Goal: Task Accomplishment & Management: Manage account settings

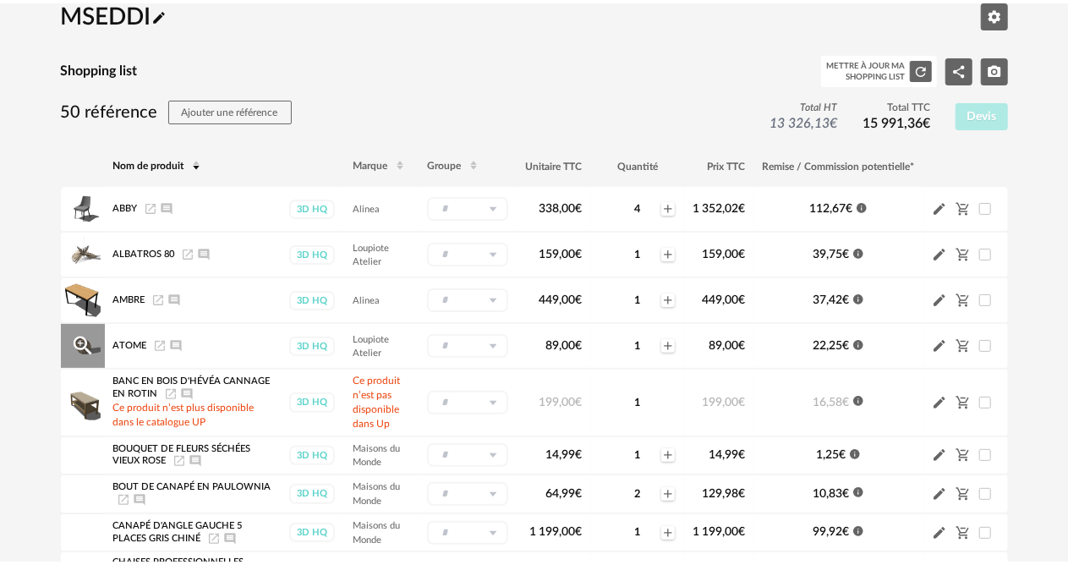
scroll to position [85, 0]
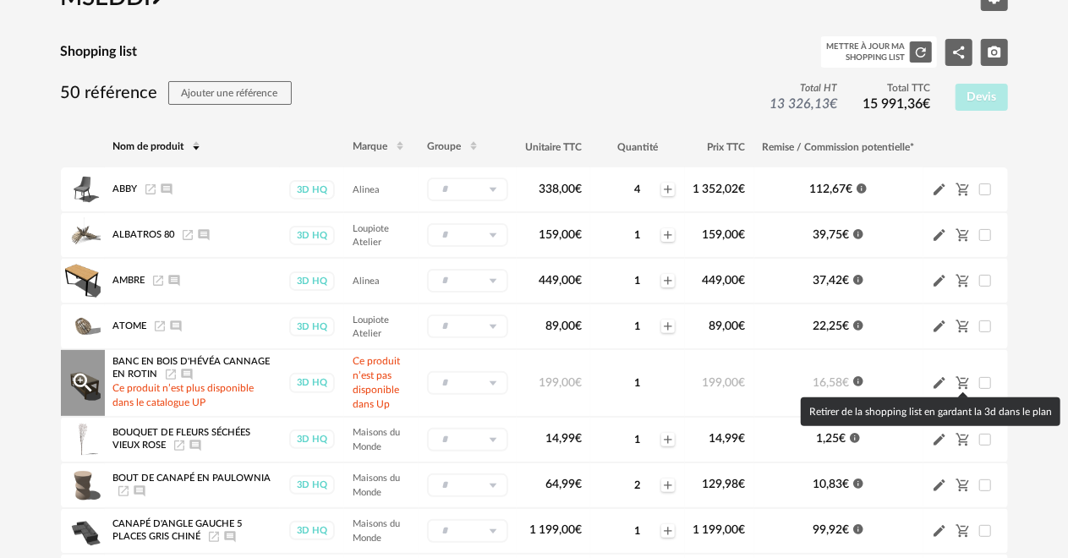
click at [963, 380] on icon "Cart Minus icon" at bounding box center [963, 383] width 15 height 15
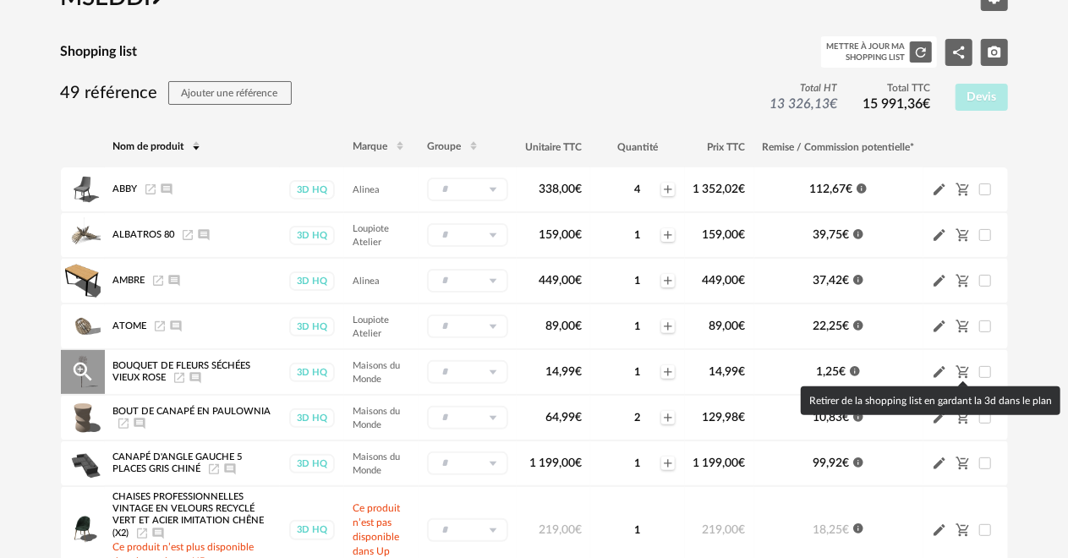
click at [965, 370] on icon "Cart Minus icon" at bounding box center [963, 372] width 15 height 15
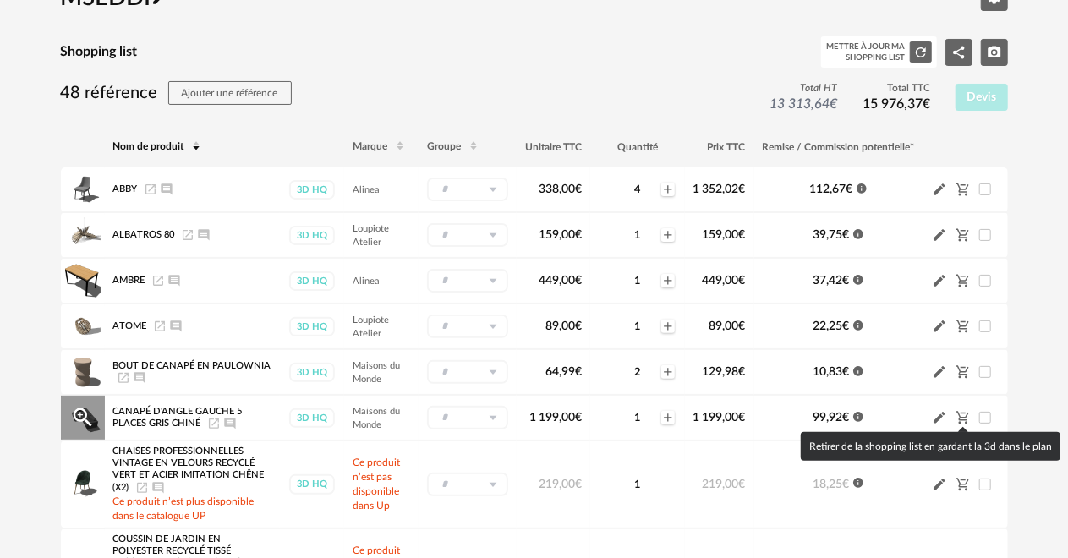
click at [964, 415] on icon "Cart Minus icon" at bounding box center [963, 417] width 15 height 15
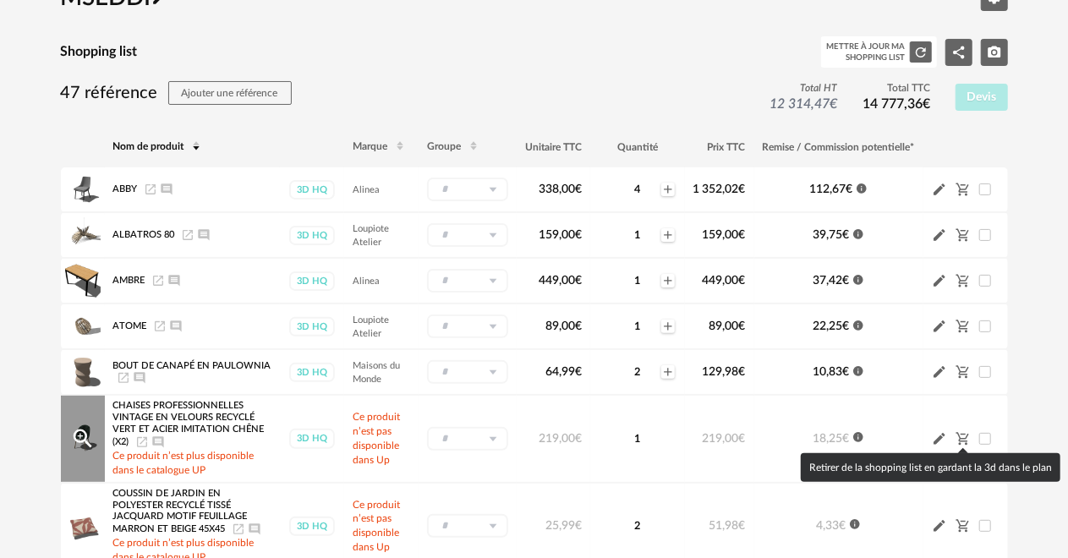
click at [964, 437] on icon "Cart Minus icon" at bounding box center [963, 438] width 15 height 15
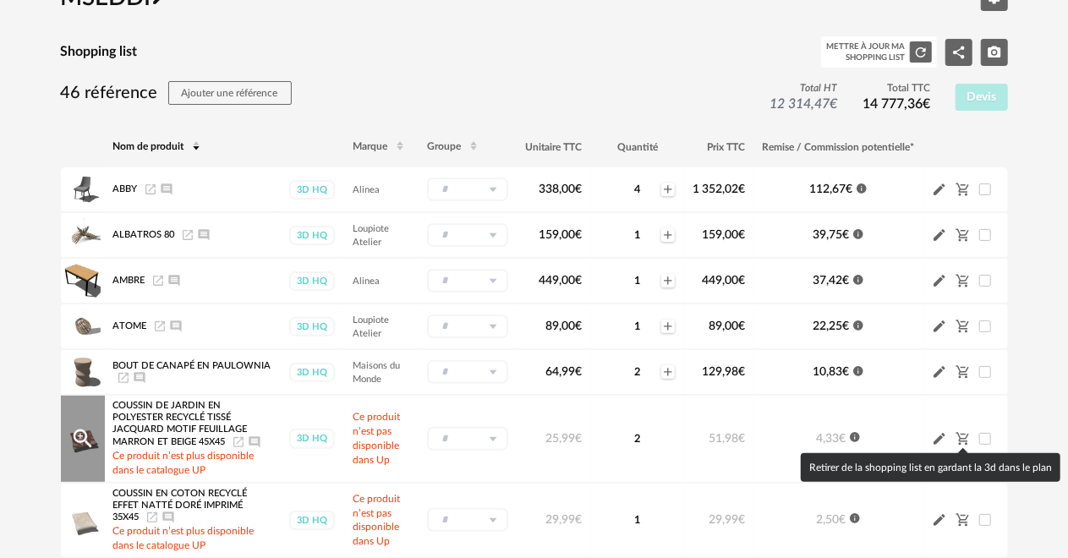
click at [966, 437] on icon "Cart Minus icon" at bounding box center [962, 439] width 13 height 13
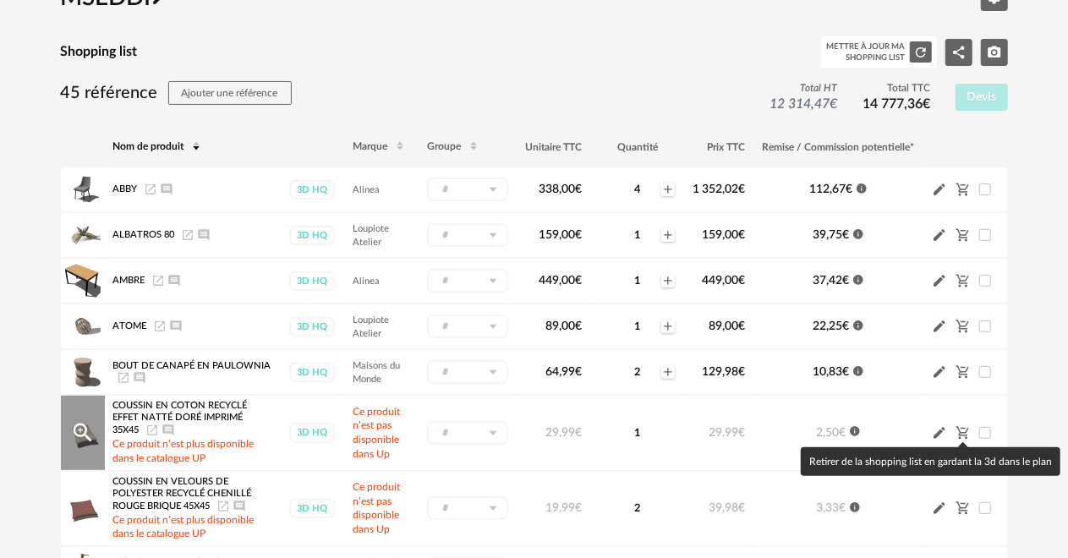
click at [965, 437] on icon "Cart Minus icon" at bounding box center [963, 433] width 15 height 15
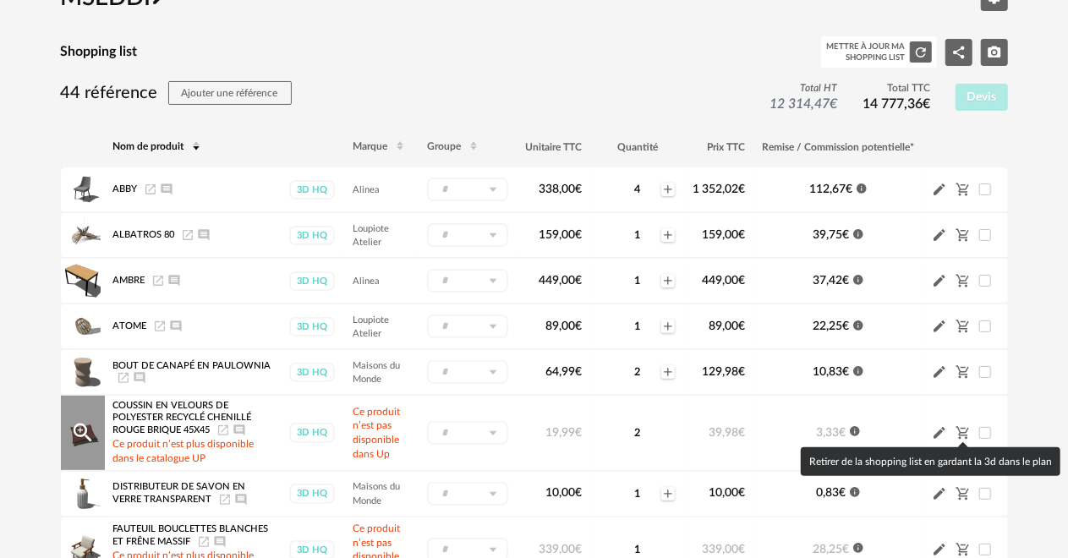
click at [963, 432] on icon "Cart Minus icon" at bounding box center [962, 433] width 13 height 13
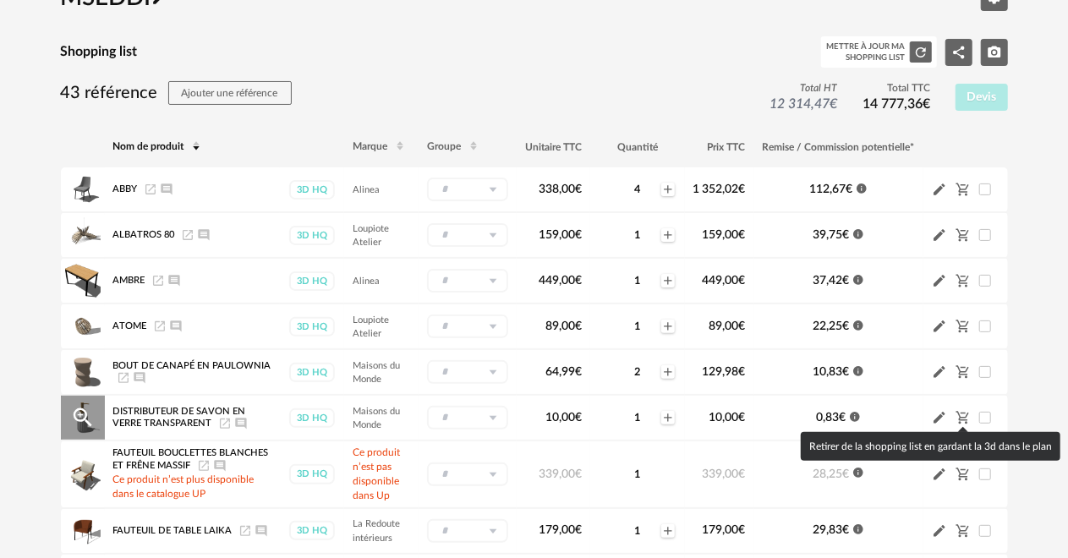
click at [958, 410] on icon "Cart Minus icon" at bounding box center [963, 417] width 15 height 15
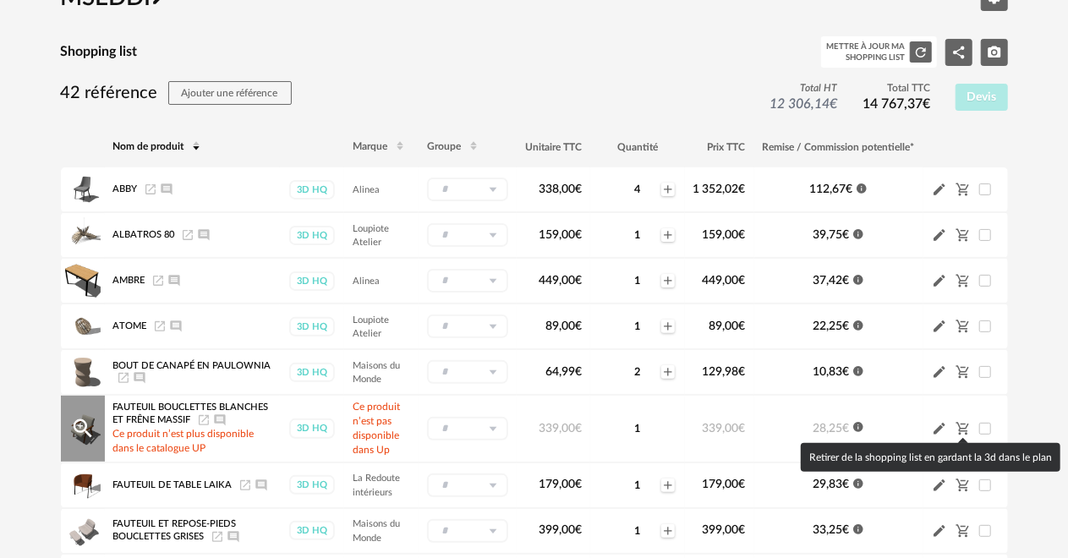
click at [965, 425] on icon "Cart Minus icon" at bounding box center [963, 428] width 15 height 15
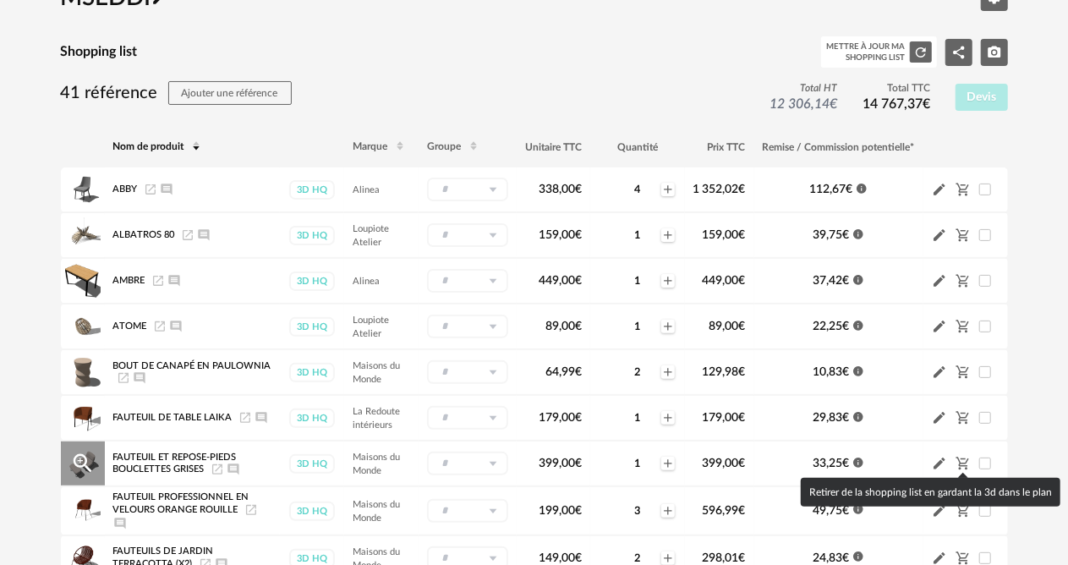
click at [964, 458] on icon "Cart Minus icon" at bounding box center [962, 464] width 13 height 13
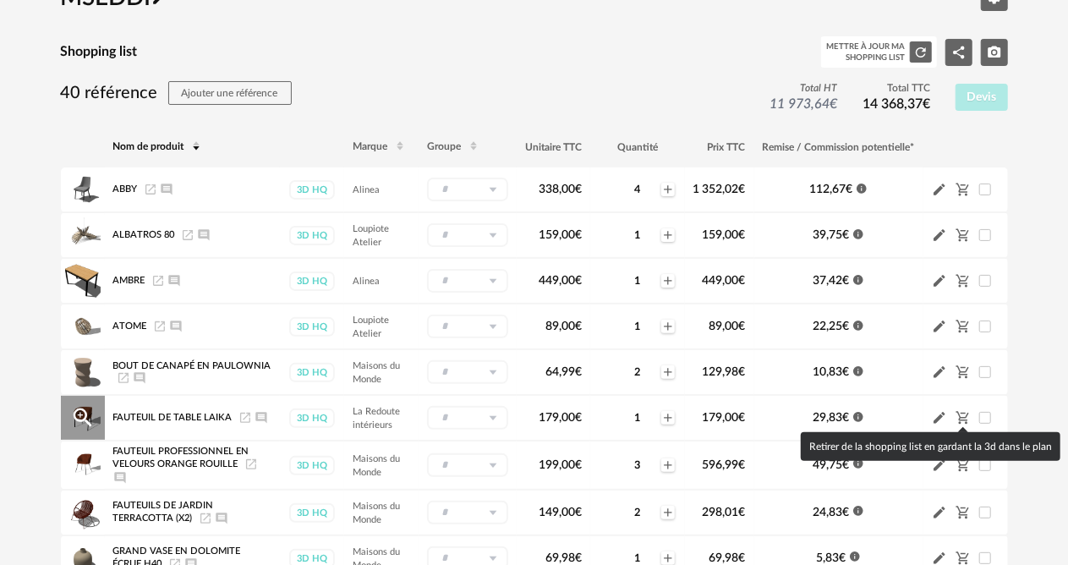
click at [964, 413] on icon "Cart Minus icon" at bounding box center [962, 418] width 13 height 13
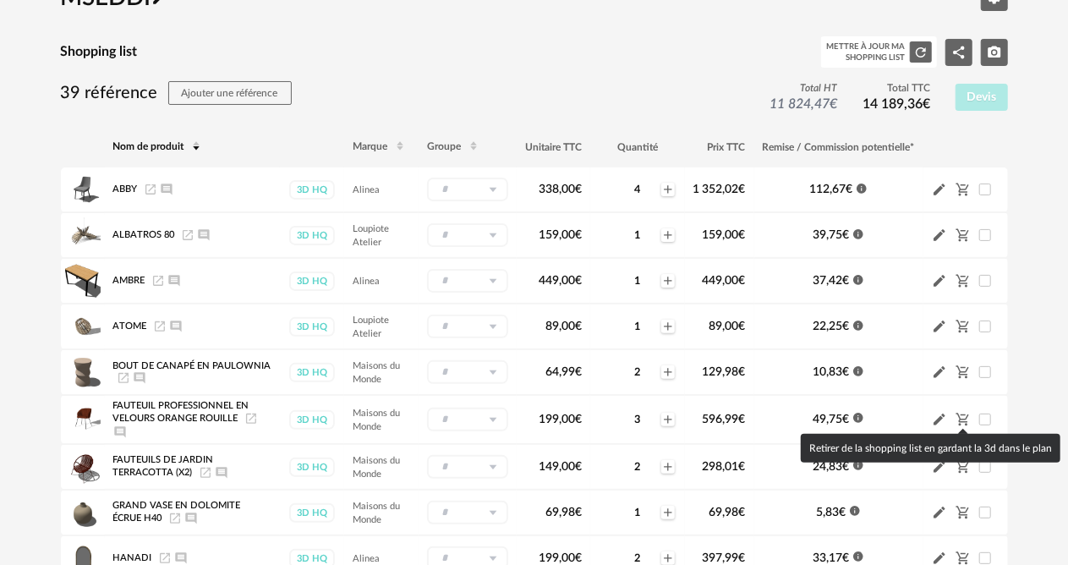
click at [964, 413] on icon "Cart Minus icon" at bounding box center [963, 419] width 15 height 15
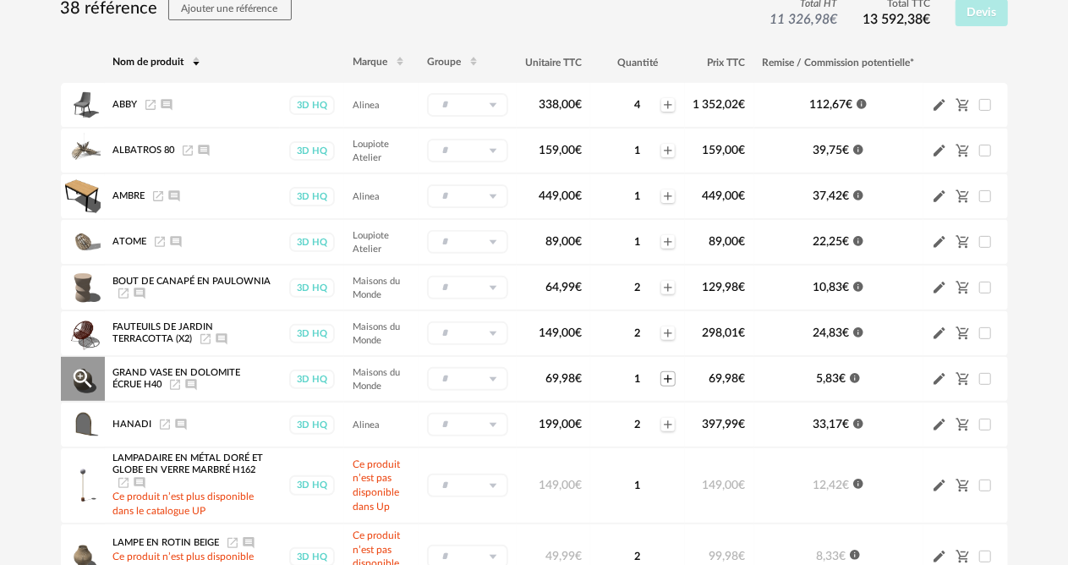
scroll to position [254, 0]
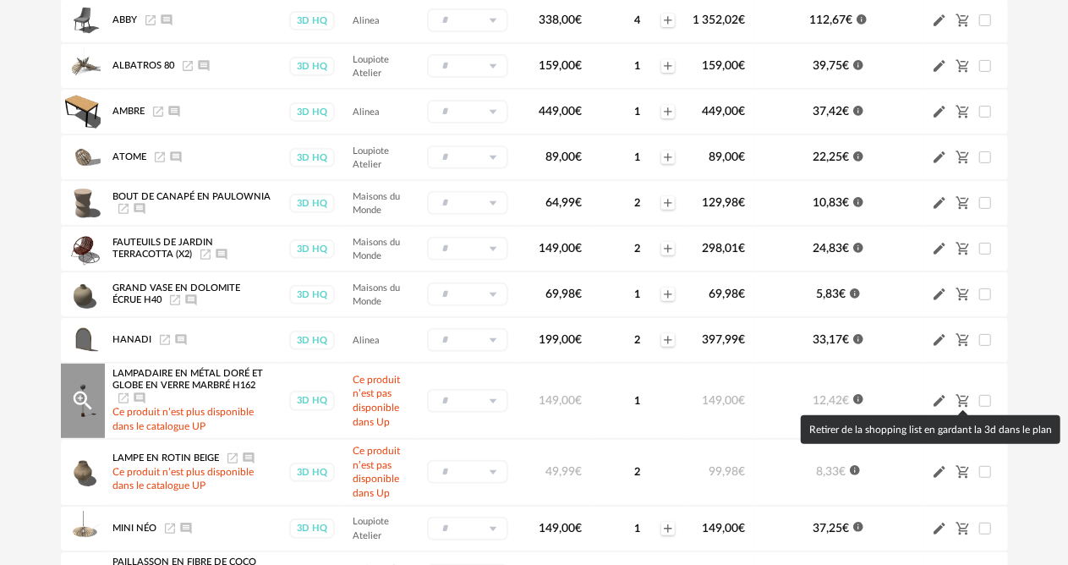
click at [962, 399] on icon "Cart Minus icon" at bounding box center [963, 400] width 15 height 15
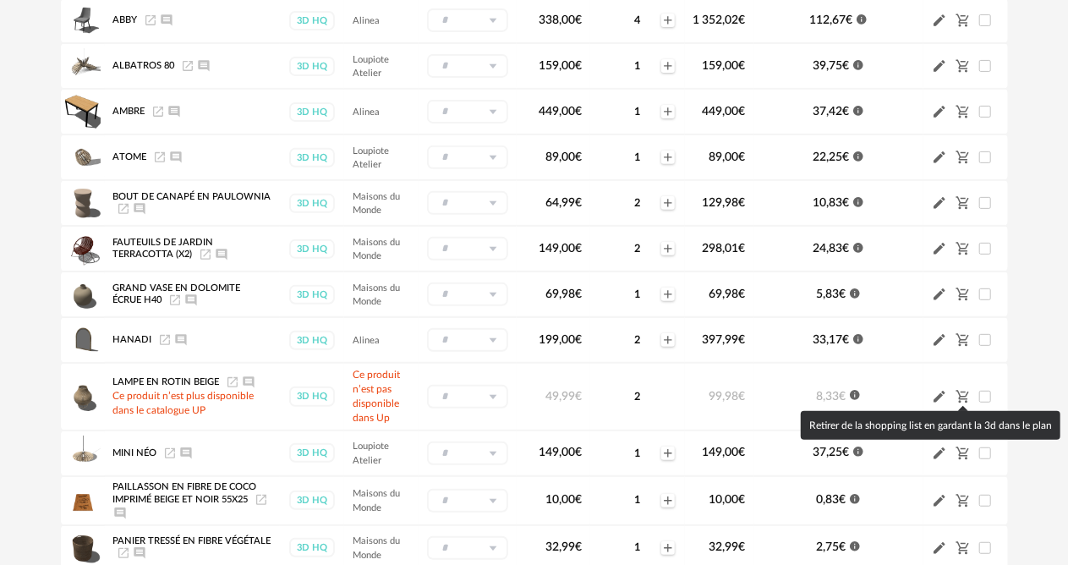
click at [963, 399] on icon "Cart Minus icon" at bounding box center [963, 396] width 15 height 15
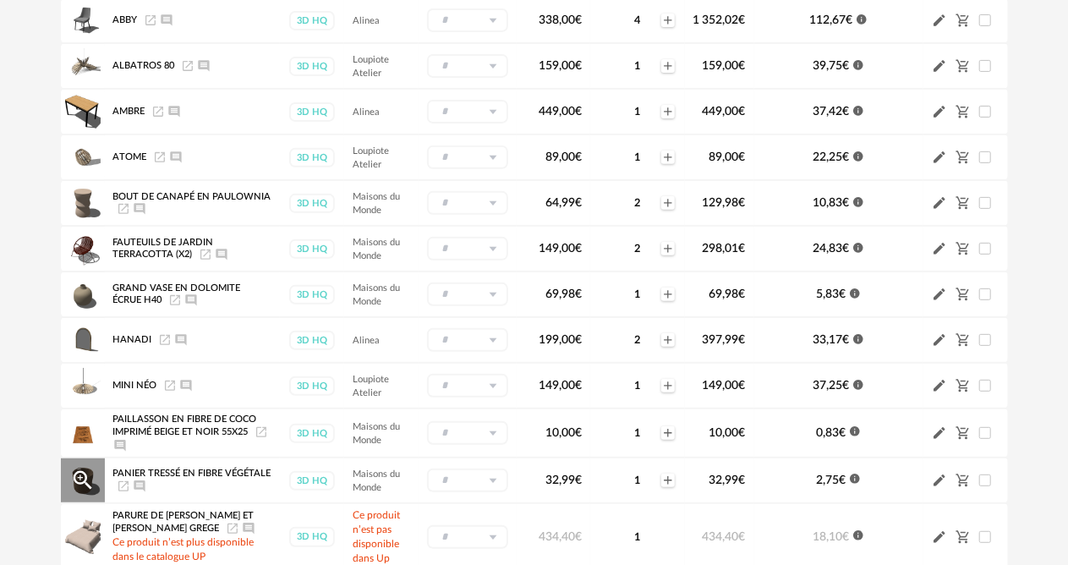
scroll to position [338, 0]
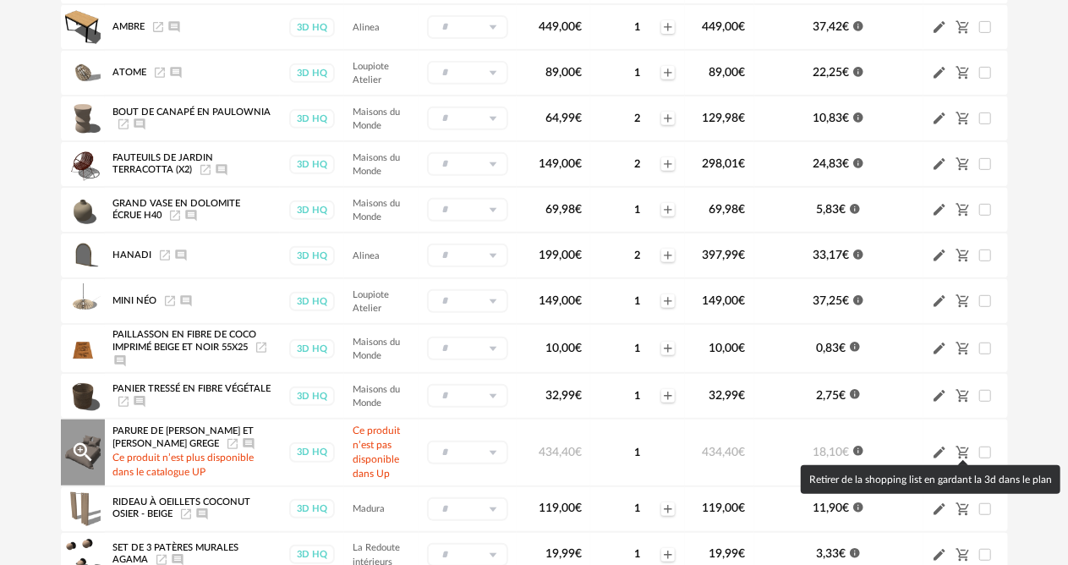
click at [966, 449] on icon "Cart Minus icon" at bounding box center [962, 452] width 13 height 13
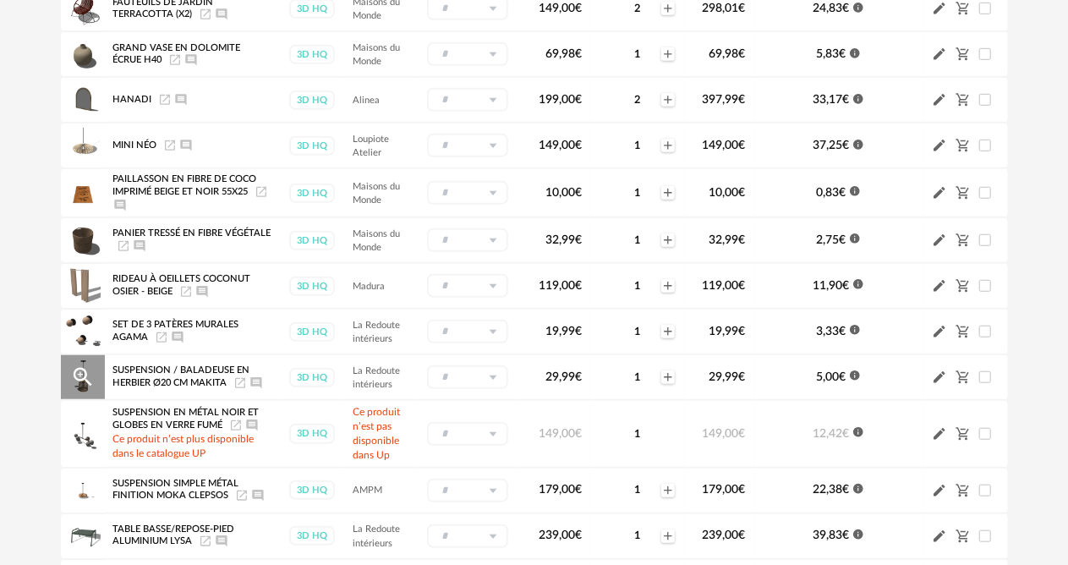
scroll to position [508, 0]
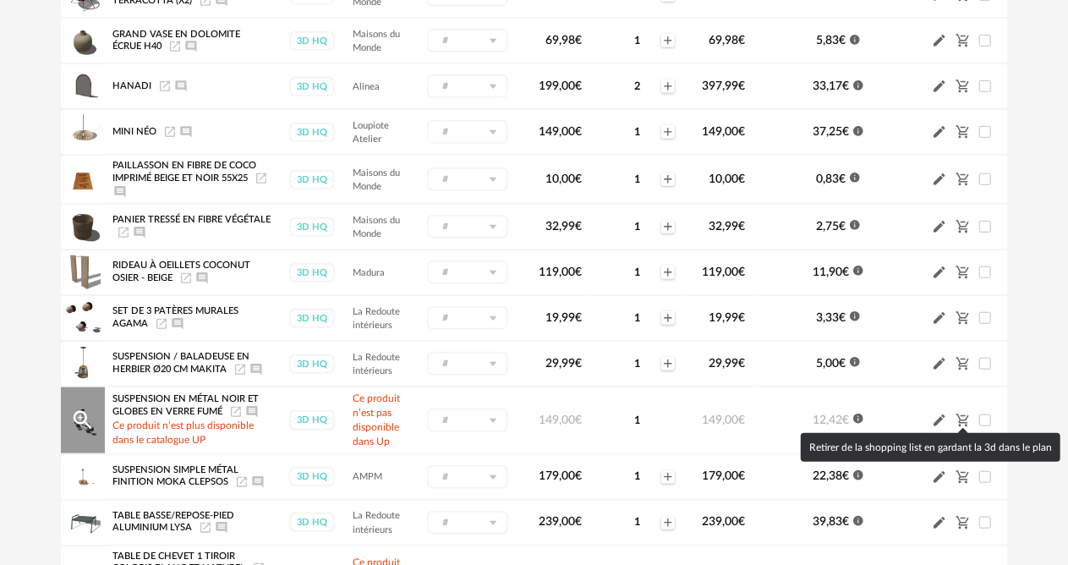
click at [963, 417] on icon "Cart Minus icon" at bounding box center [963, 420] width 15 height 15
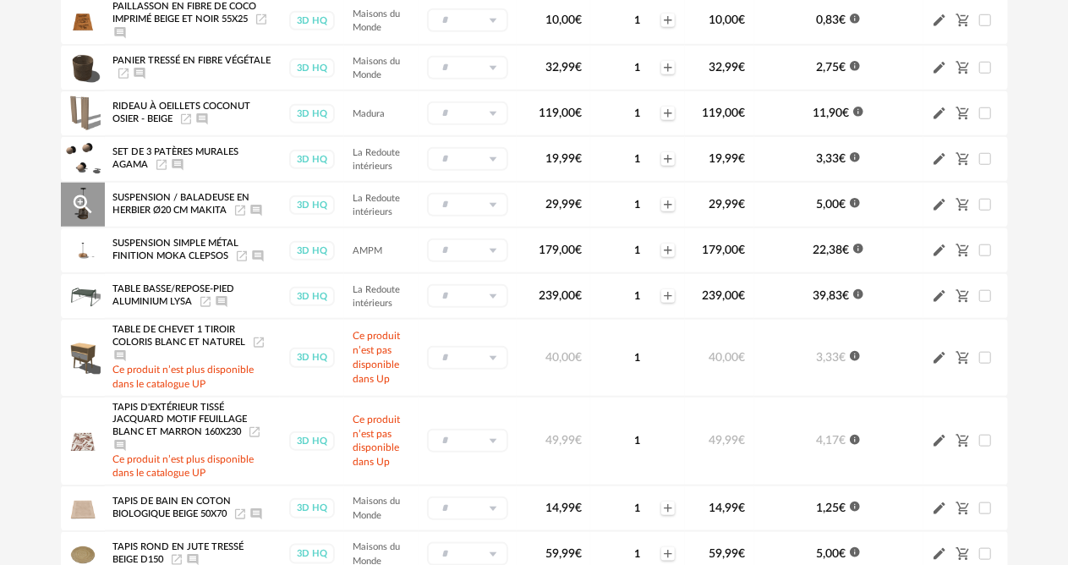
scroll to position [677, 0]
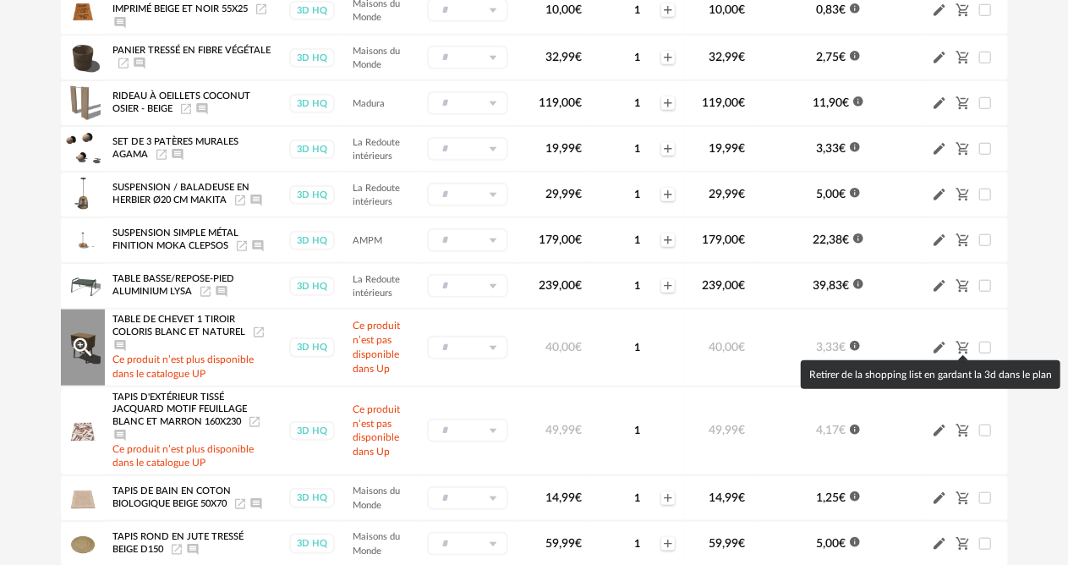
click at [964, 345] on icon "Cart Minus icon" at bounding box center [962, 348] width 13 height 13
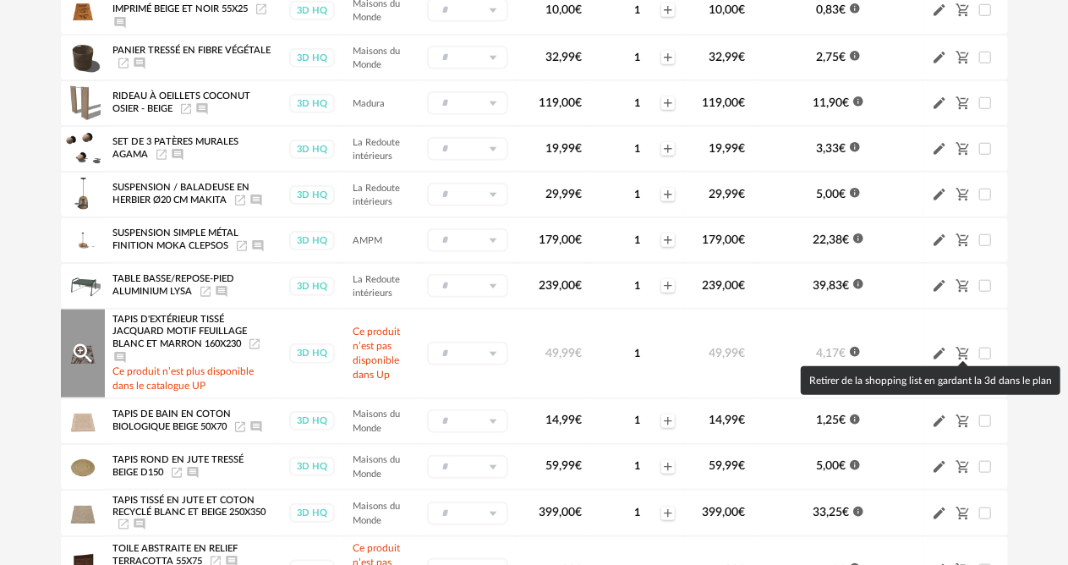
click at [963, 350] on icon "Cart Minus icon" at bounding box center [962, 354] width 13 height 13
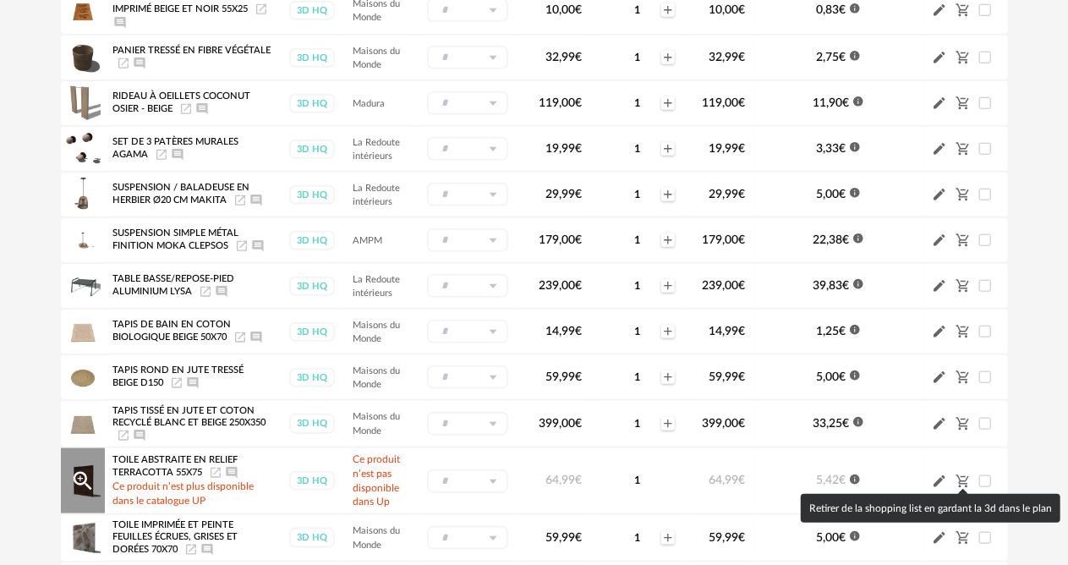
click at [961, 477] on icon "Cart Minus icon" at bounding box center [963, 481] width 15 height 15
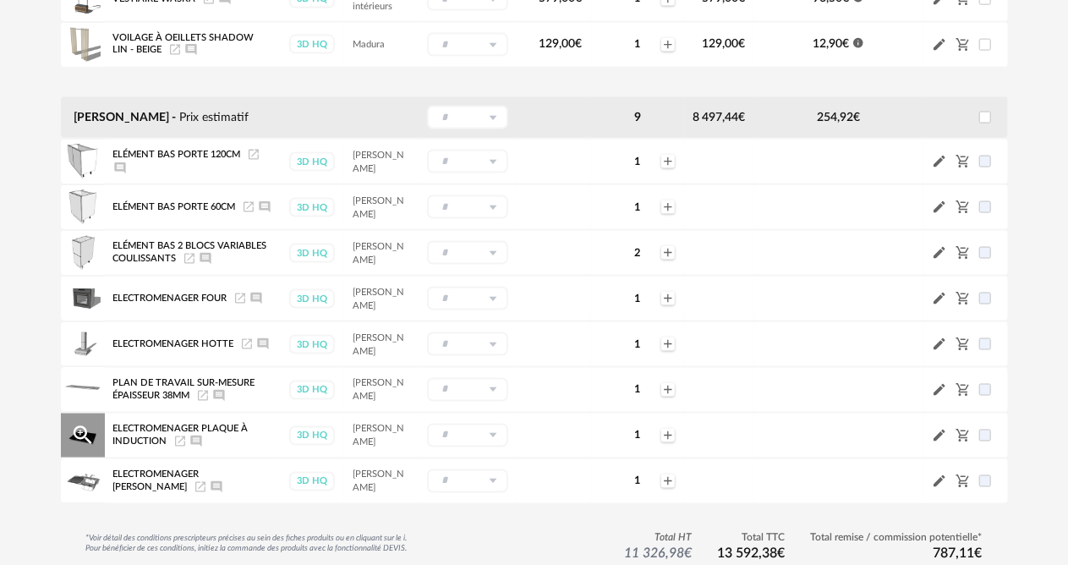
scroll to position [1269, 0]
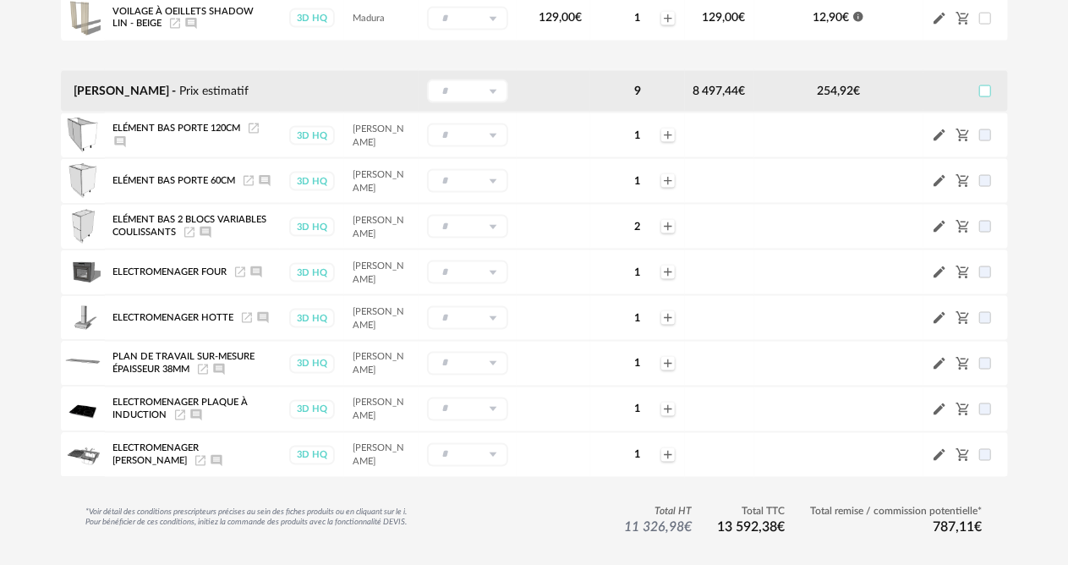
click at [986, 88] on span at bounding box center [986, 91] width 12 height 12
click at [491, 84] on icon at bounding box center [493, 92] width 21 height 24
click at [981, 91] on span at bounding box center [986, 91] width 12 height 12
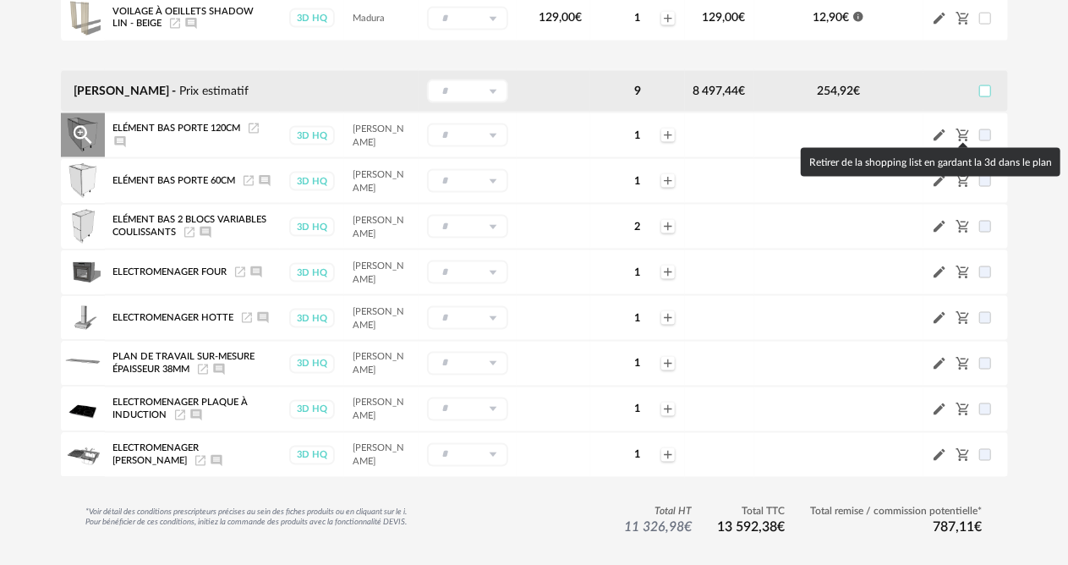
click at [964, 130] on icon "Cart Minus icon" at bounding box center [963, 135] width 15 height 15
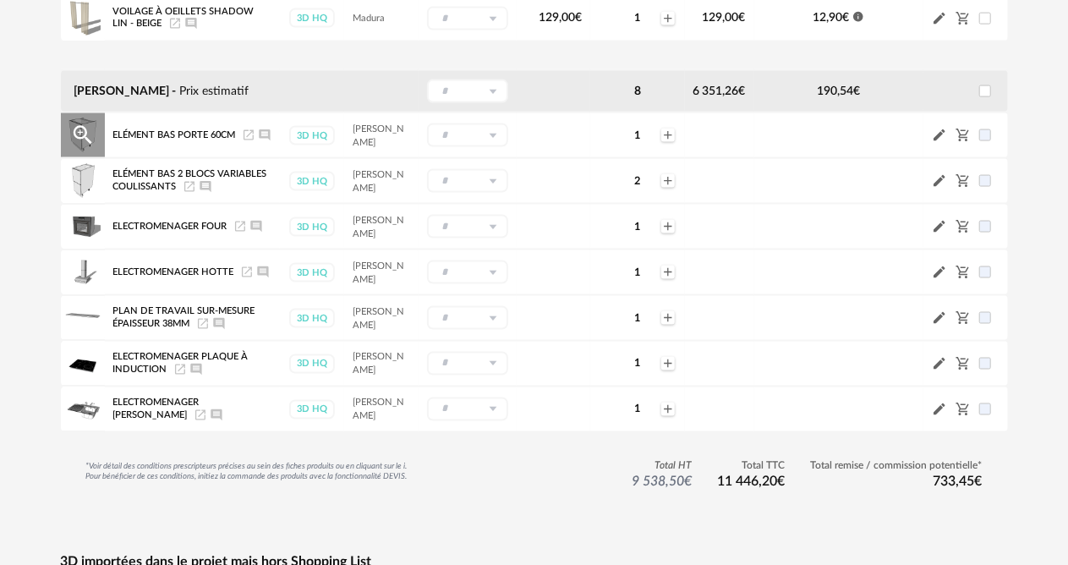
click at [985, 133] on span at bounding box center [986, 135] width 12 height 12
click at [988, 85] on span at bounding box center [986, 91] width 12 height 12
drag, startPoint x: 988, startPoint y: 84, endPoint x: 1030, endPoint y: 103, distance: 46.6
click at [1030, 103] on div "MSEDDI Pencil icon Editer les paramètres Shopping list Mettre à jour ma Shoppin…" at bounding box center [534, 363] width 1068 height 3178
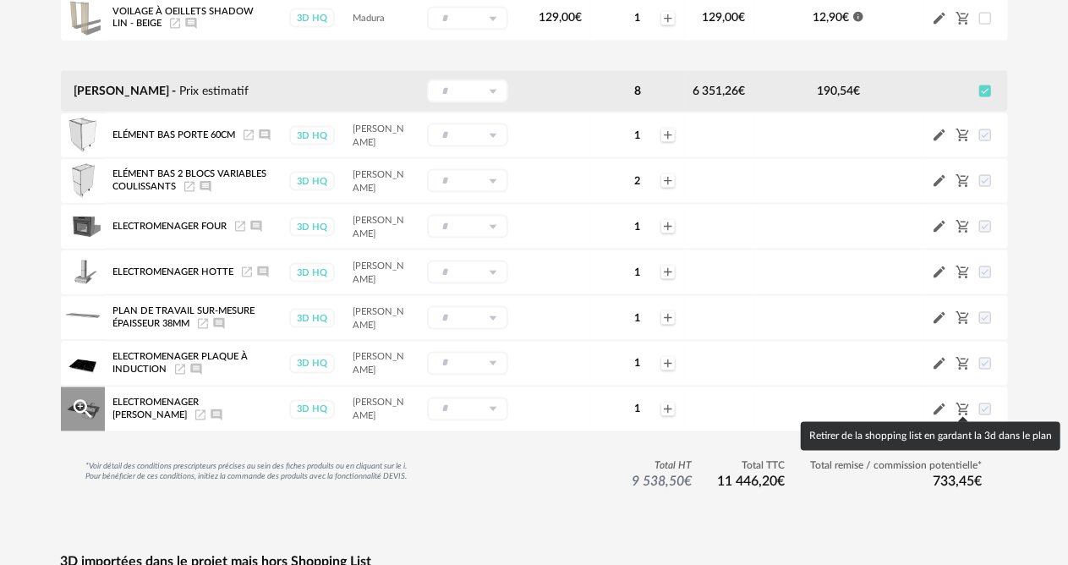
click at [963, 409] on icon "Cart Minus icon" at bounding box center [962, 410] width 13 height 13
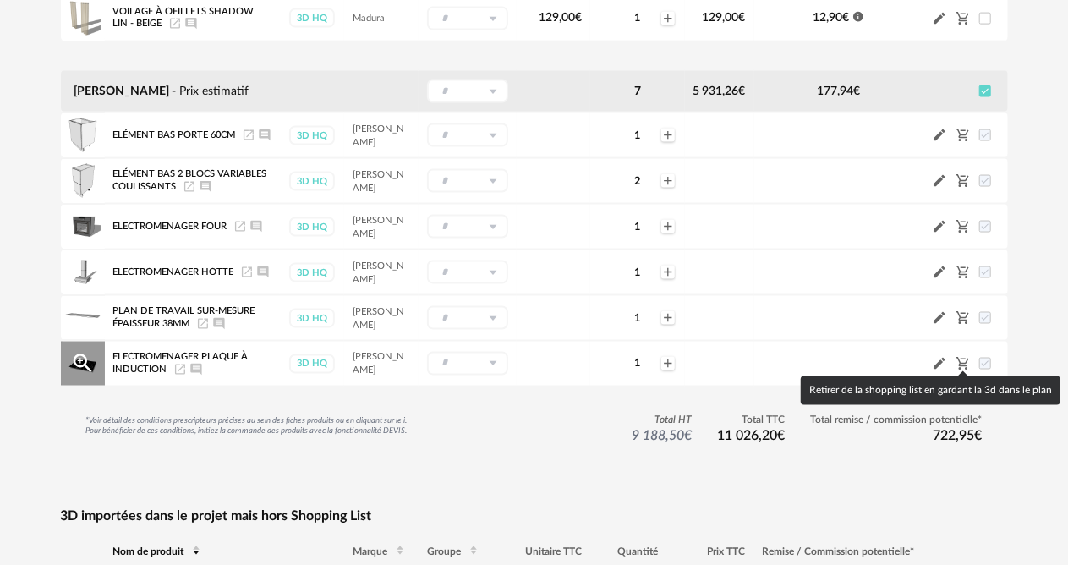
click at [964, 358] on icon "Cart Minus icon" at bounding box center [962, 364] width 13 height 13
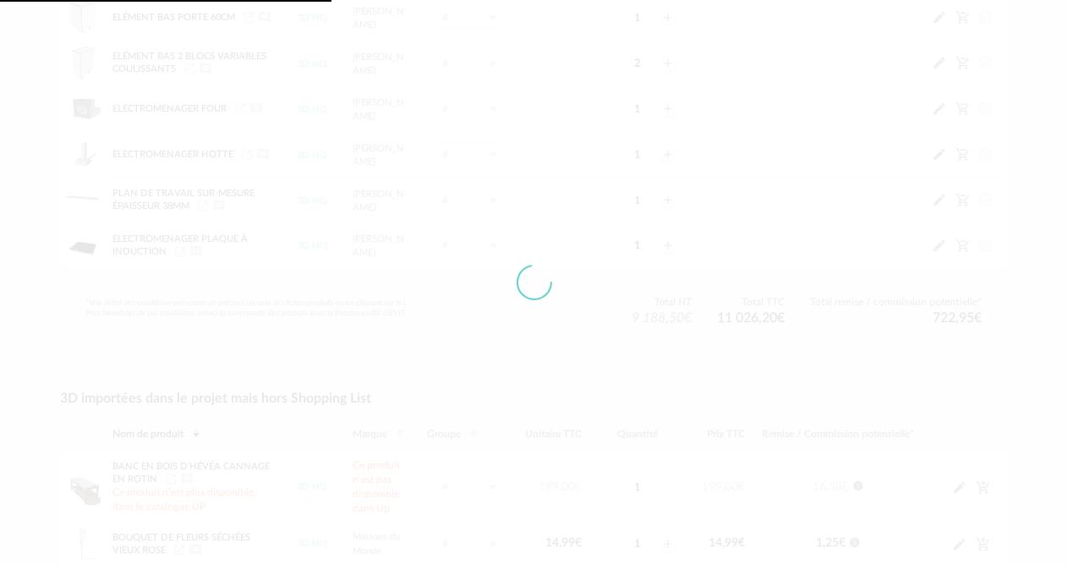
scroll to position [1523, 0]
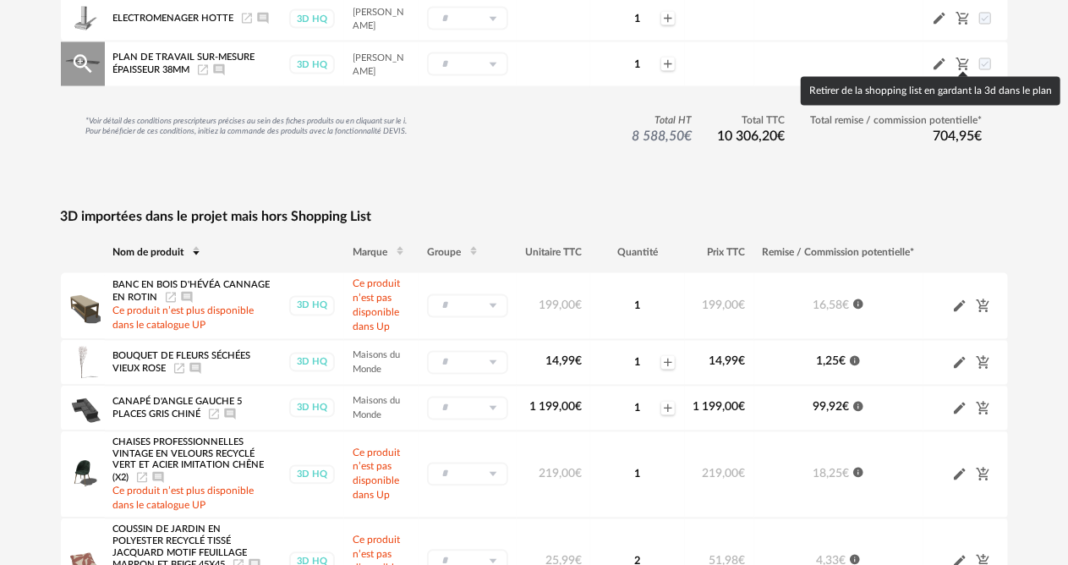
click at [965, 58] on icon "Cart Minus icon" at bounding box center [963, 64] width 15 height 15
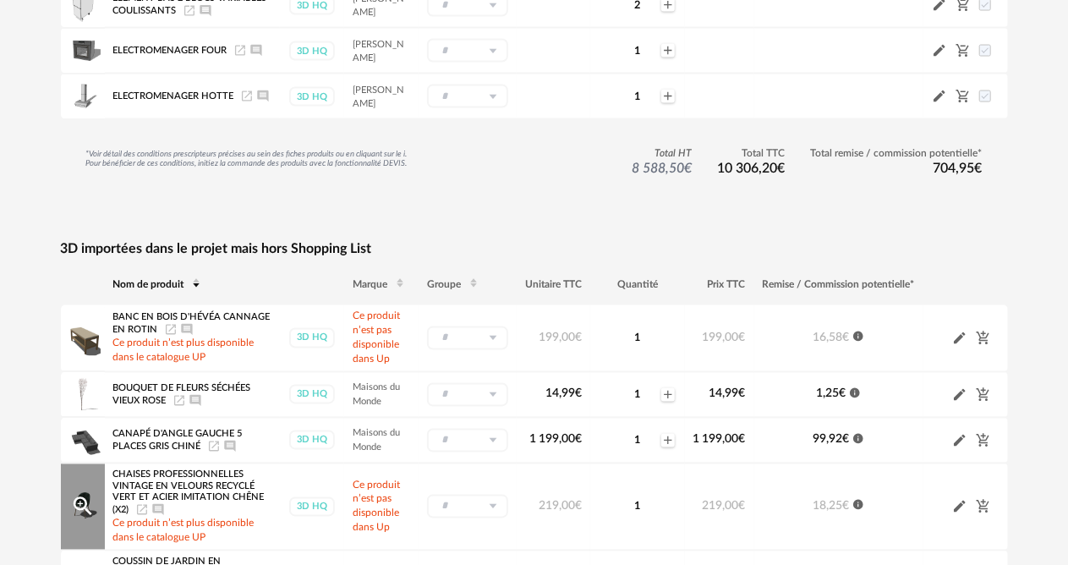
scroll to position [1354, 0]
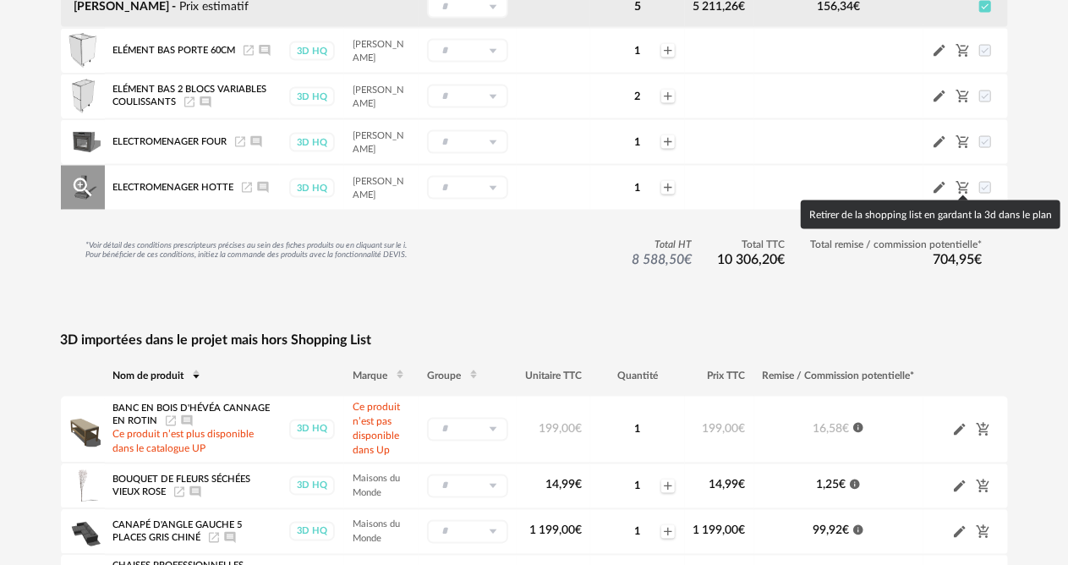
click at [968, 180] on icon "Cart Minus icon" at bounding box center [963, 187] width 15 height 15
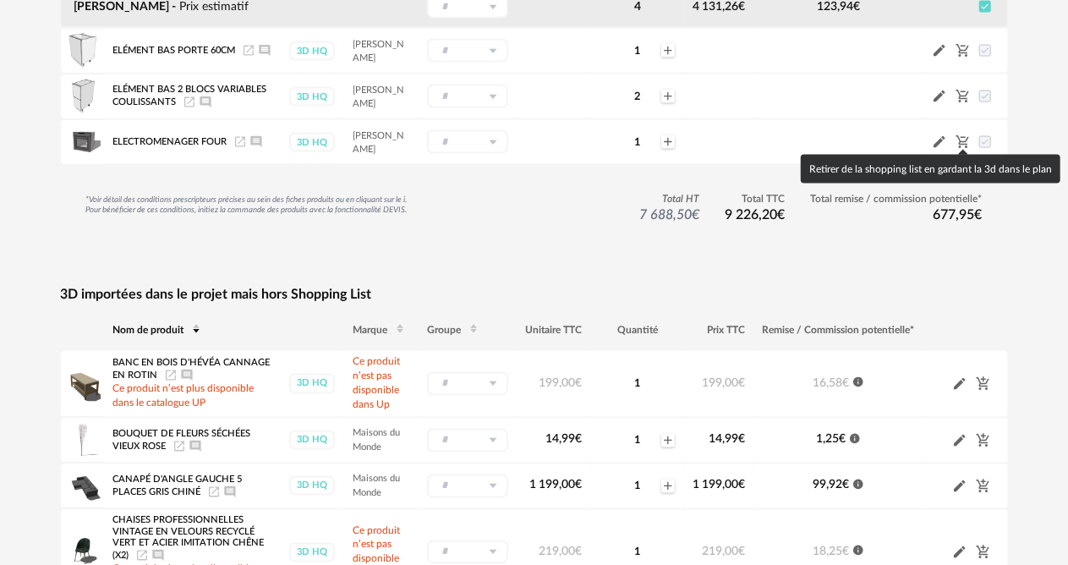
click at [969, 137] on icon "Cart Minus icon" at bounding box center [963, 142] width 15 height 15
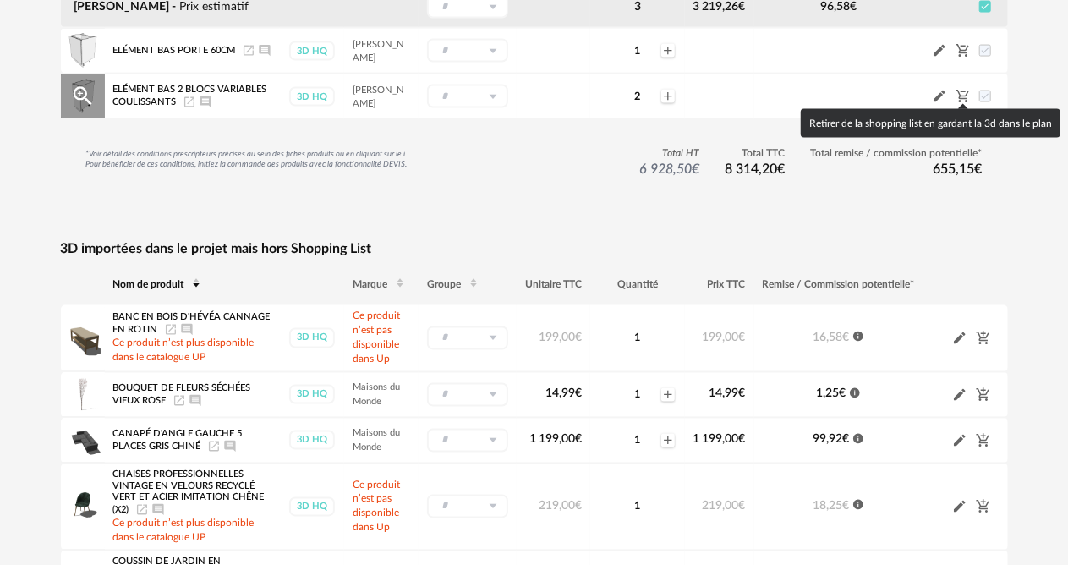
click at [959, 89] on icon "Cart Minus icon" at bounding box center [963, 96] width 15 height 15
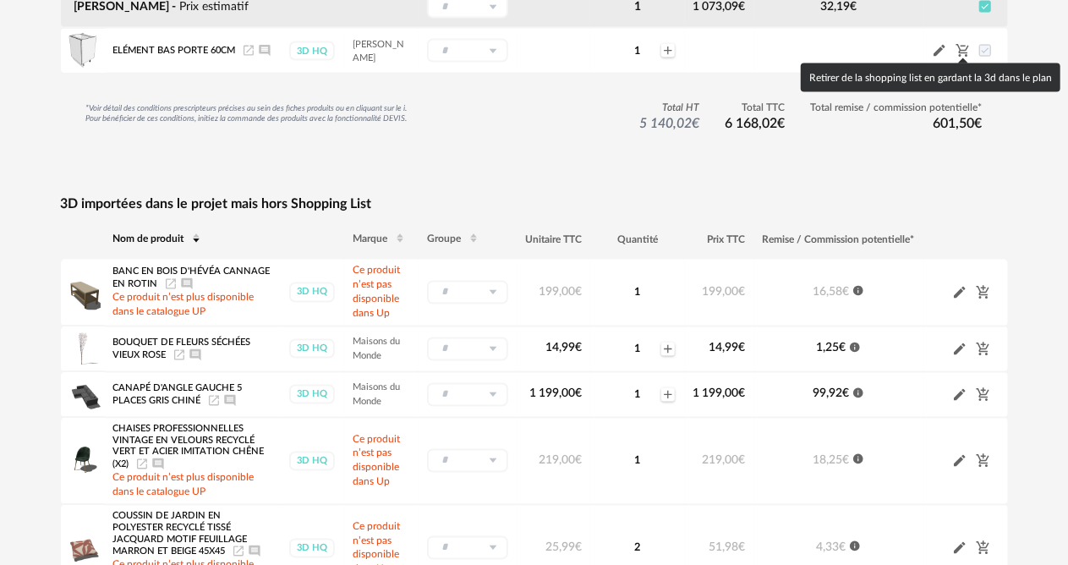
click at [964, 49] on icon "Cart Minus icon" at bounding box center [963, 50] width 15 height 15
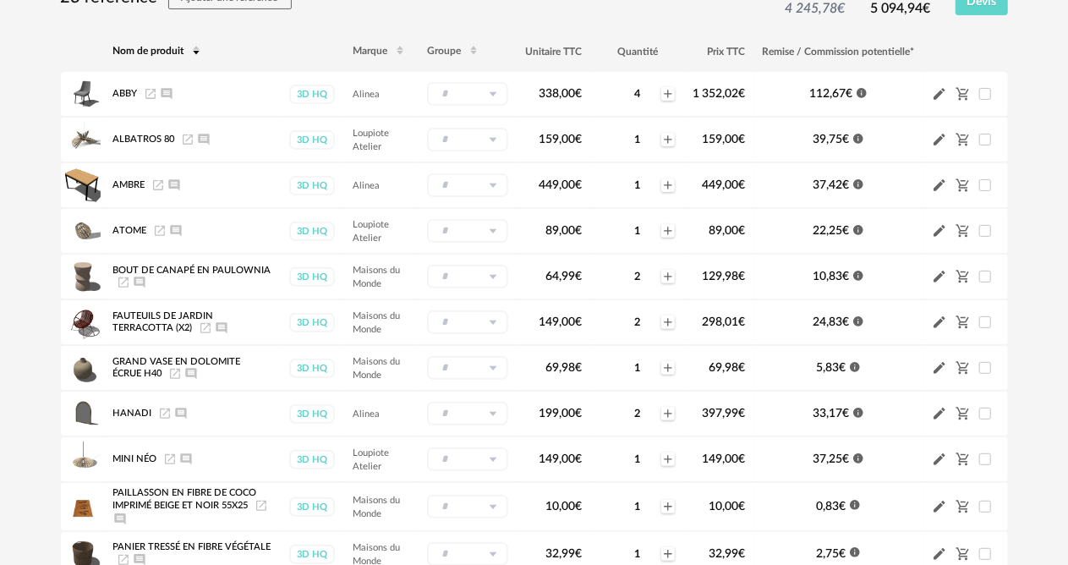
scroll to position [0, 0]
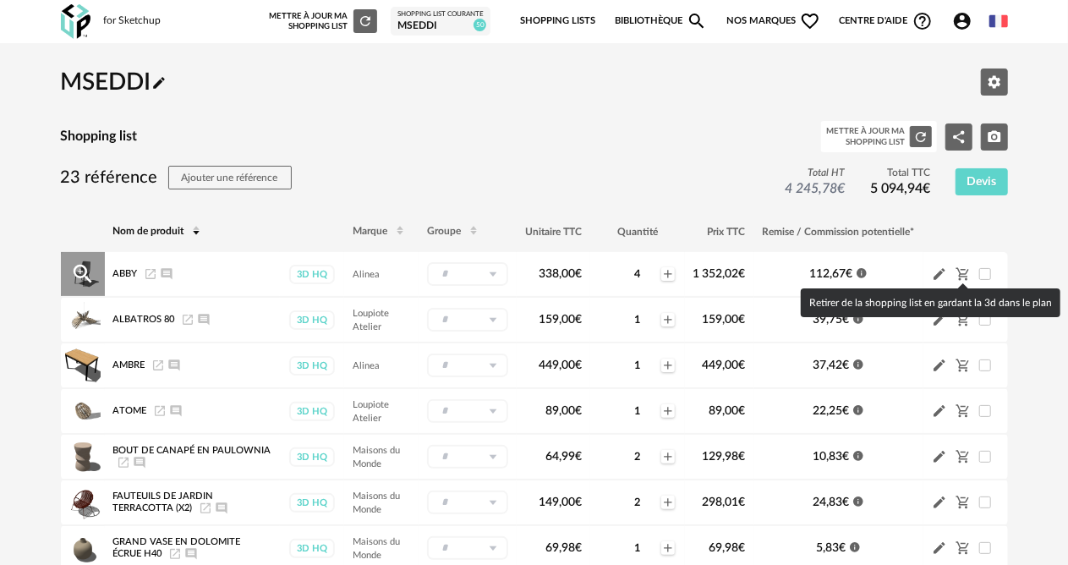
click at [964, 269] on icon "Cart Minus icon" at bounding box center [962, 274] width 13 height 13
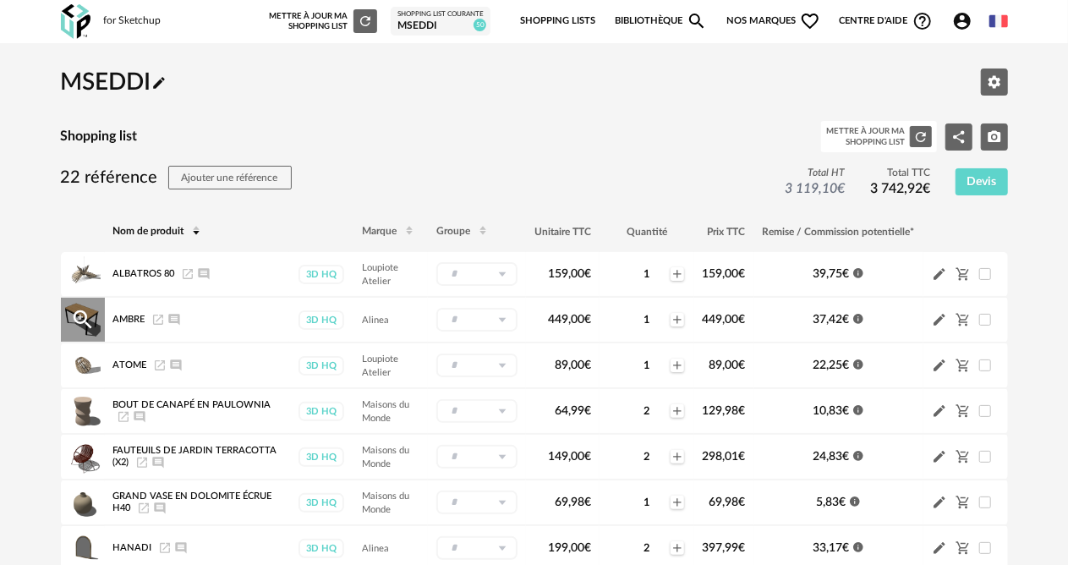
click at [85, 312] on icon "Magnify Plus Outline icon" at bounding box center [82, 319] width 25 height 25
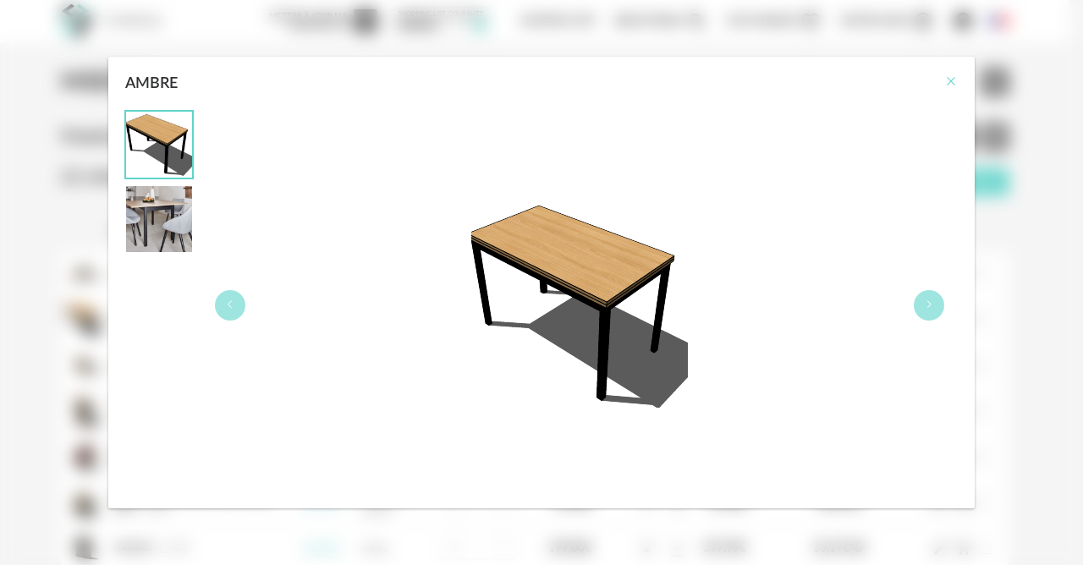
click at [951, 81] on icon "Close" at bounding box center [951, 81] width 14 height 14
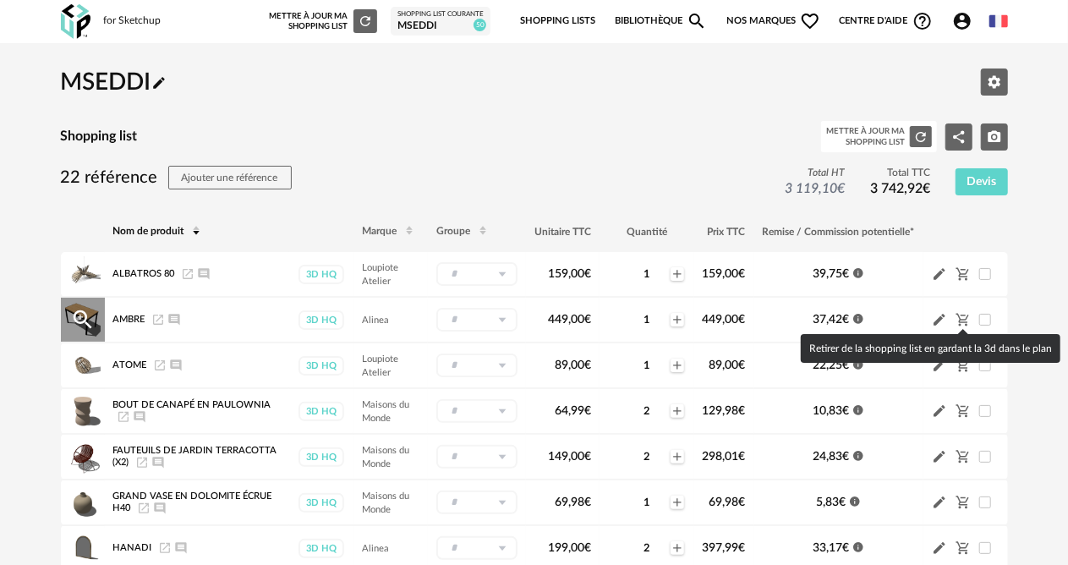
click at [958, 316] on icon "Cart Minus icon" at bounding box center [963, 319] width 15 height 15
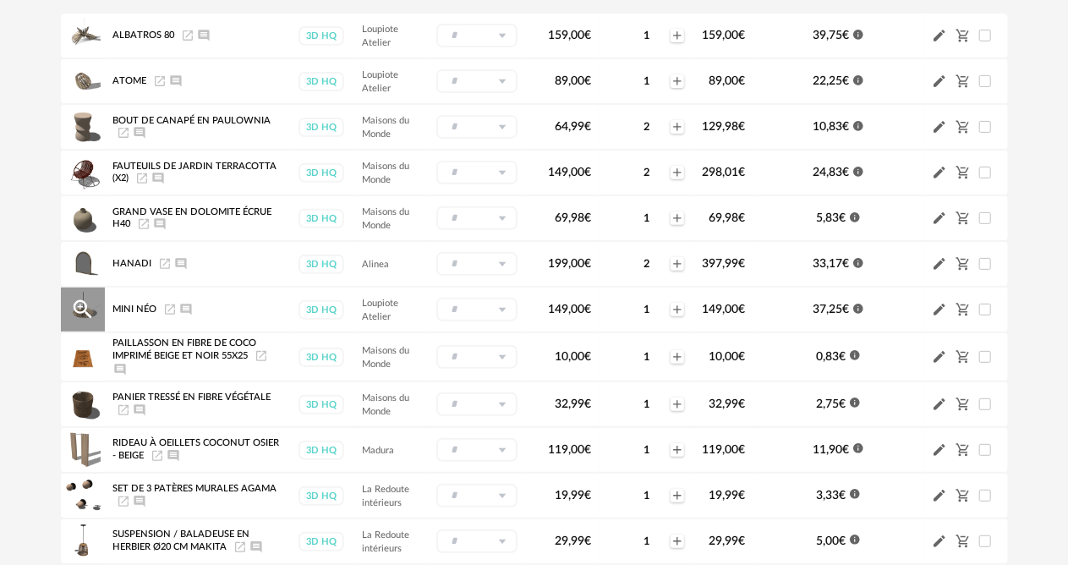
scroll to position [338, 0]
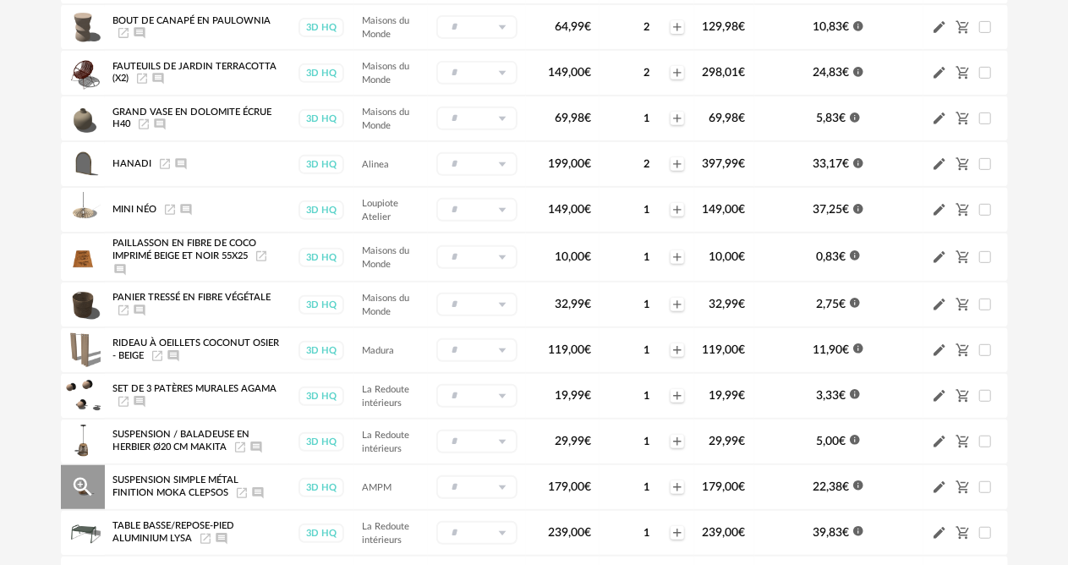
click at [484, 492] on input "text" at bounding box center [477, 487] width 81 height 24
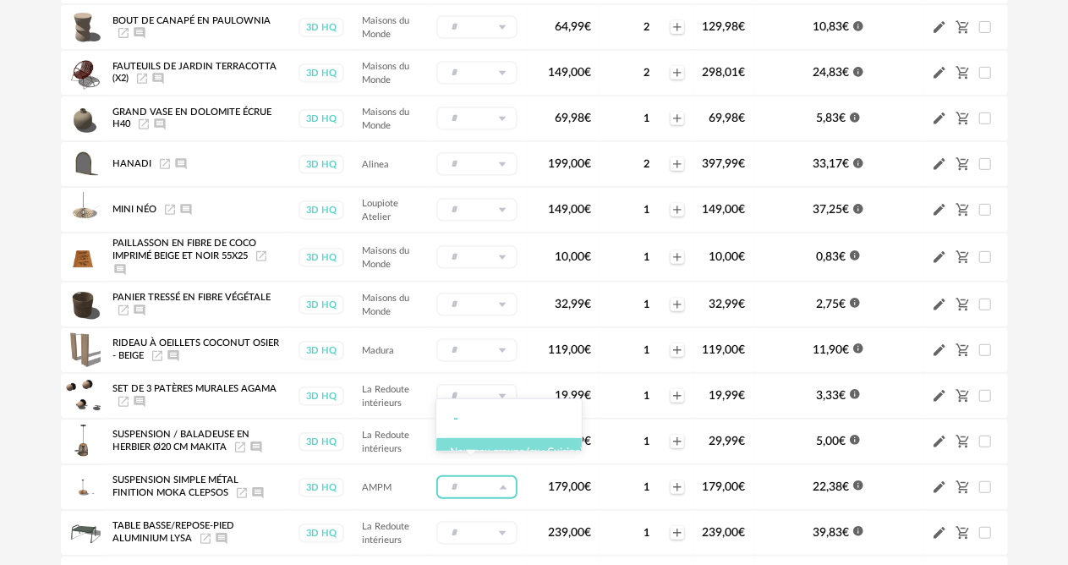
click at [470, 452] on span "Nouveau groupe (ex.: Cuisine)" at bounding box center [516, 452] width 133 height 10
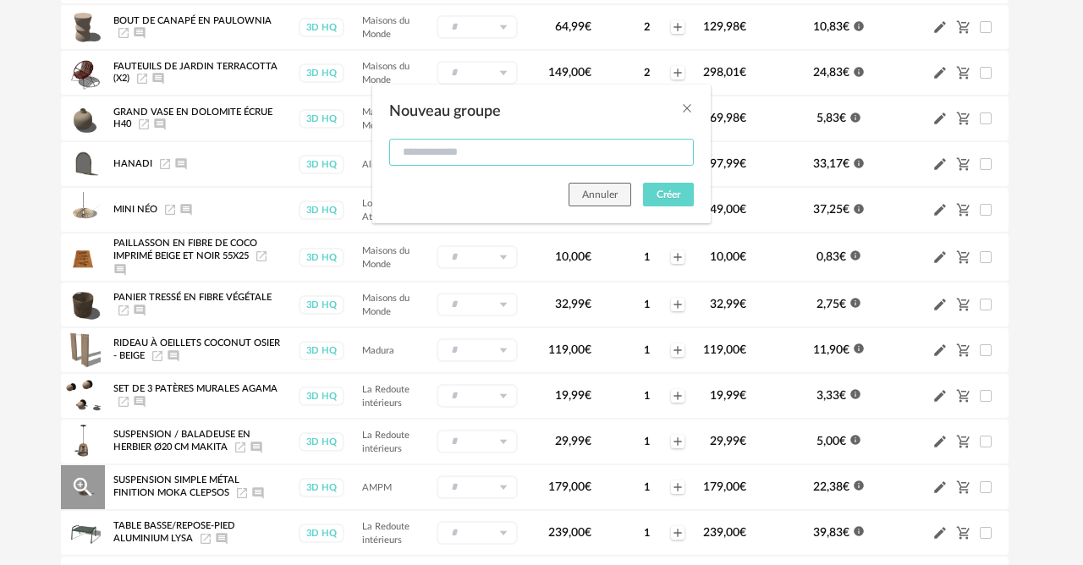
click at [599, 142] on input "Nouveau groupe" at bounding box center [541, 152] width 305 height 27
type input "******"
click at [663, 187] on button "Créer" at bounding box center [668, 195] width 51 height 24
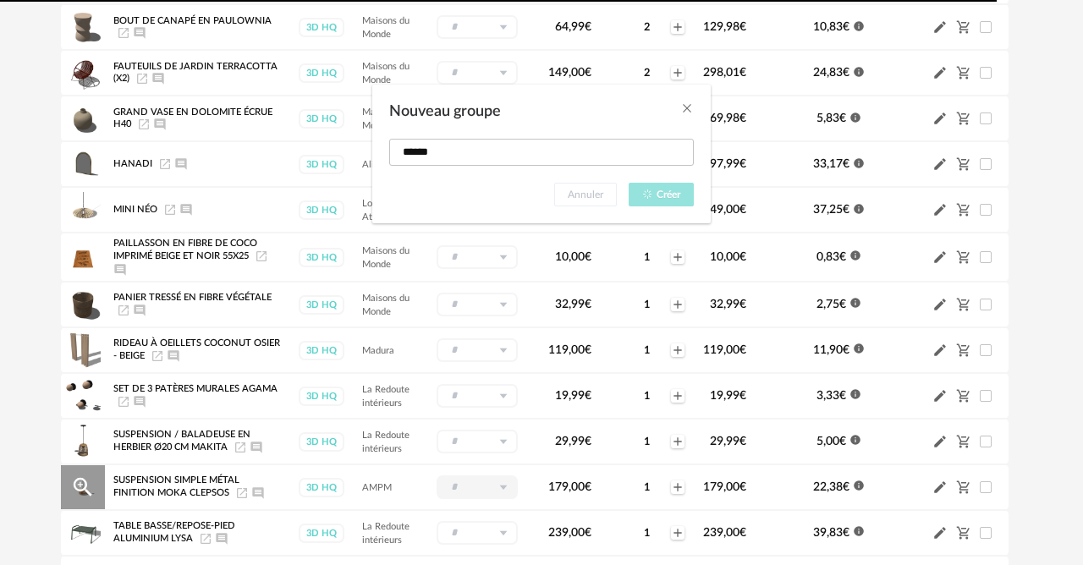
type input "******"
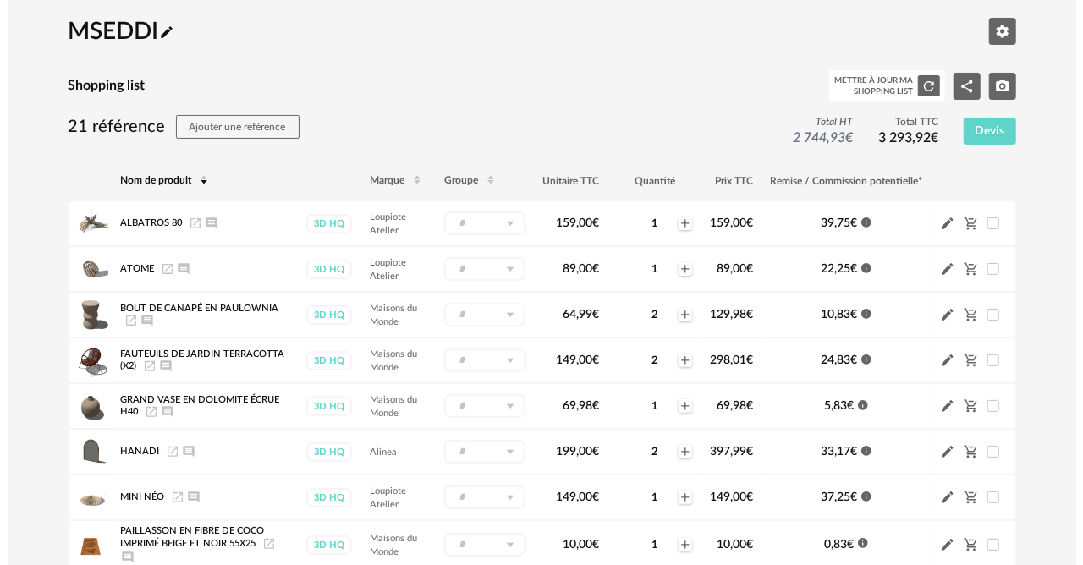
scroll to position [0, 0]
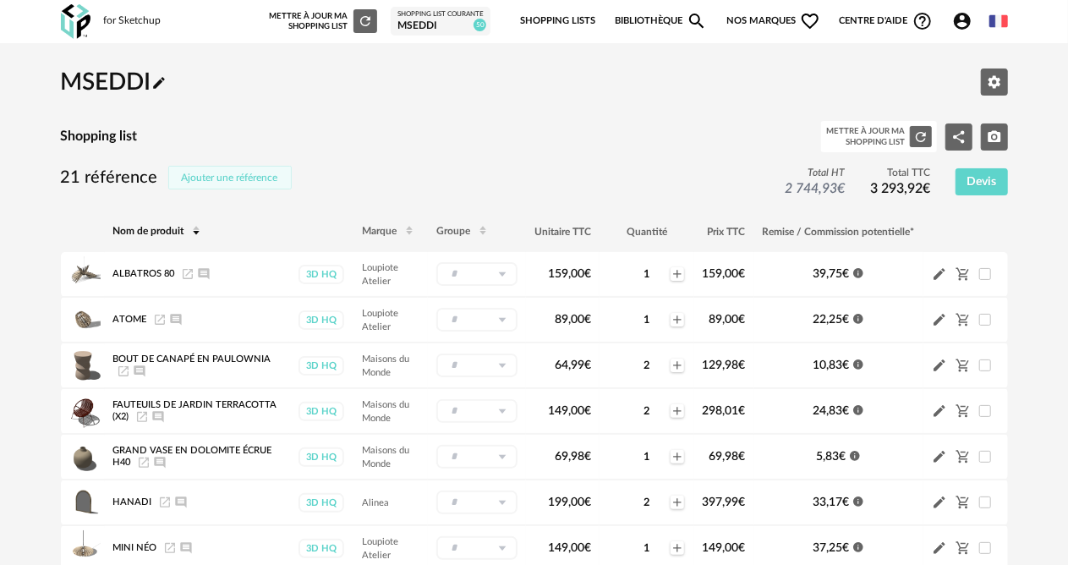
click at [251, 176] on span "Ajouter une référence" at bounding box center [230, 178] width 96 height 10
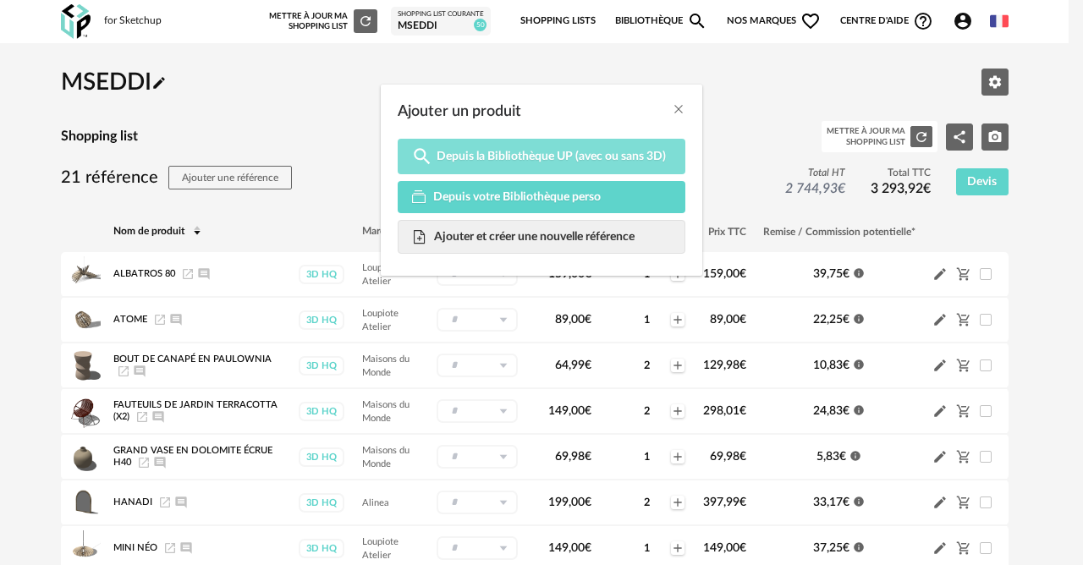
click at [443, 157] on span "Depuis la Bibliothèque UP (avec ou sans 3D)" at bounding box center [551, 156] width 229 height 15
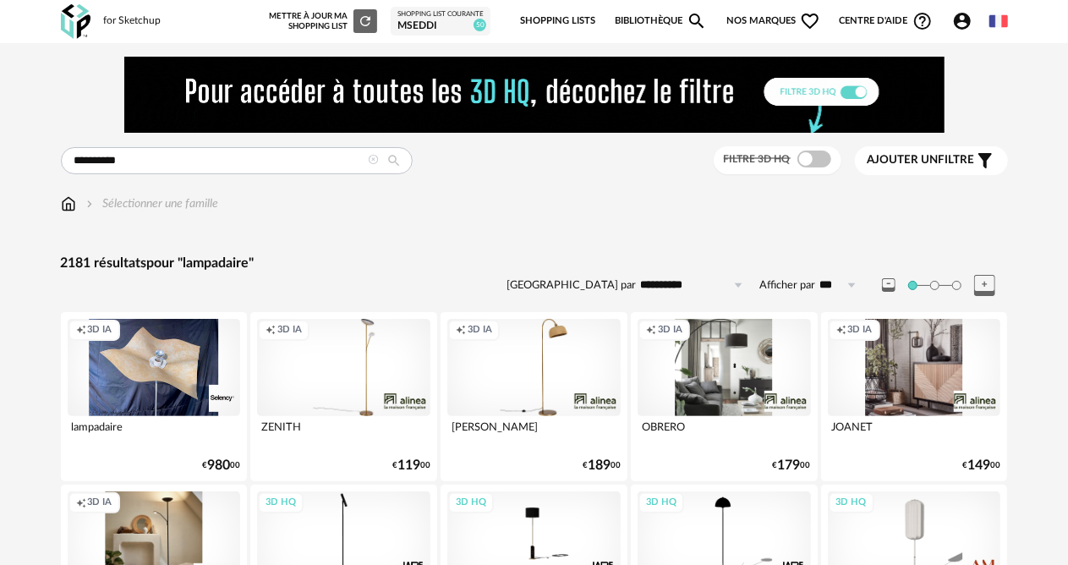
drag, startPoint x: 277, startPoint y: 161, endPoint x: 286, endPoint y: 158, distance: 8.8
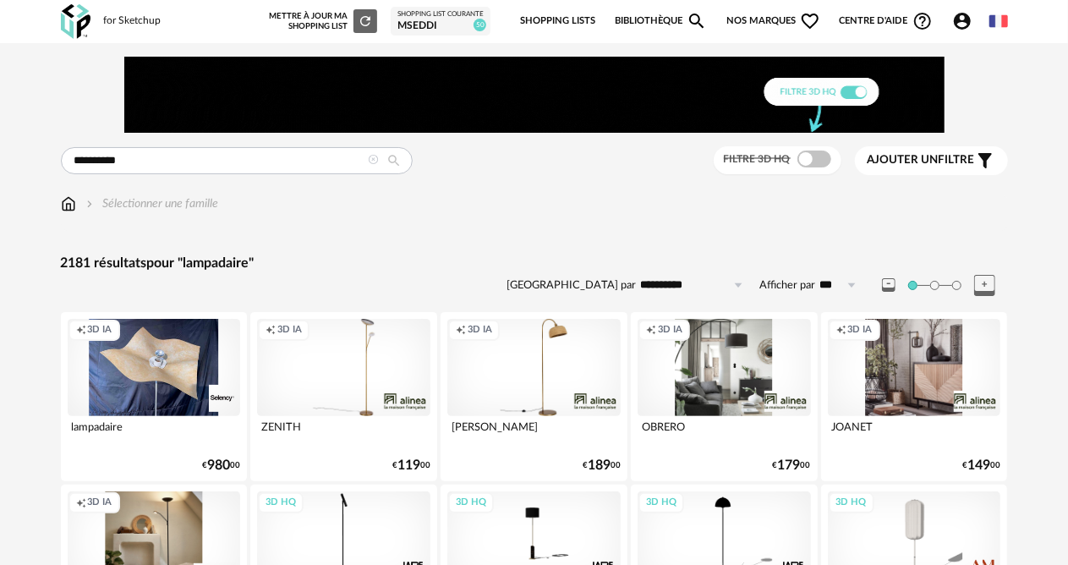
click at [279, 162] on input "**********" at bounding box center [237, 160] width 352 height 27
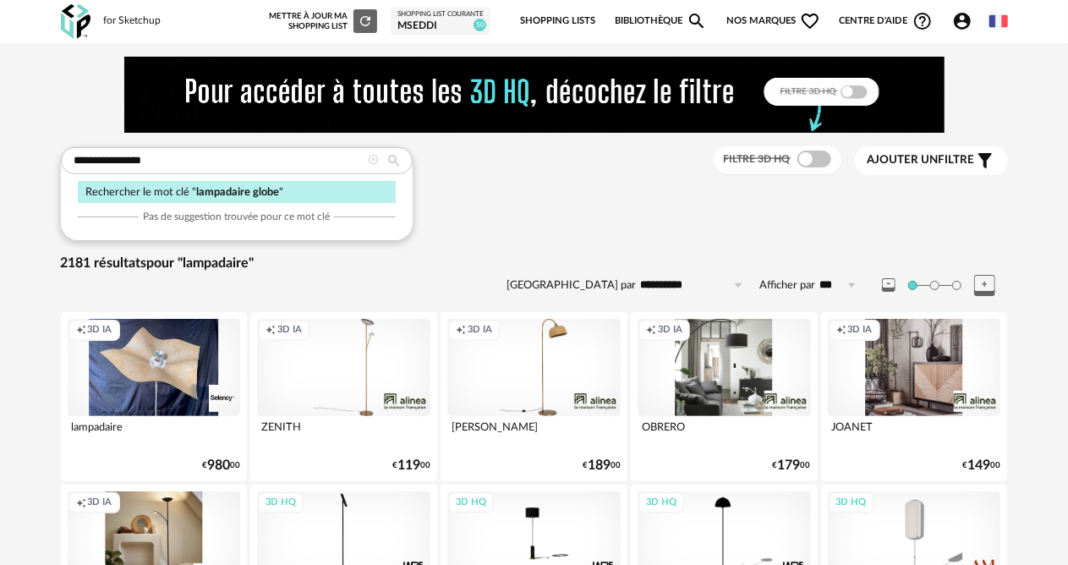
type input "**********"
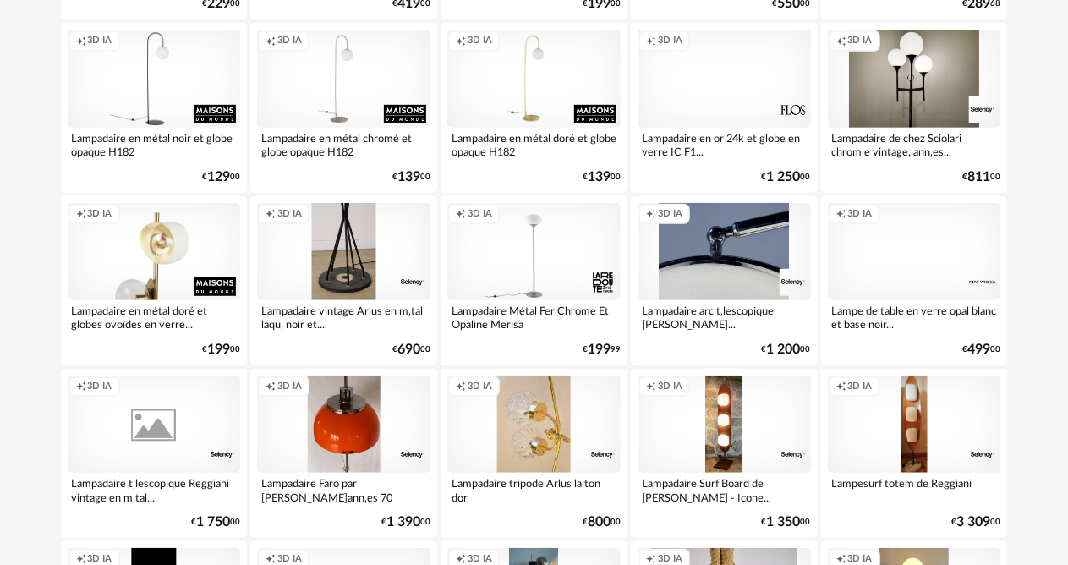
scroll to position [508, 0]
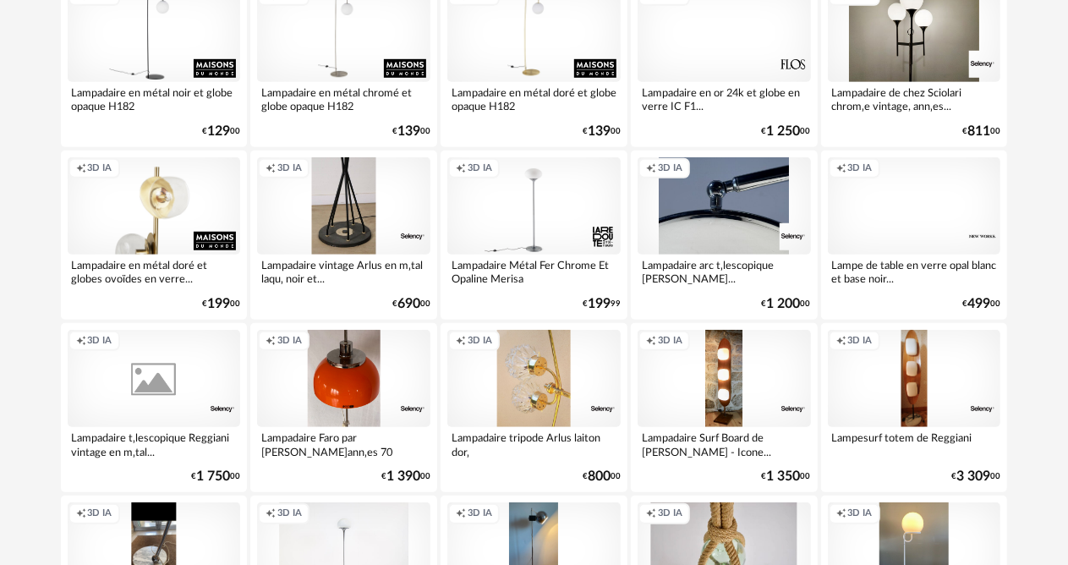
click at [161, 202] on div "Creation icon 3D IA" at bounding box center [154, 205] width 173 height 97
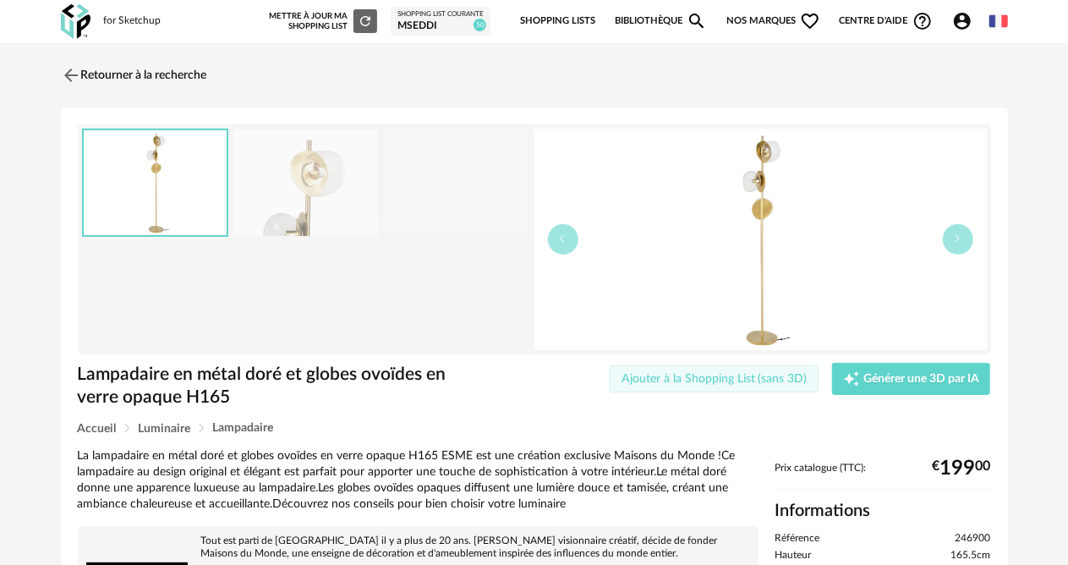
click at [755, 374] on span "Ajouter à la Shopping List (sans 3D)" at bounding box center [715, 379] width 186 height 12
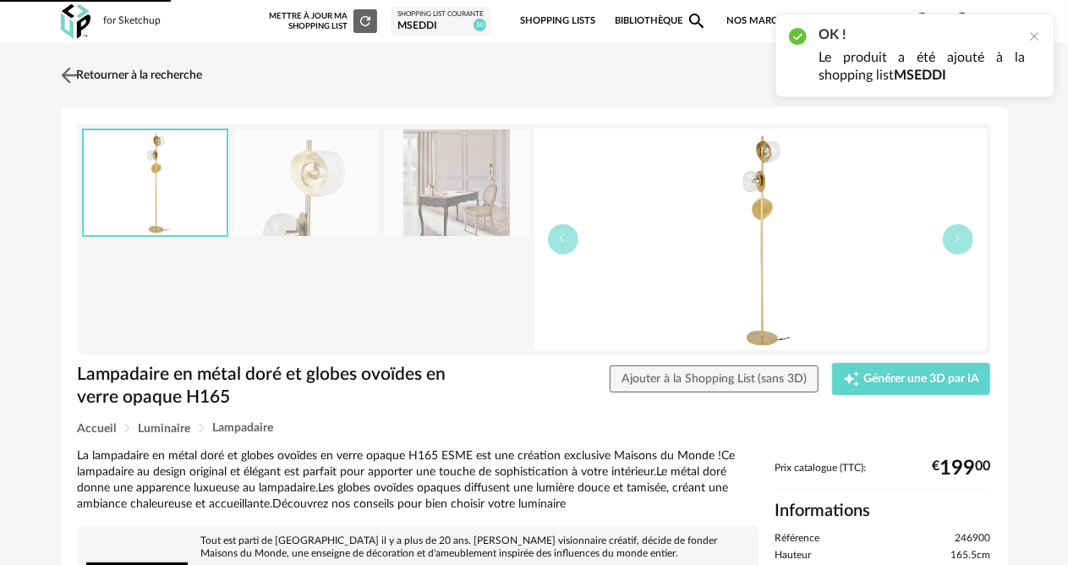
click at [159, 75] on link "Retourner à la recherche" at bounding box center [130, 75] width 146 height 37
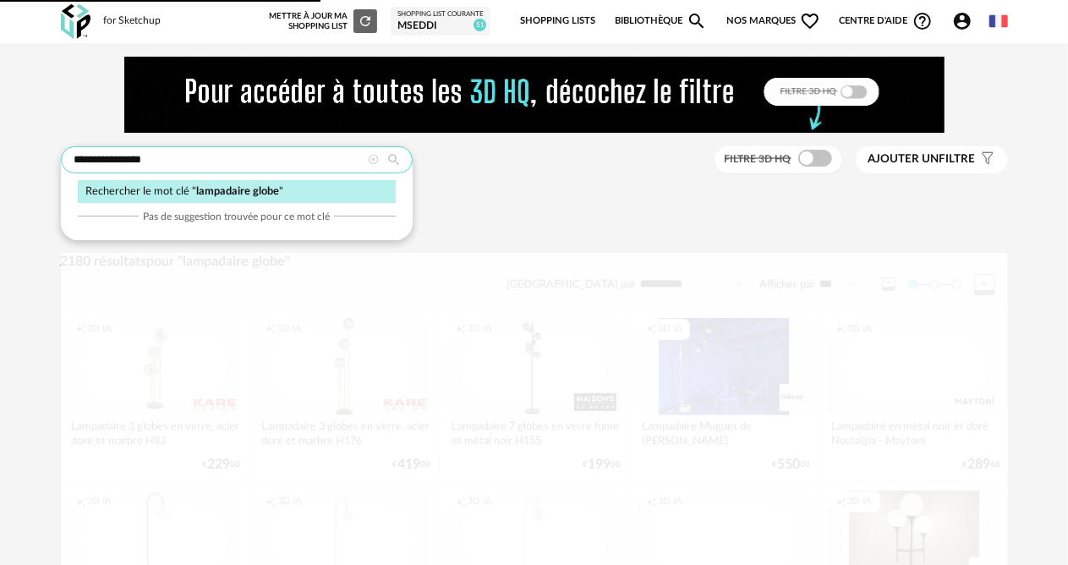
click at [129, 155] on input "**********" at bounding box center [237, 159] width 352 height 27
drag, startPoint x: 127, startPoint y: 154, endPoint x: 32, endPoint y: 195, distance: 103.1
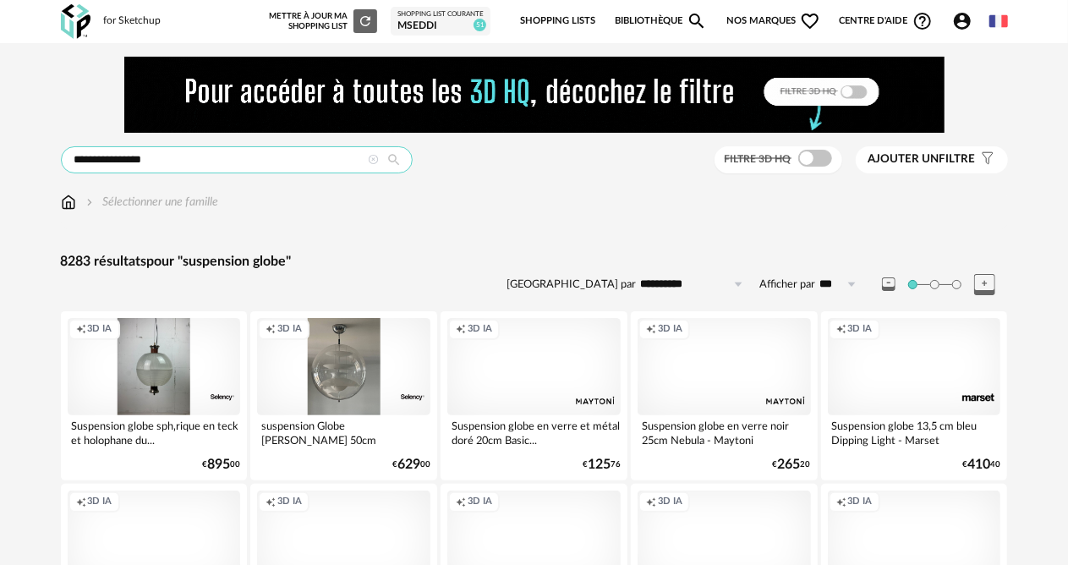
drag, startPoint x: 127, startPoint y: 161, endPoint x: 34, endPoint y: 138, distance: 95.8
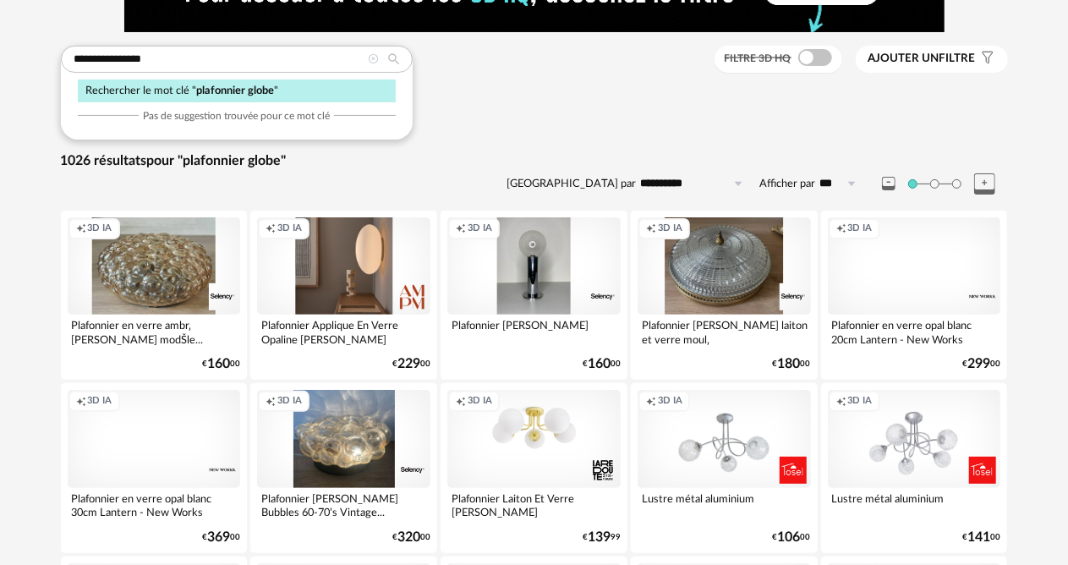
scroll to position [91, 0]
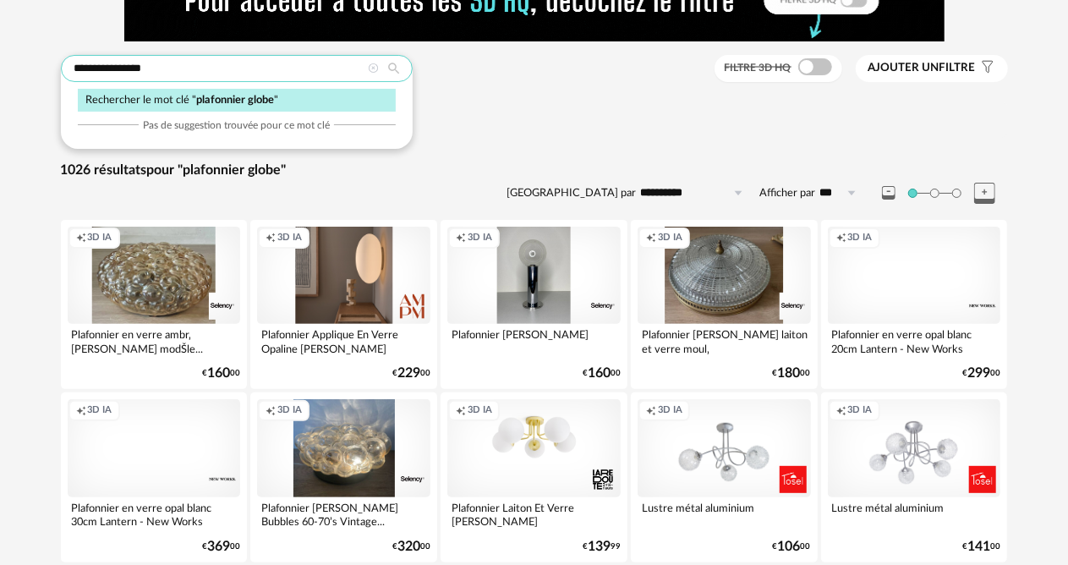
click at [195, 61] on input "**********" at bounding box center [237, 68] width 352 height 27
drag, startPoint x: 195, startPoint y: 62, endPoint x: 66, endPoint y: 57, distance: 128.7
click at [66, 57] on input "**********" at bounding box center [237, 68] width 352 height 27
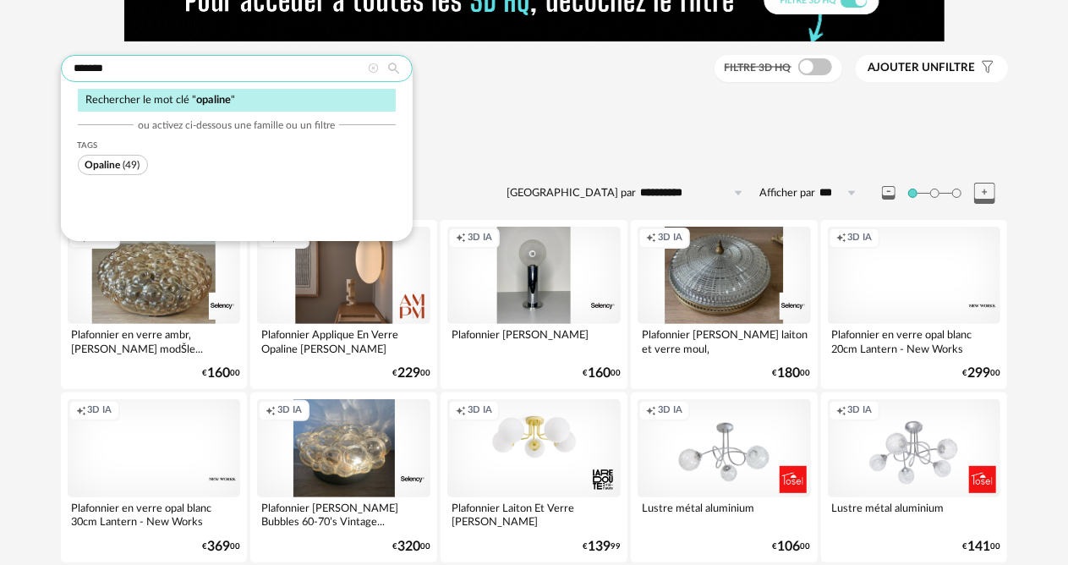
type input "*******"
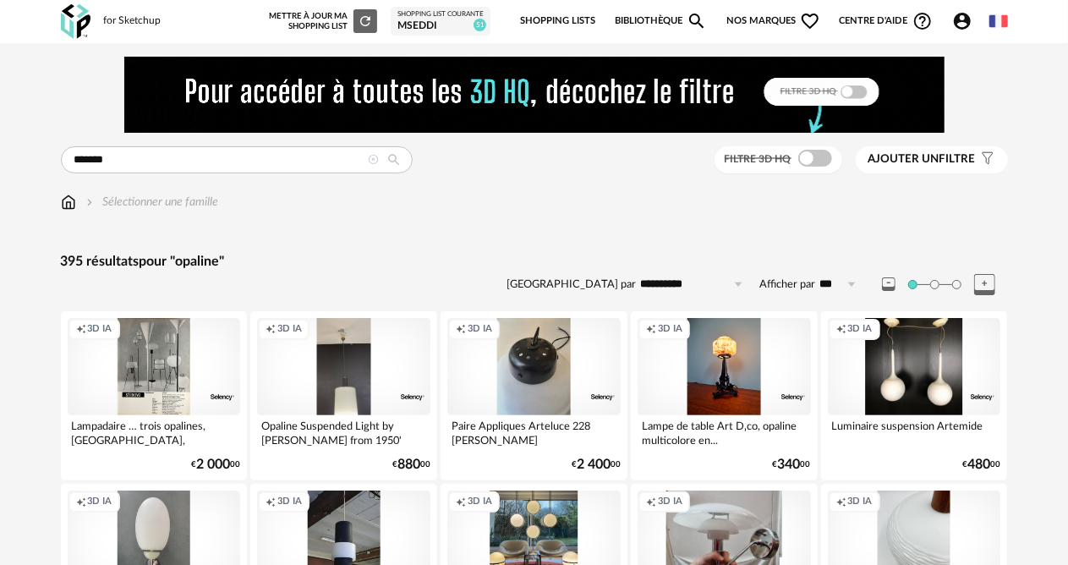
click at [421, 13] on div "Shopping List courante" at bounding box center [441, 14] width 86 height 8
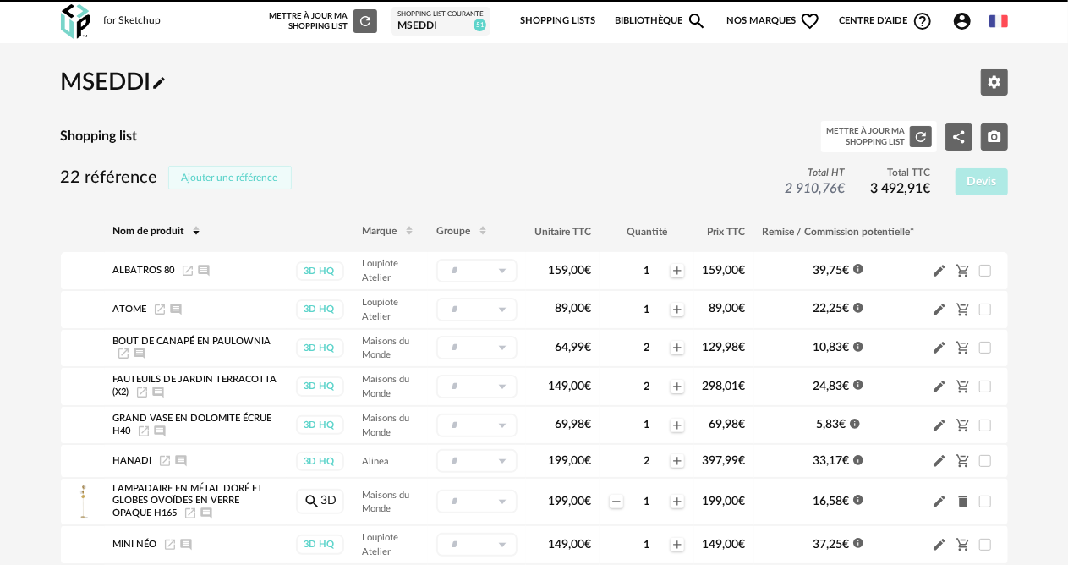
click at [230, 176] on span "Ajouter une référence" at bounding box center [230, 178] width 96 height 10
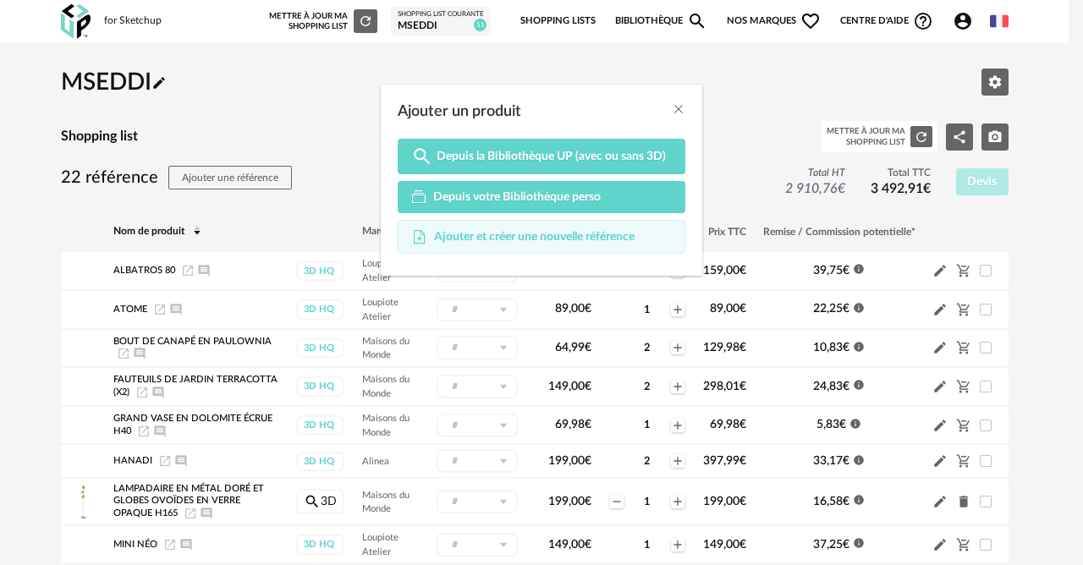
click at [459, 237] on span "Ajouter et créer une nouvelle référence" at bounding box center [534, 236] width 200 height 15
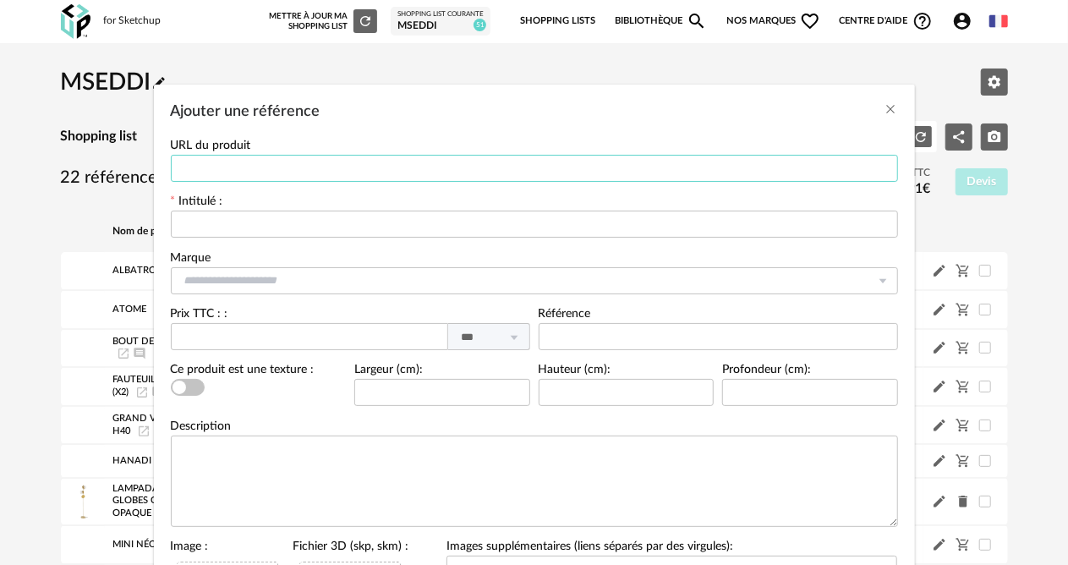
click at [382, 167] on input "Ajouter une référence" at bounding box center [535, 168] width 728 height 27
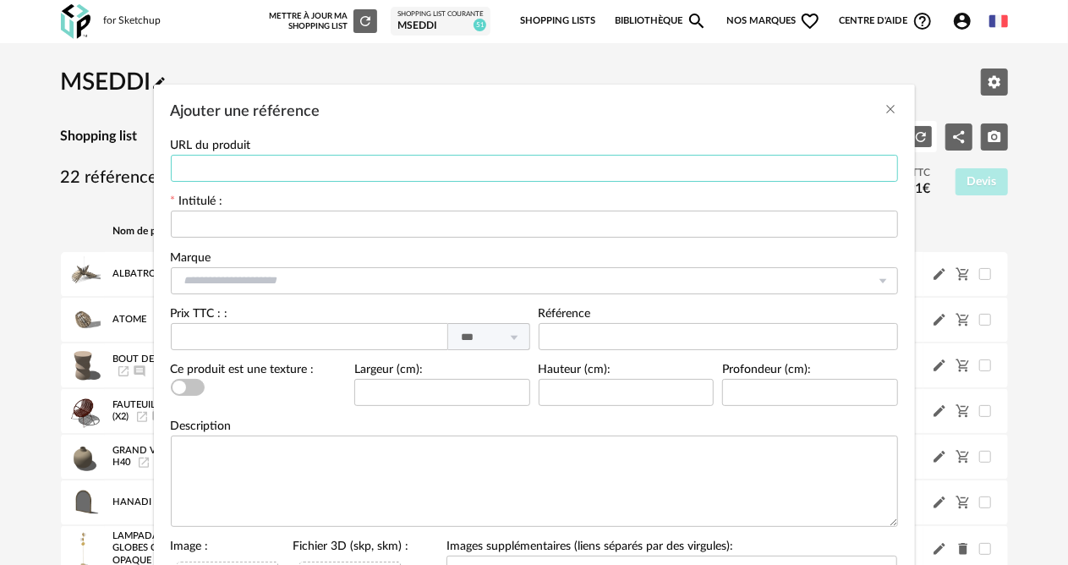
paste input "**********"
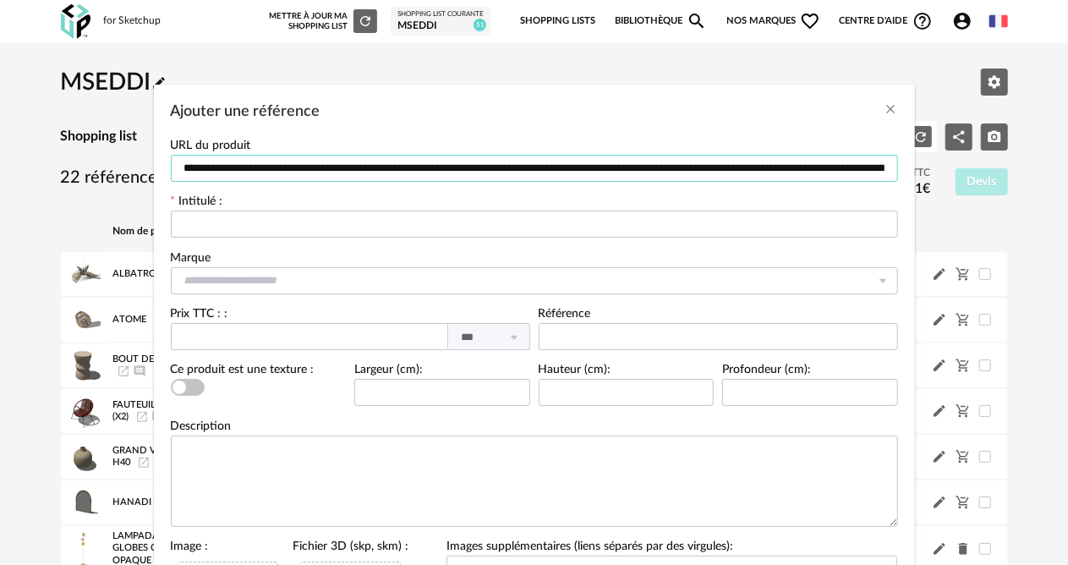
scroll to position [0, 1514]
type input "**********"
paste input "**********"
type input "**********"
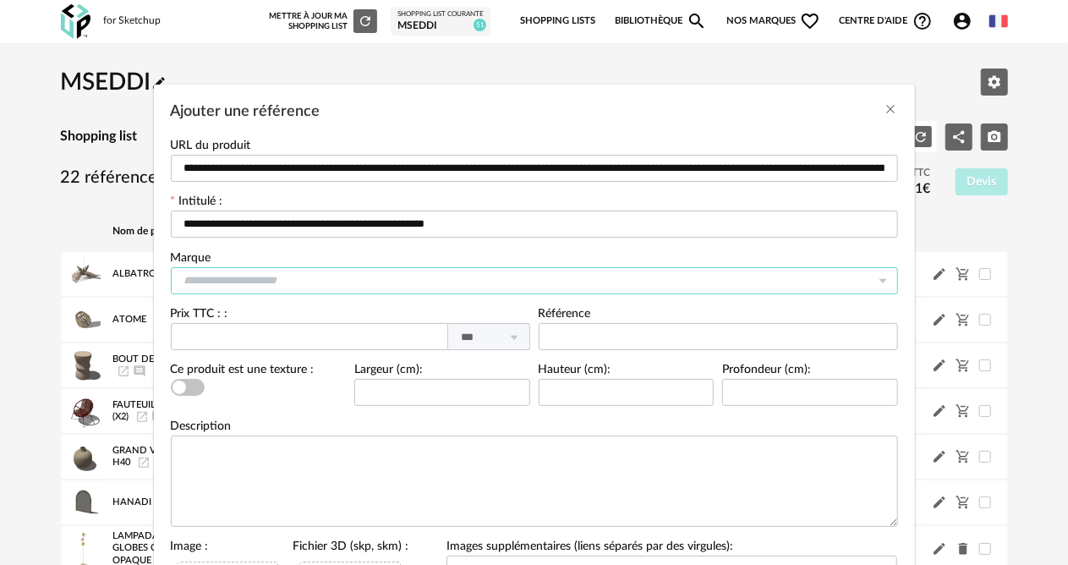
click at [344, 283] on input "Ajouter une référence" at bounding box center [535, 280] width 728 height 27
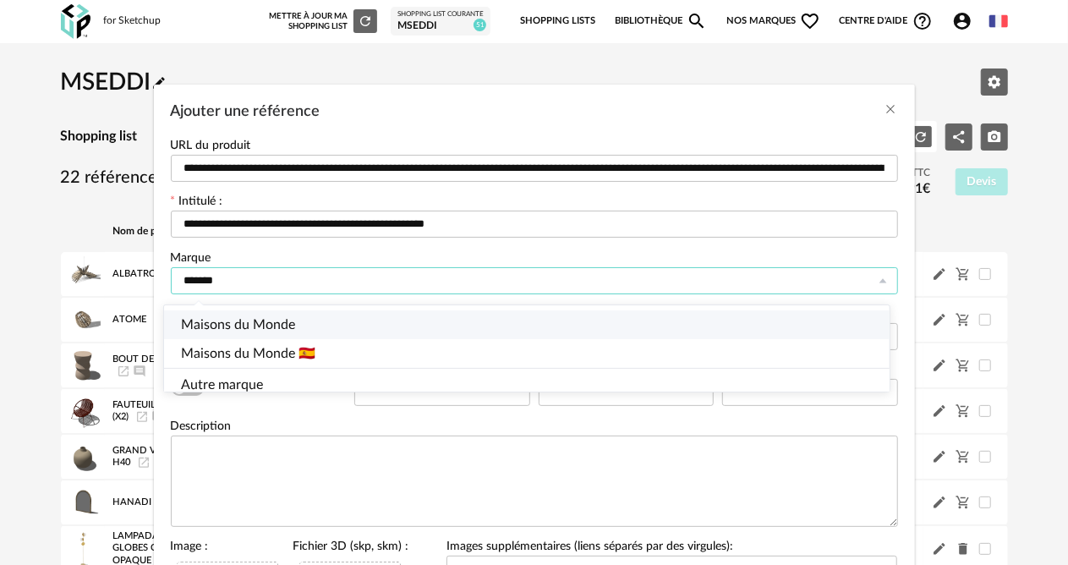
click at [274, 321] on span "Maisons du Monde" at bounding box center [238, 325] width 114 height 14
type input "**********"
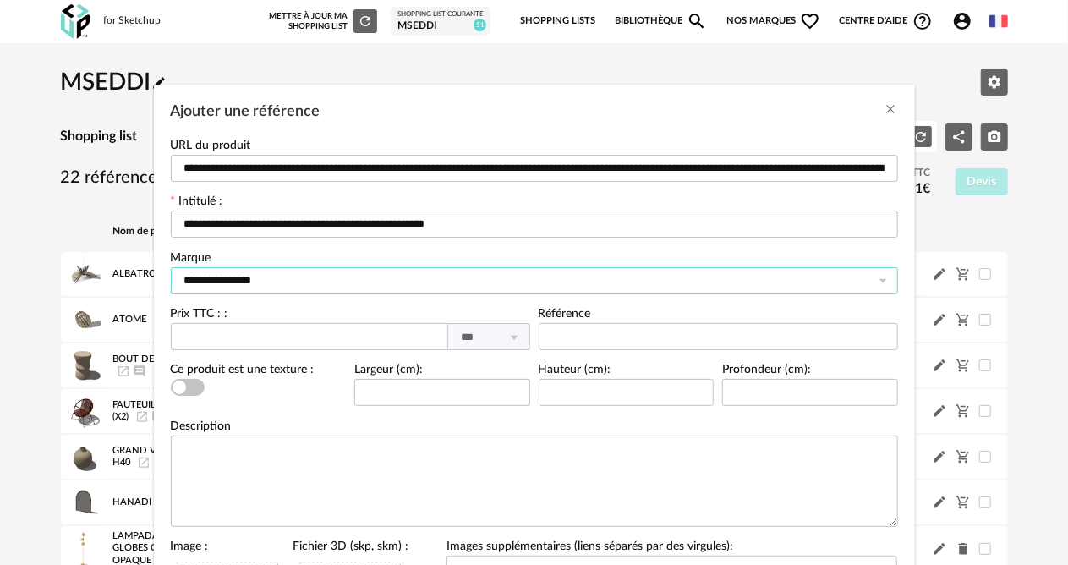
scroll to position [3094, 0]
click at [206, 336] on input "Ajouter une référence" at bounding box center [309, 336] width 277 height 27
type input "***"
click at [288, 472] on textarea "Ajouter une référence" at bounding box center [535, 481] width 728 height 91
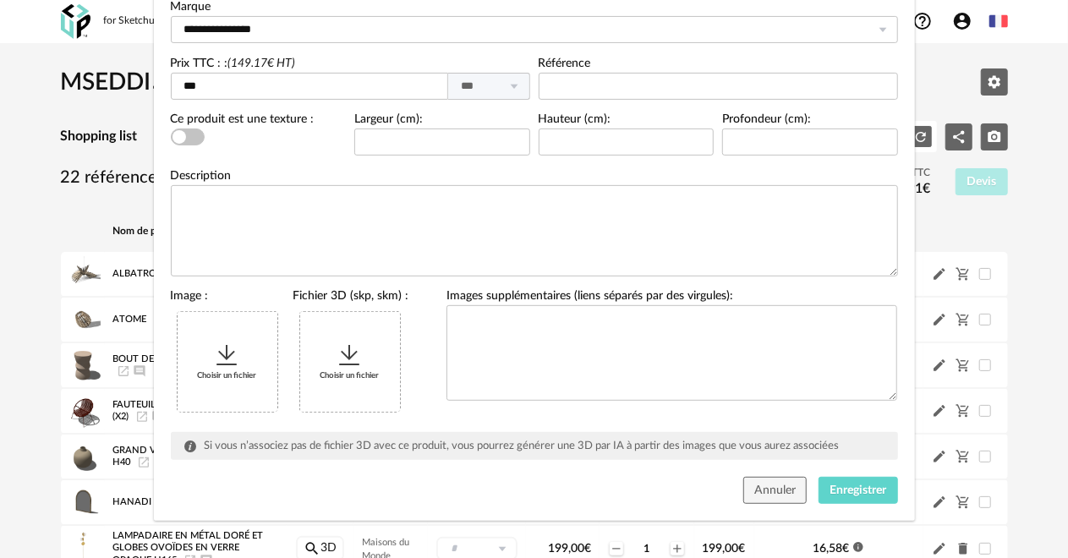
scroll to position [249, 0]
click at [214, 358] on icon "Ajouter une référence" at bounding box center [227, 356] width 27 height 27
click at [847, 494] on span "Enregistrer" at bounding box center [858, 492] width 57 height 12
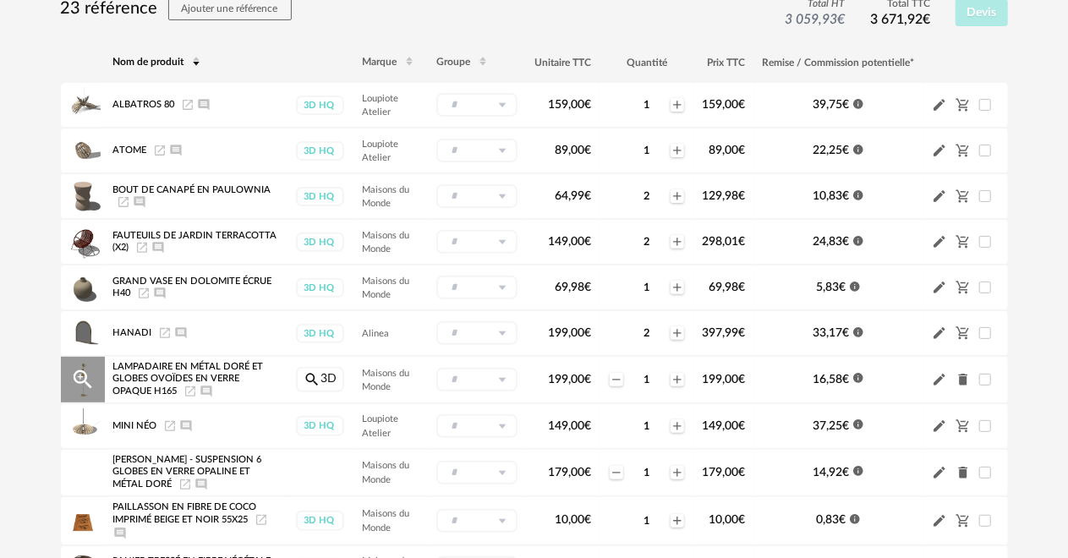
scroll to position [254, 0]
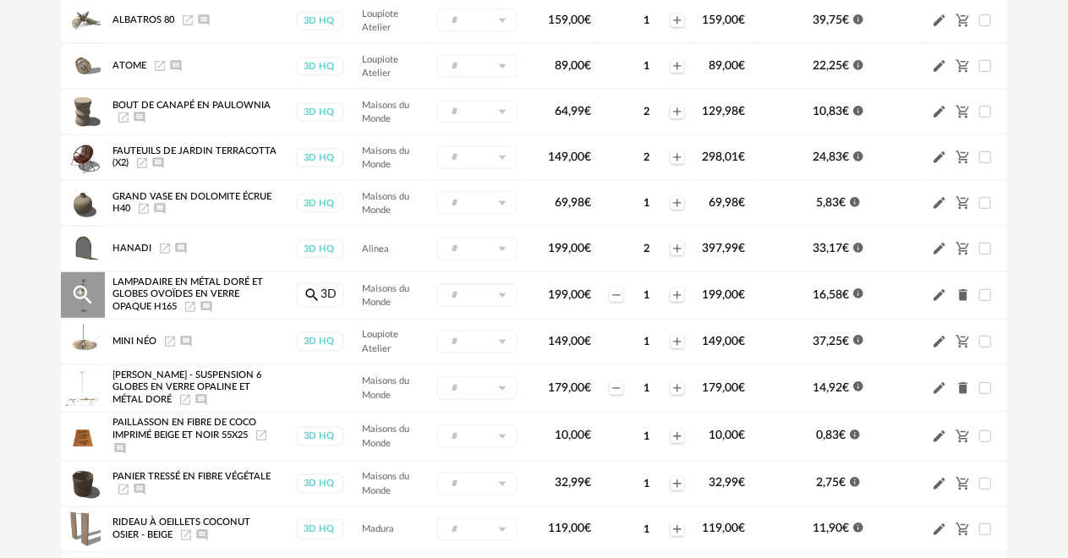
click at [497, 293] on icon at bounding box center [502, 295] width 21 height 24
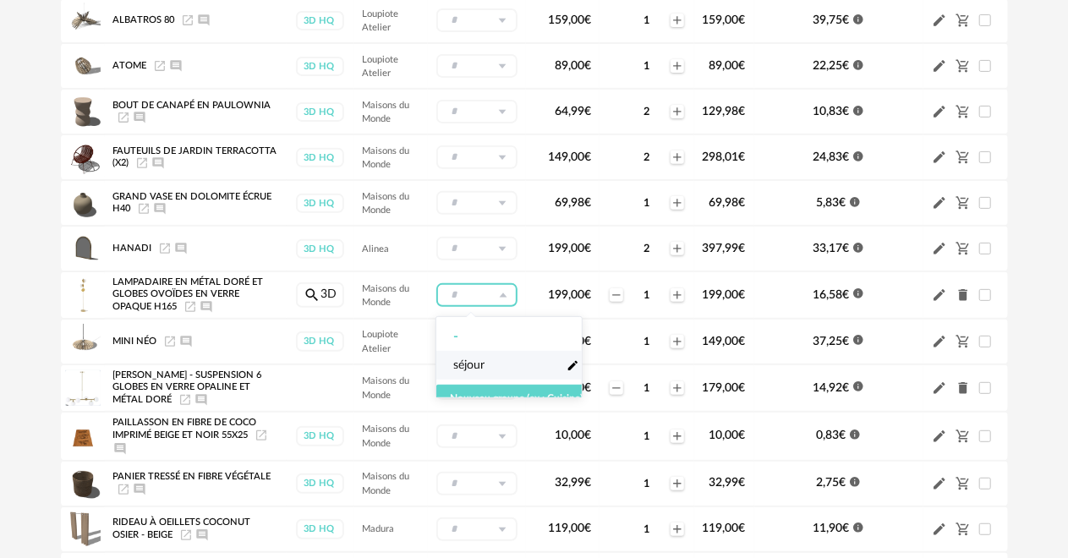
click at [496, 370] on li "séjour Pencil icon" at bounding box center [517, 365] width 160 height 29
type input "******"
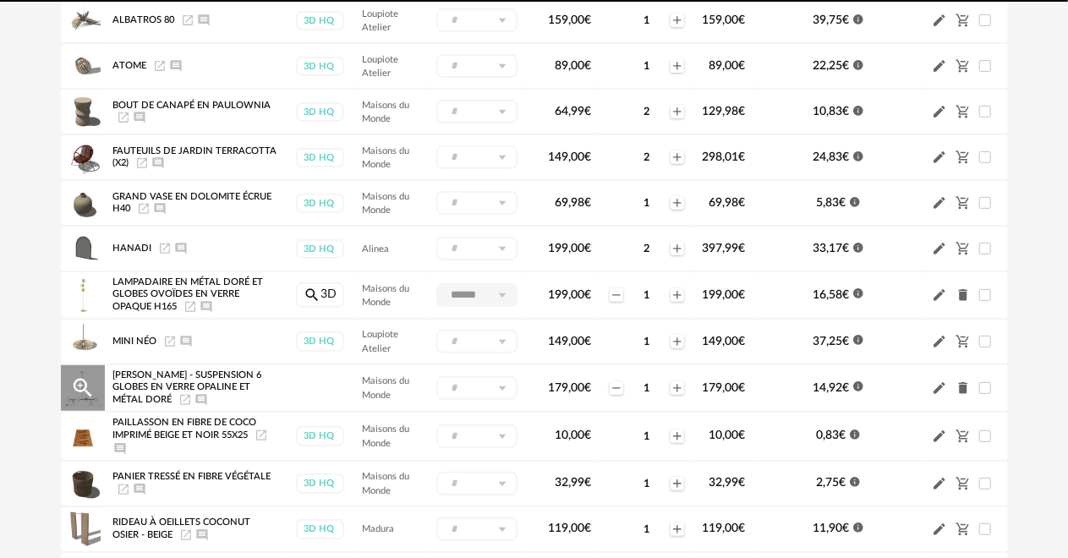
click at [485, 382] on input "text" at bounding box center [477, 388] width 81 height 24
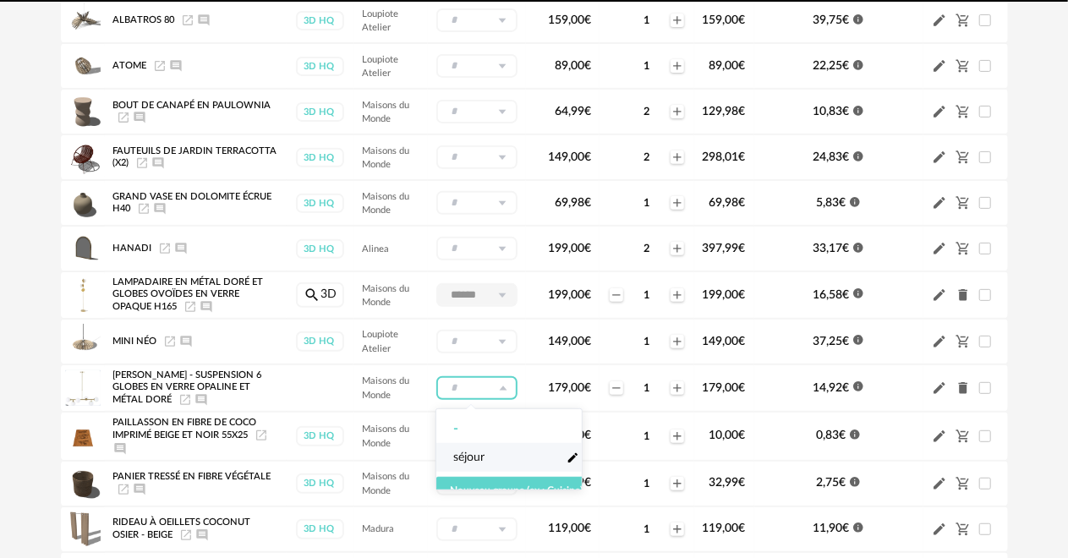
click at [479, 448] on li "séjour Pencil icon" at bounding box center [517, 457] width 160 height 29
type input "******"
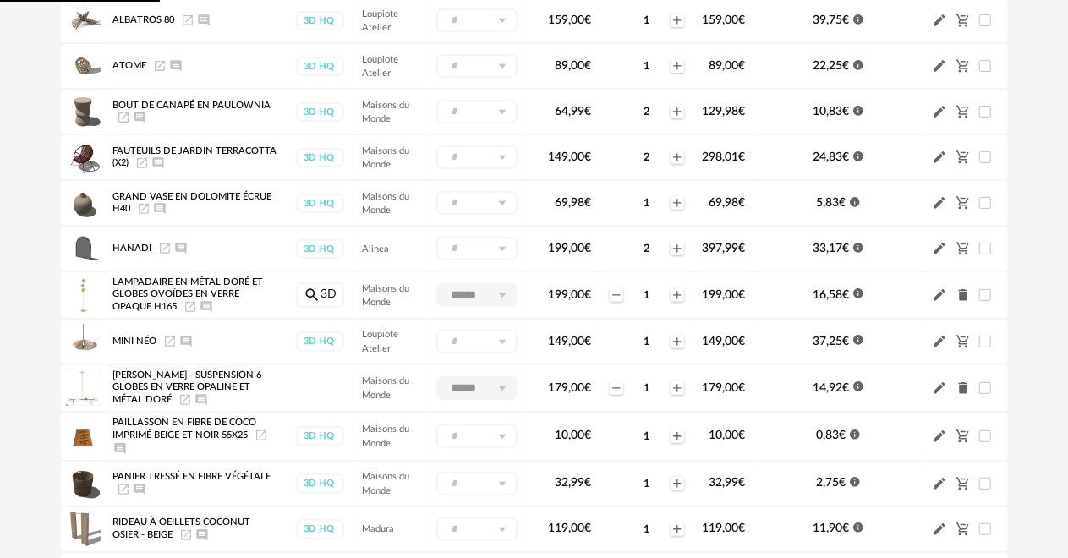
scroll to position [0, 0]
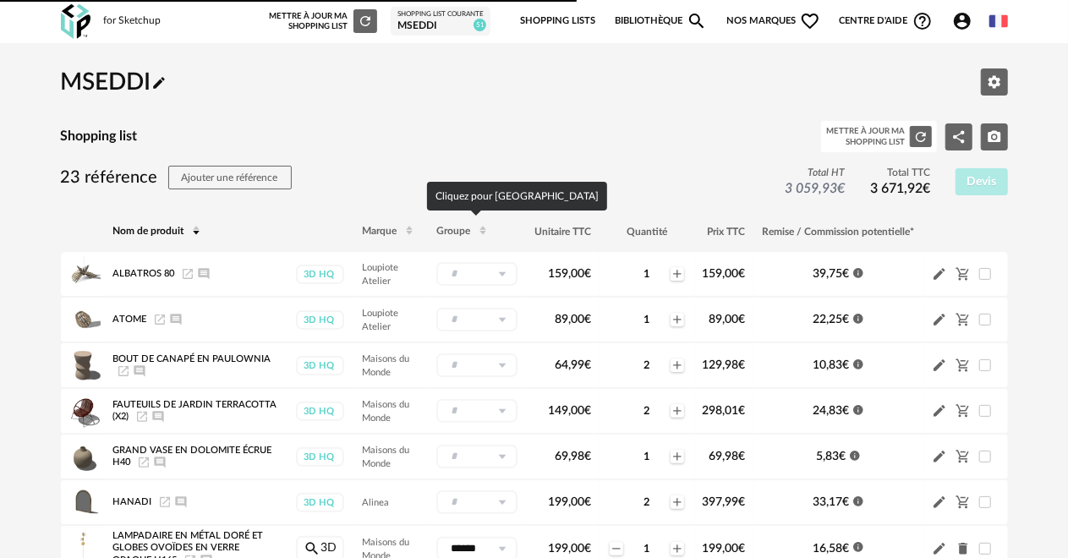
click at [453, 228] on span "Groupe" at bounding box center [454, 232] width 34 height 10
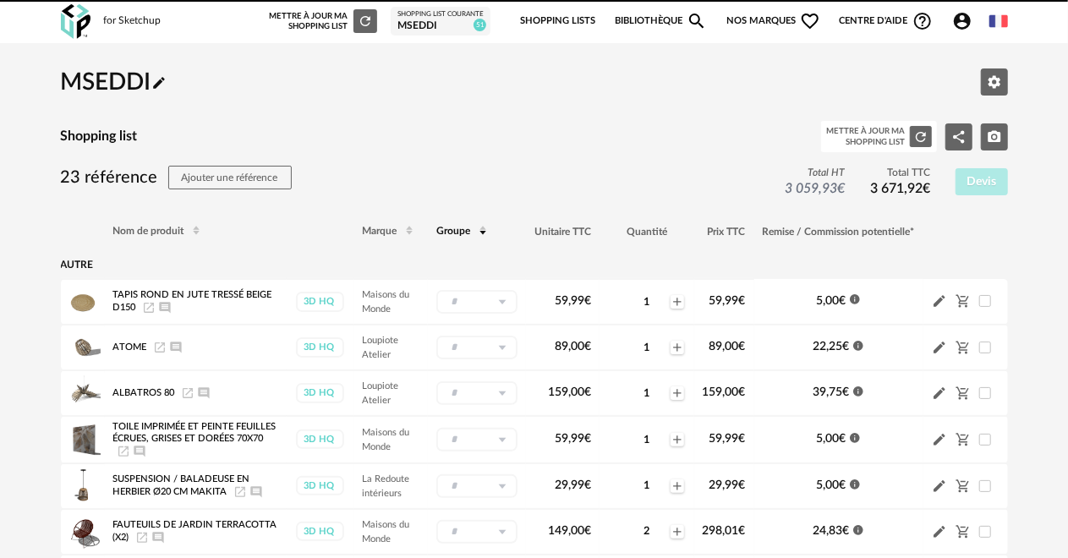
type input "******"
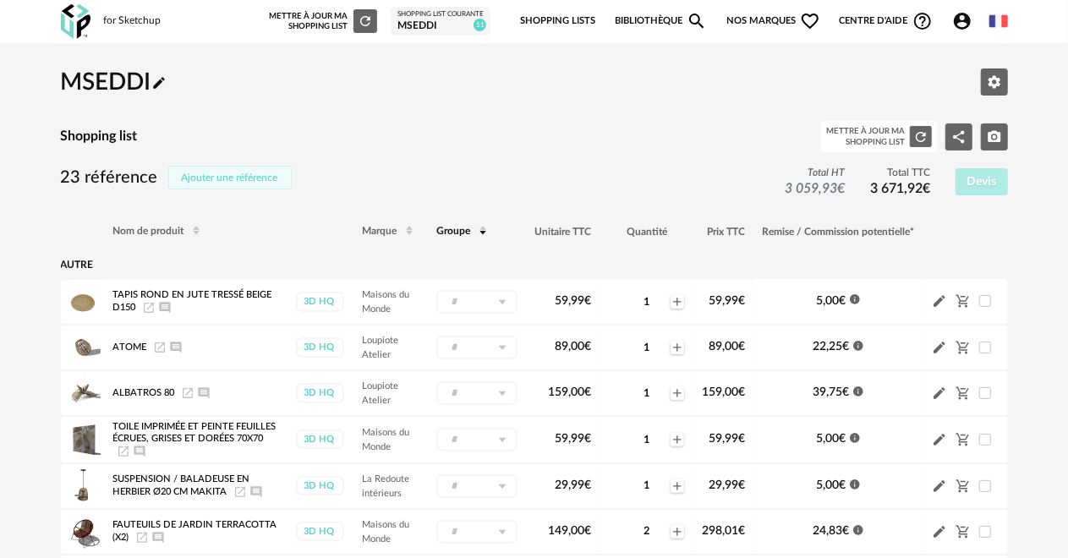
click at [211, 179] on span "Ajouter une référence" at bounding box center [230, 178] width 96 height 10
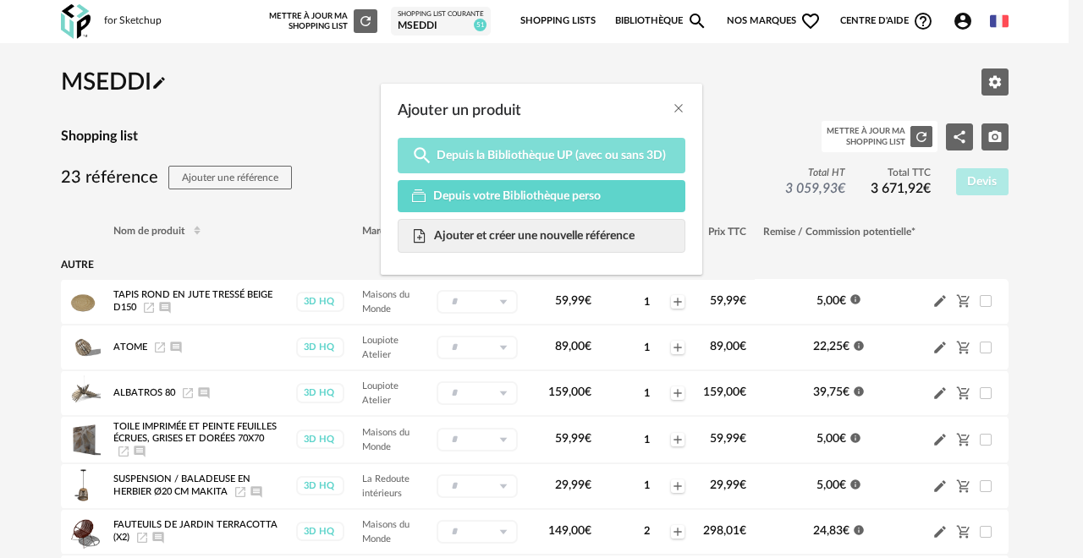
click at [537, 164] on link "Magnify icon Depuis la Bibliothèque UP (avec ou sans 3D)" at bounding box center [542, 156] width 288 height 36
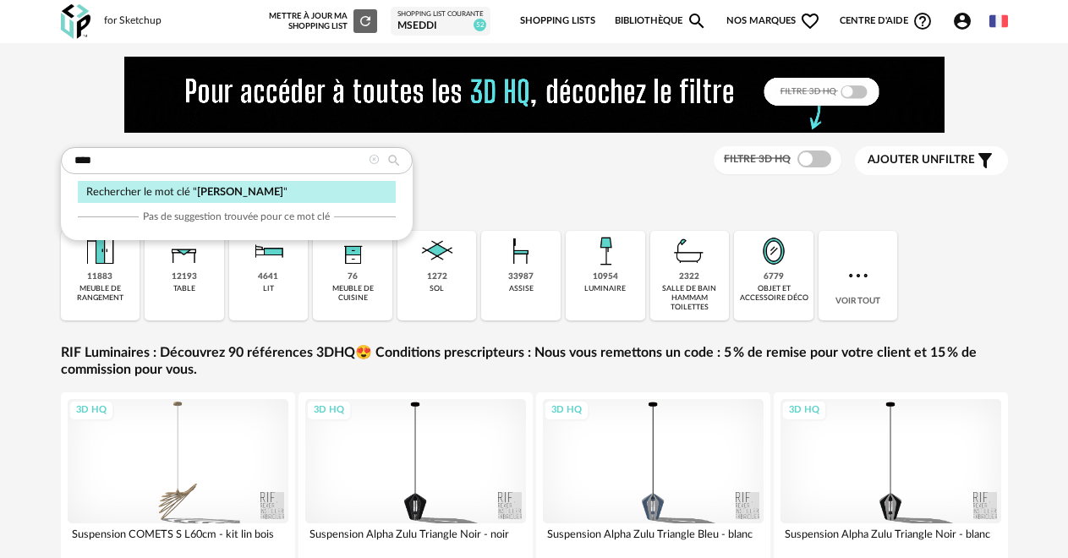
type input "****"
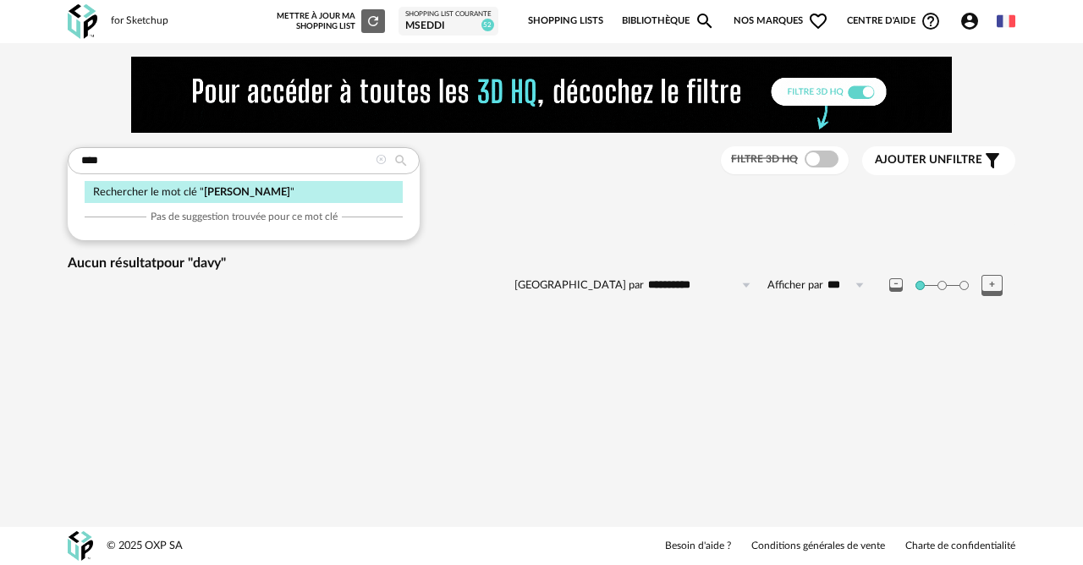
click at [380, 159] on icon at bounding box center [381, 160] width 11 height 11
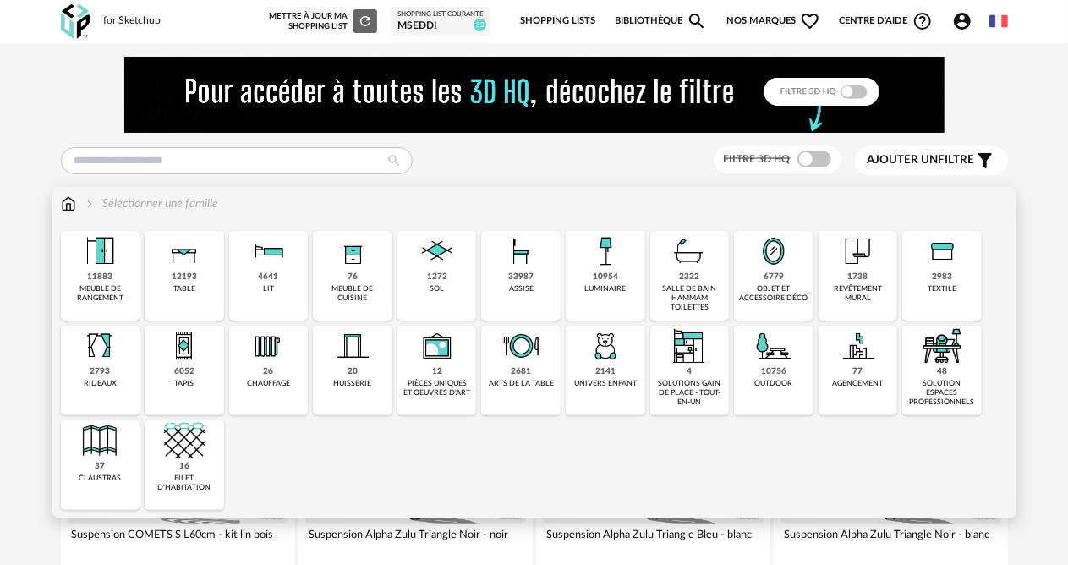
click at [584, 262] on div "10954 luminaire" at bounding box center [606, 276] width 80 height 90
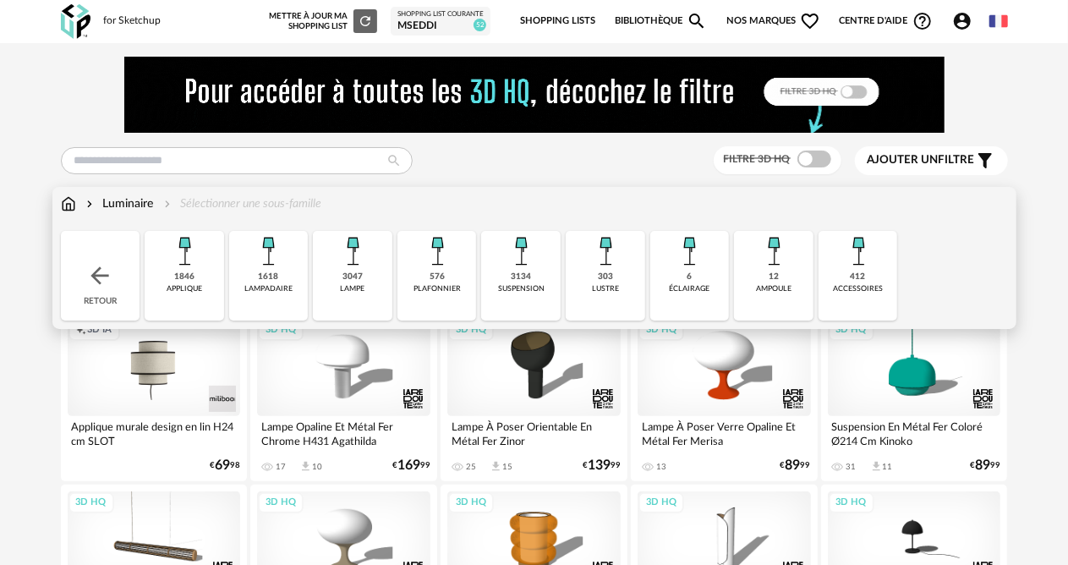
click at [377, 286] on div "3047 lampe" at bounding box center [353, 276] width 80 height 90
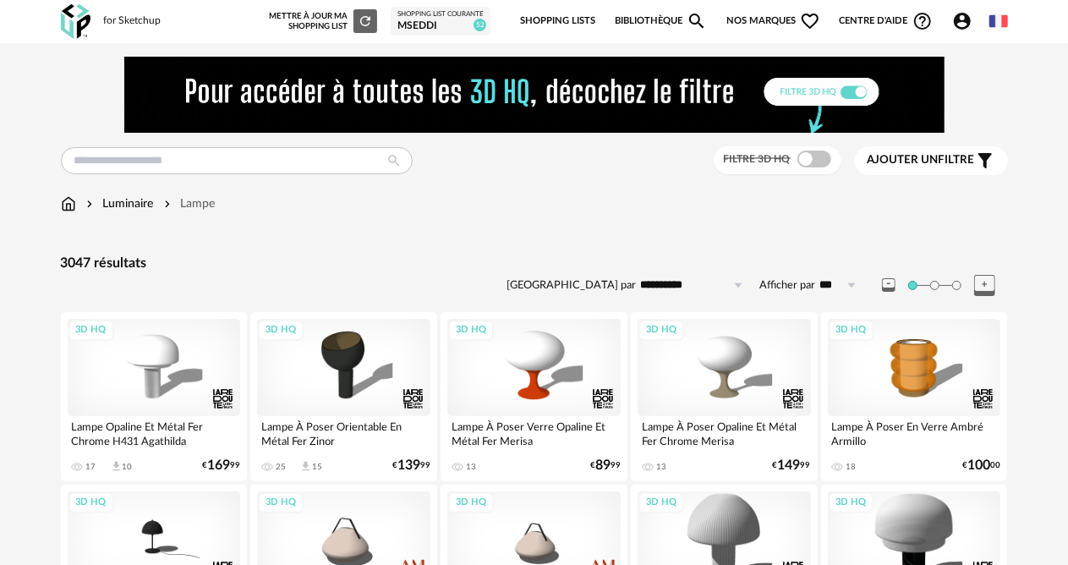
click at [431, 14] on div "Shopping List courante" at bounding box center [441, 14] width 86 height 8
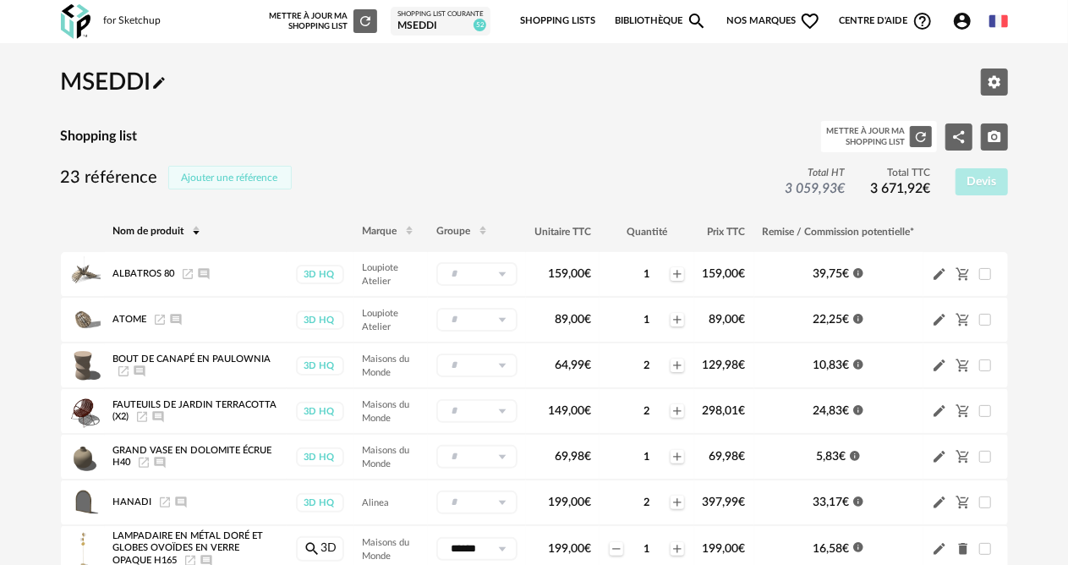
click at [279, 178] on button "Ajouter une référence" at bounding box center [230, 178] width 124 height 24
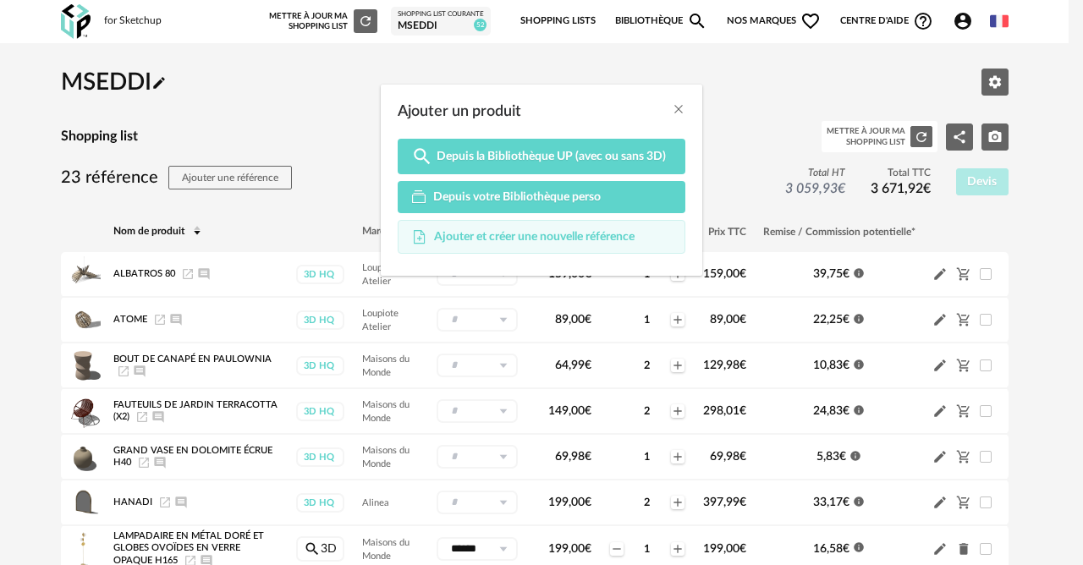
click at [469, 231] on span "Ajouter et créer une nouvelle référence" at bounding box center [534, 236] width 200 height 15
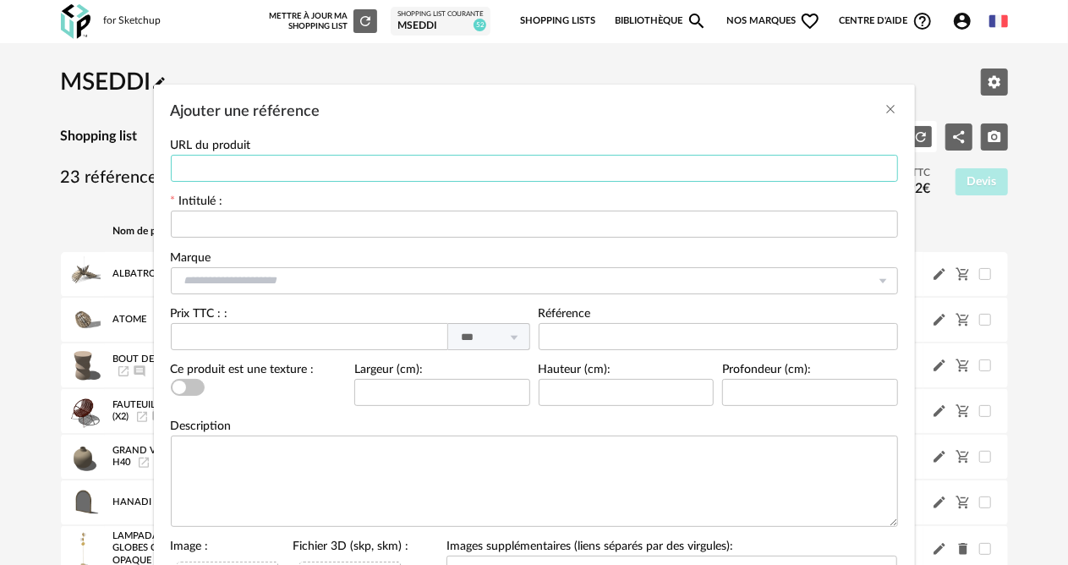
click at [303, 177] on input "Ajouter une référence" at bounding box center [535, 168] width 728 height 27
paste input "**********"
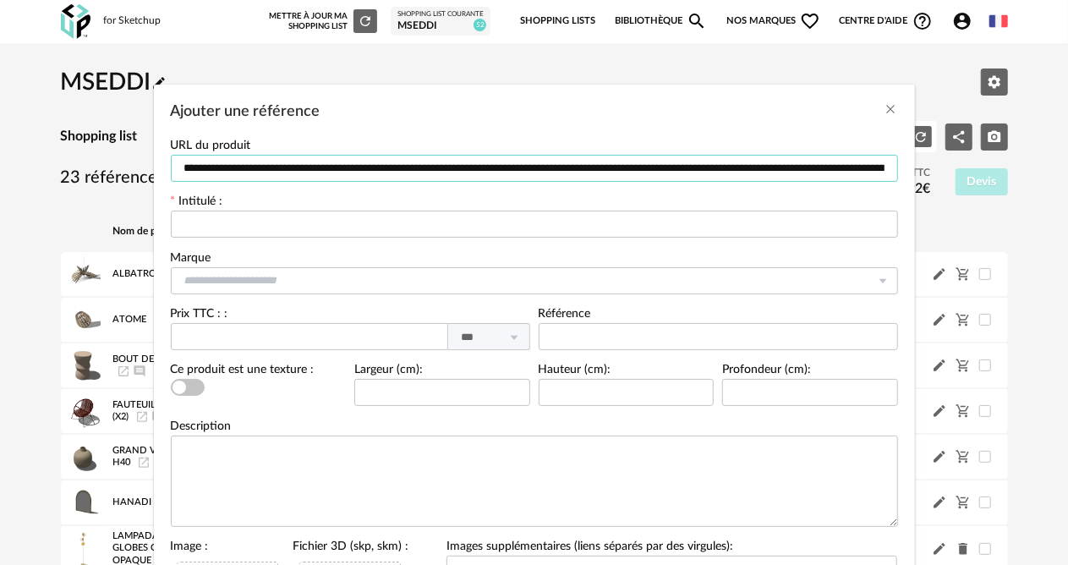
scroll to position [0, 1480]
type input "**********"
paste input "**********"
type input "**********"
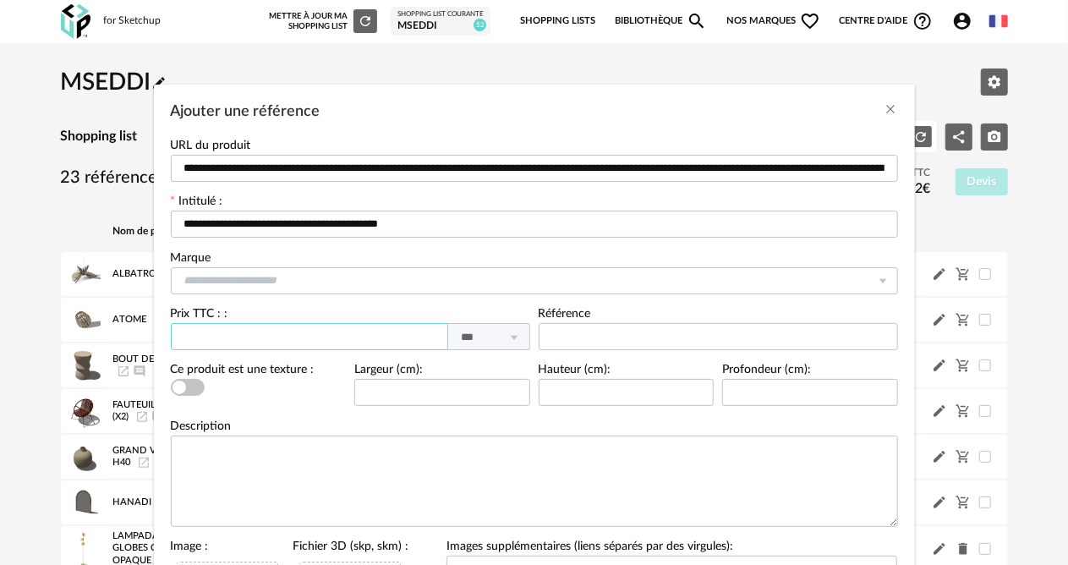
click at [376, 342] on input "Ajouter une référence" at bounding box center [309, 336] width 277 height 27
type input "*****"
click at [206, 452] on textarea "Ajouter une référence" at bounding box center [535, 481] width 728 height 91
click at [302, 274] on input "Ajouter une référence" at bounding box center [535, 280] width 728 height 27
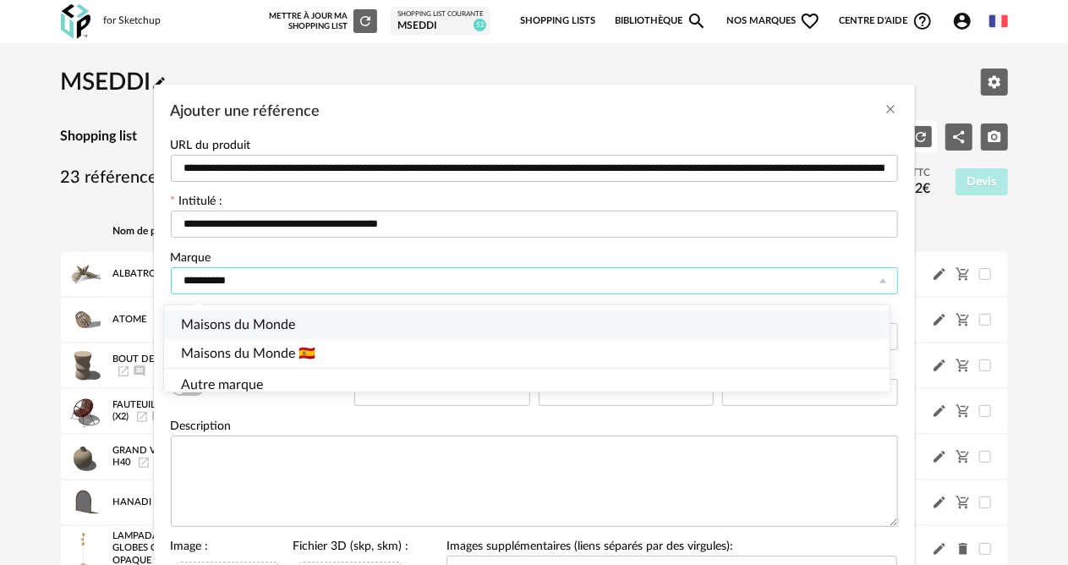
click at [310, 333] on li "Maisons du Monde" at bounding box center [534, 324] width 740 height 29
type input "**********"
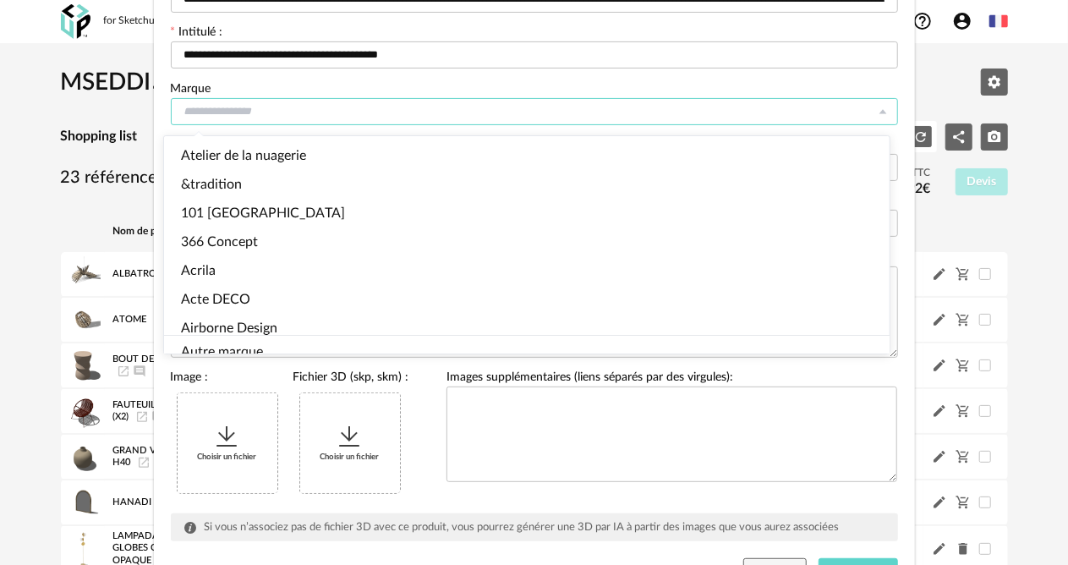
scroll to position [3094, 0]
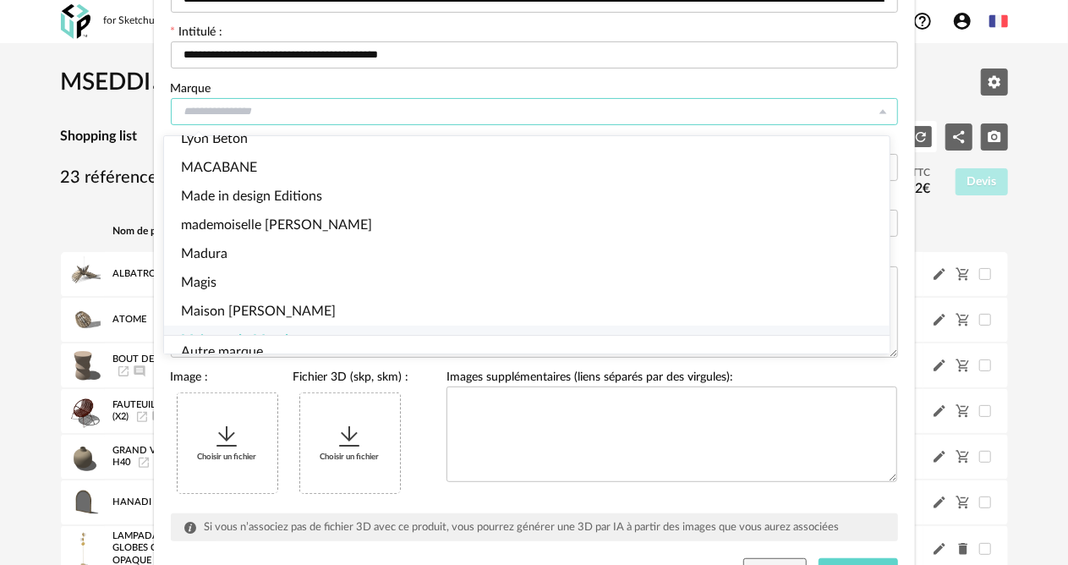
click at [222, 428] on icon "Ajouter une référence" at bounding box center [227, 436] width 27 height 27
type input "**********"
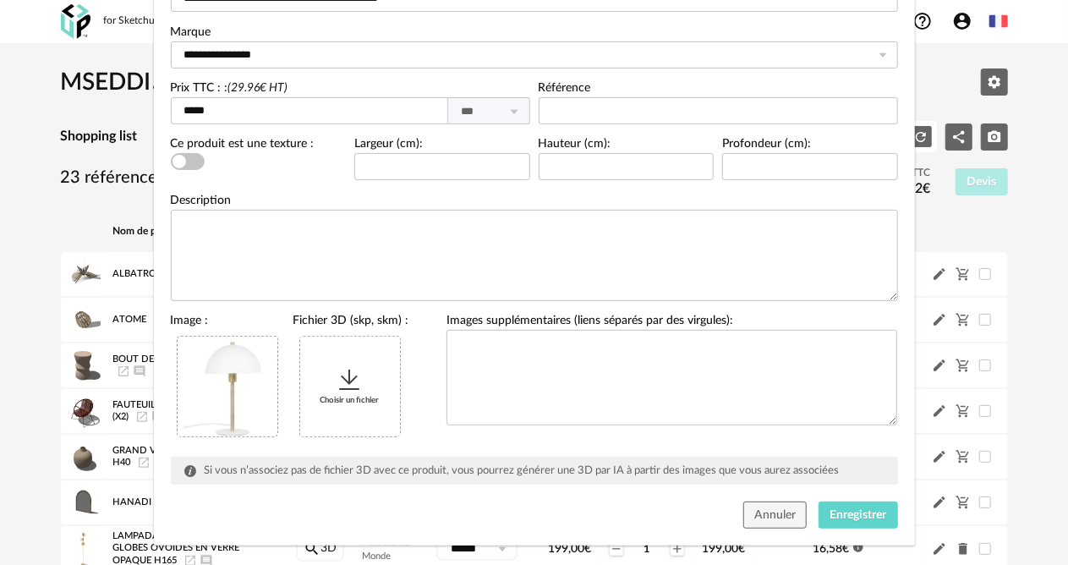
scroll to position [250, 0]
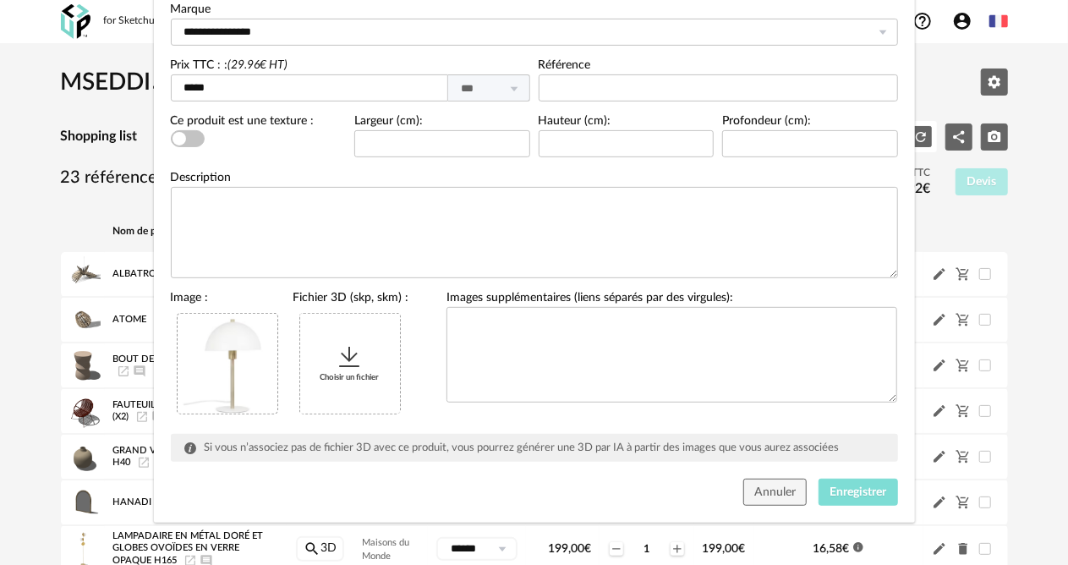
click at [831, 498] on button "Enregistrer" at bounding box center [859, 492] width 80 height 27
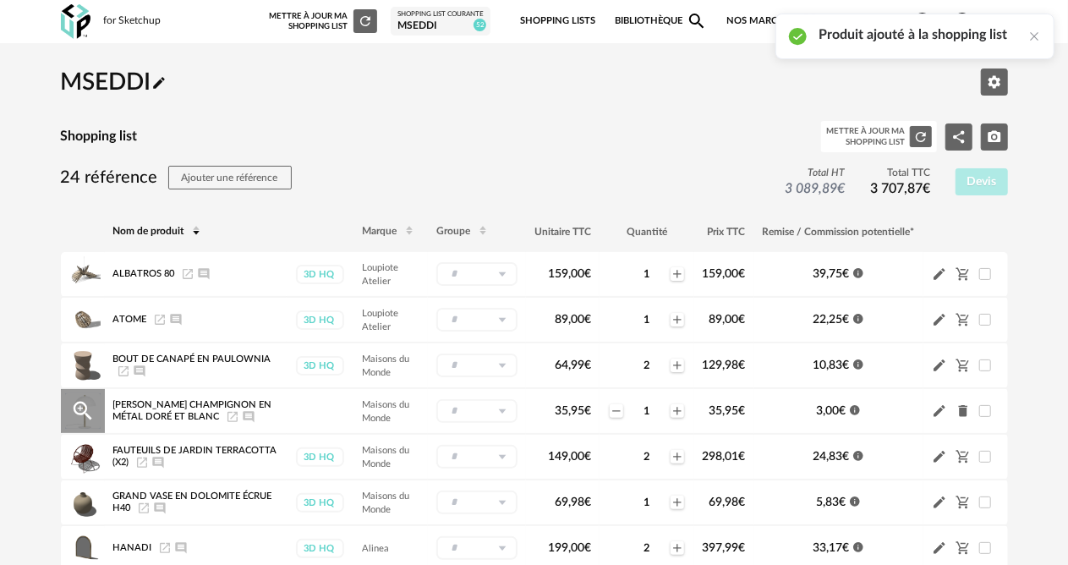
click at [479, 406] on input "text" at bounding box center [477, 411] width 81 height 24
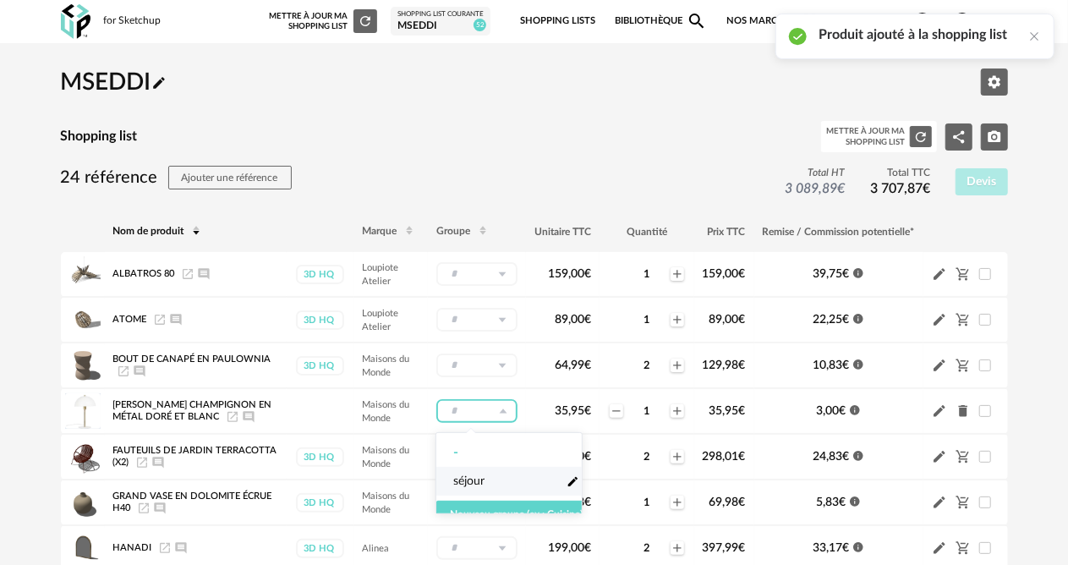
click at [466, 473] on span "séjour" at bounding box center [468, 481] width 31 height 17
type input "******"
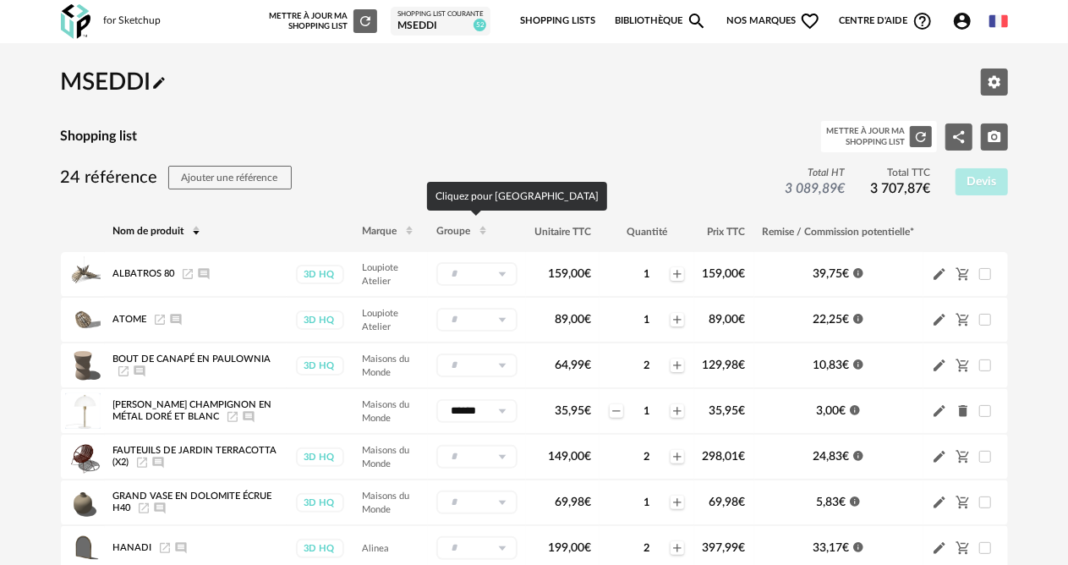
click at [445, 230] on span "Groupe" at bounding box center [454, 232] width 34 height 10
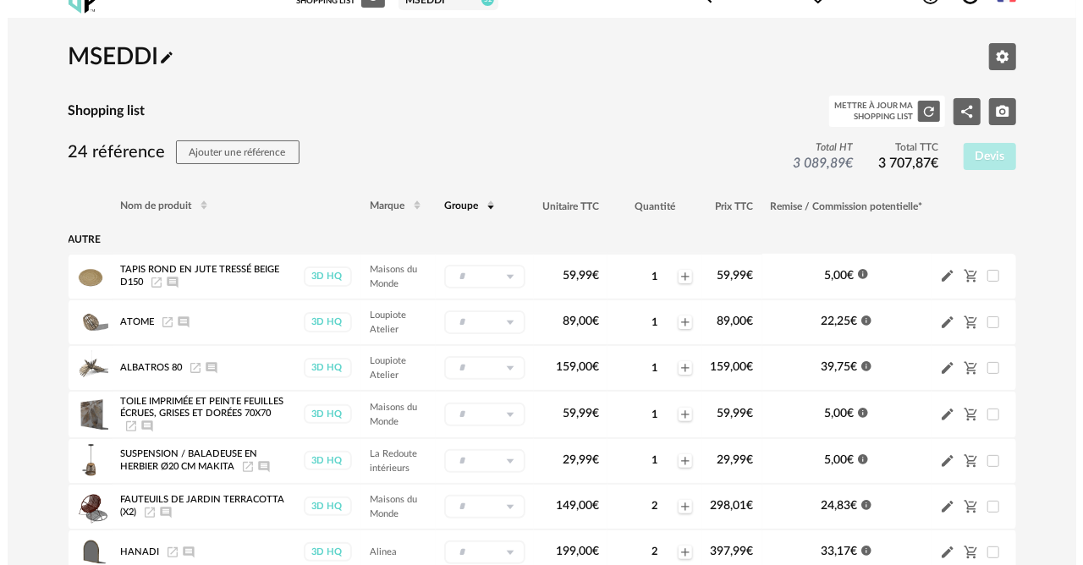
scroll to position [0, 0]
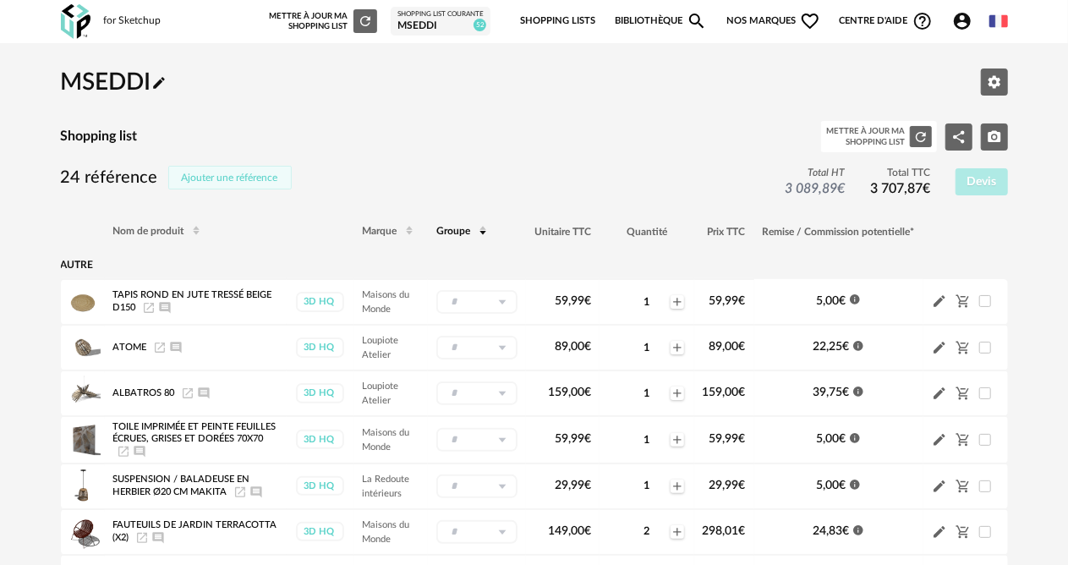
click at [272, 178] on span "Ajouter une référence" at bounding box center [230, 178] width 96 height 10
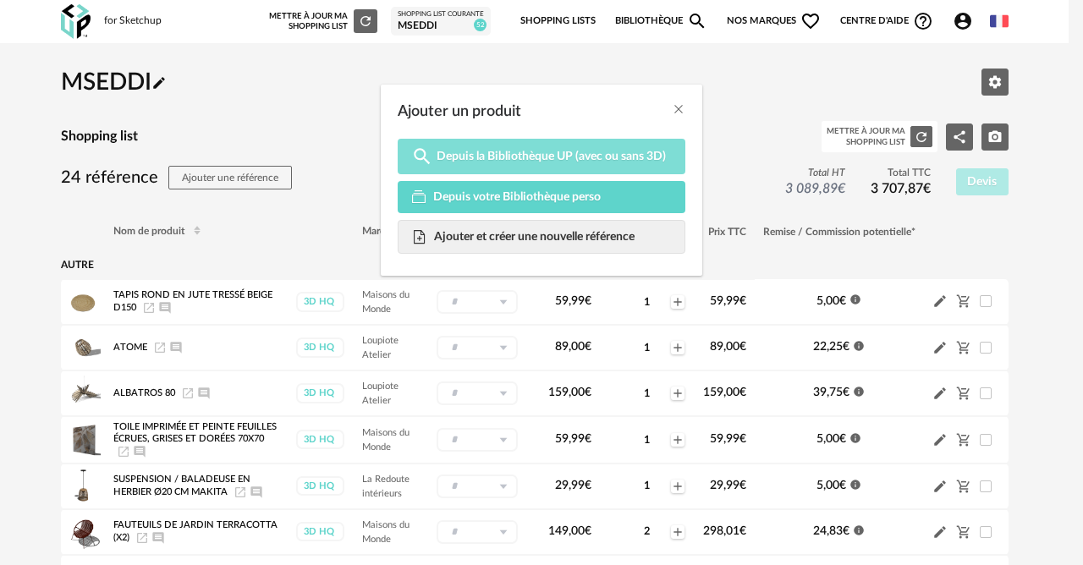
click at [443, 149] on span "Depuis la Bibliothèque UP (avec ou sans 3D)" at bounding box center [551, 156] width 229 height 15
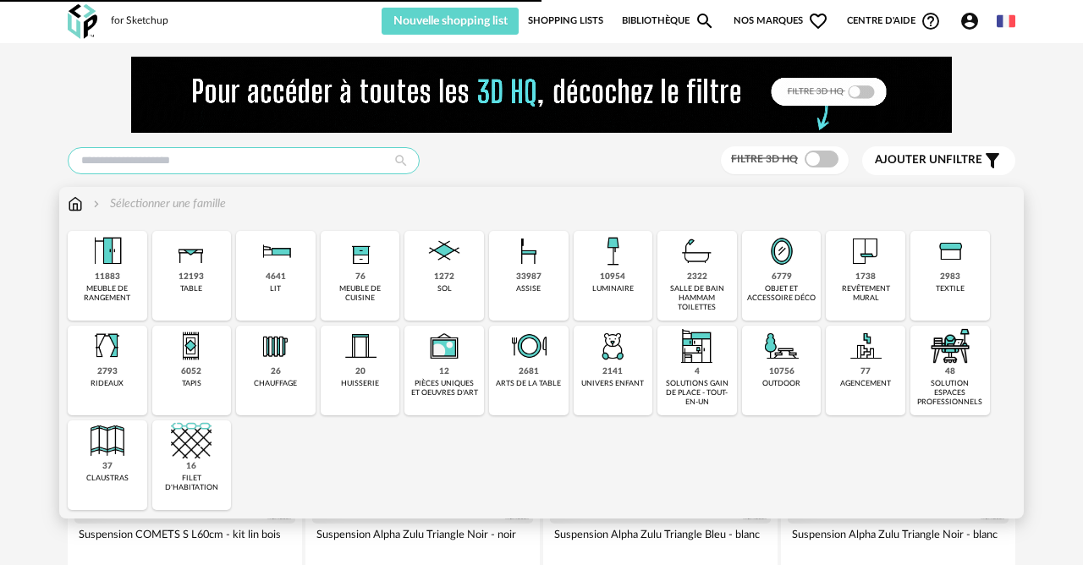
click at [276, 160] on input "text" at bounding box center [244, 160] width 352 height 27
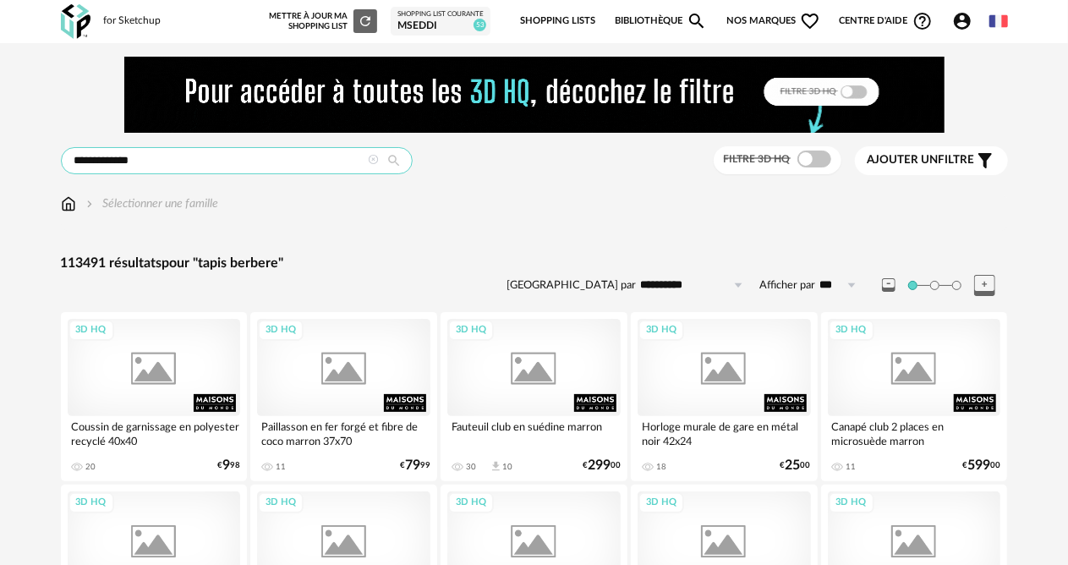
type input "**********"
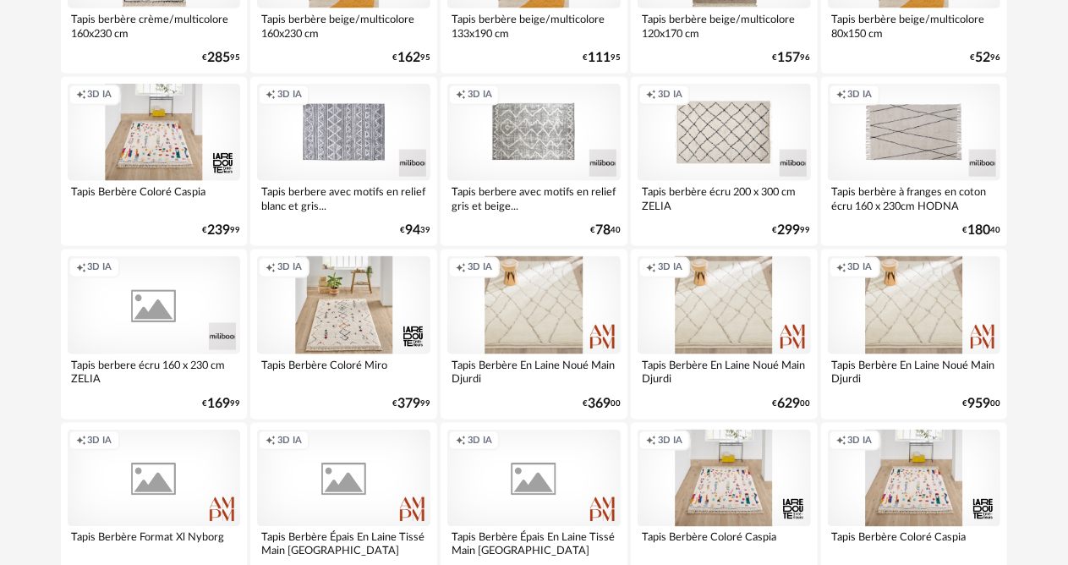
scroll to position [1100, 0]
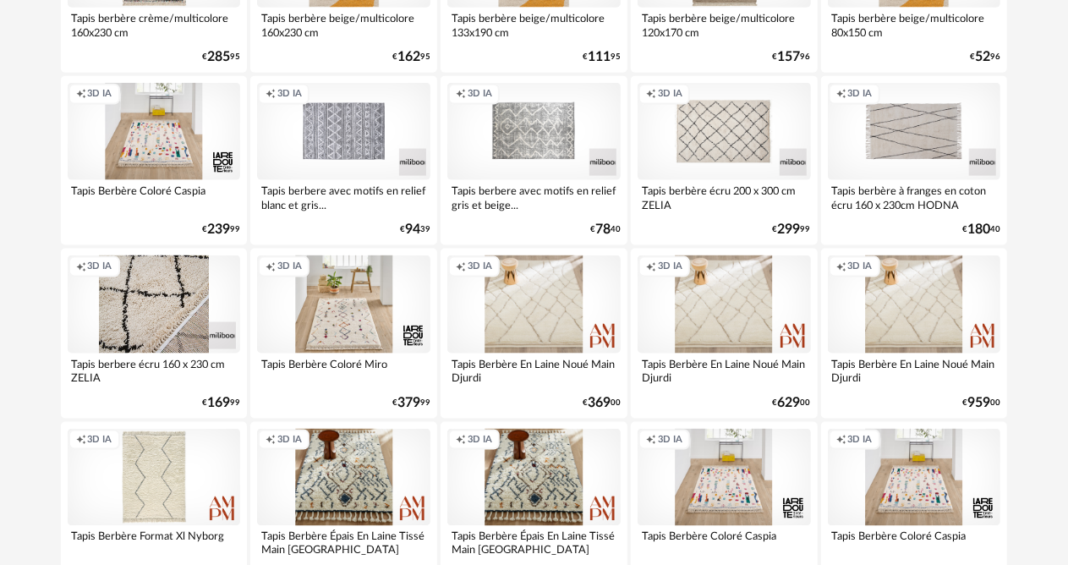
click at [159, 296] on div "Creation icon 3D IA" at bounding box center [154, 303] width 173 height 97
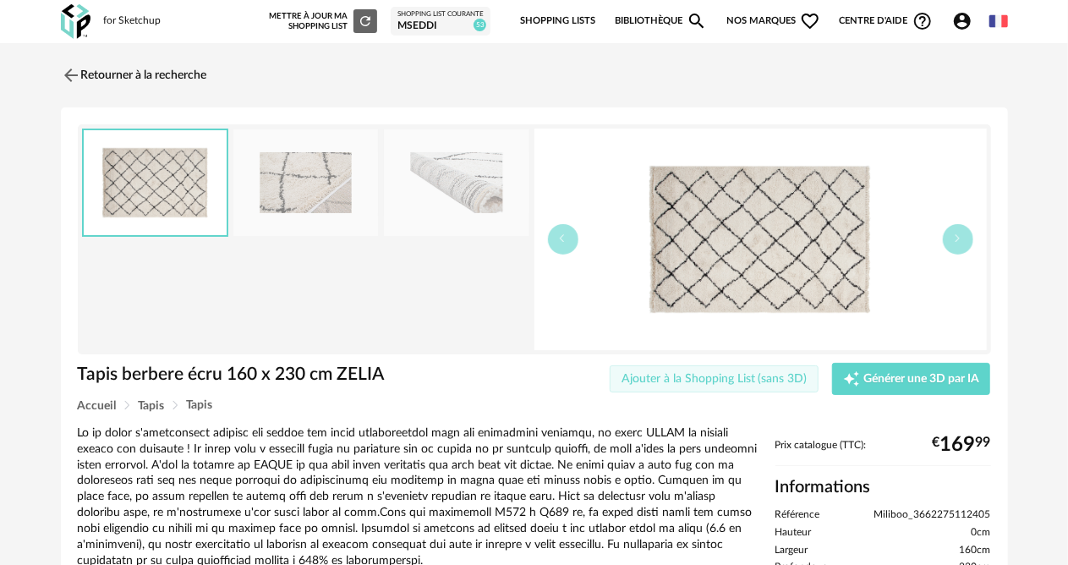
click at [761, 376] on span "Ajouter à la Shopping List (sans 3D)" at bounding box center [715, 379] width 186 height 12
click at [426, 11] on div "Shopping List courante" at bounding box center [441, 14] width 86 height 8
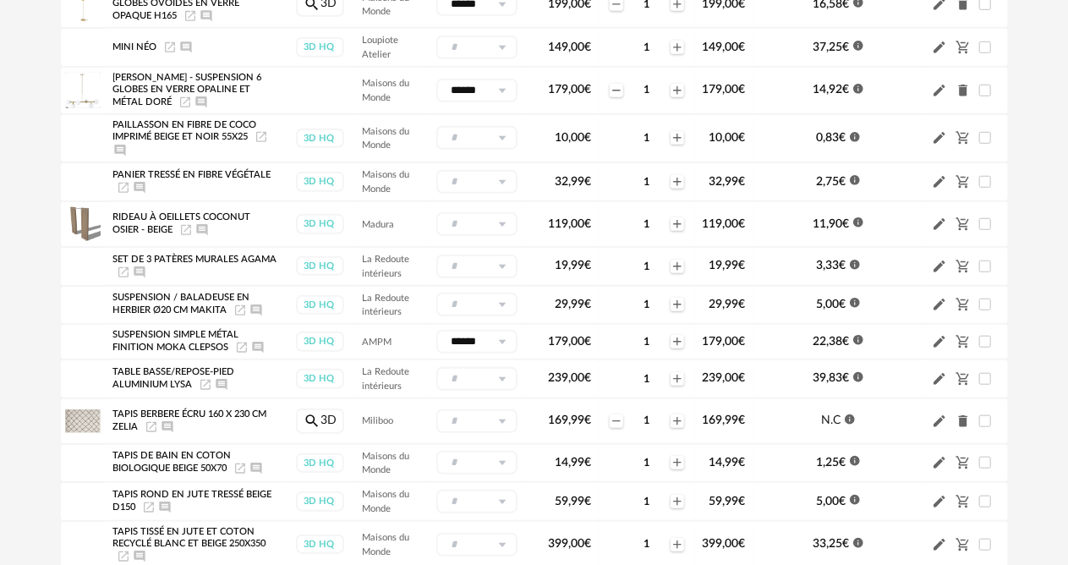
scroll to position [599, 0]
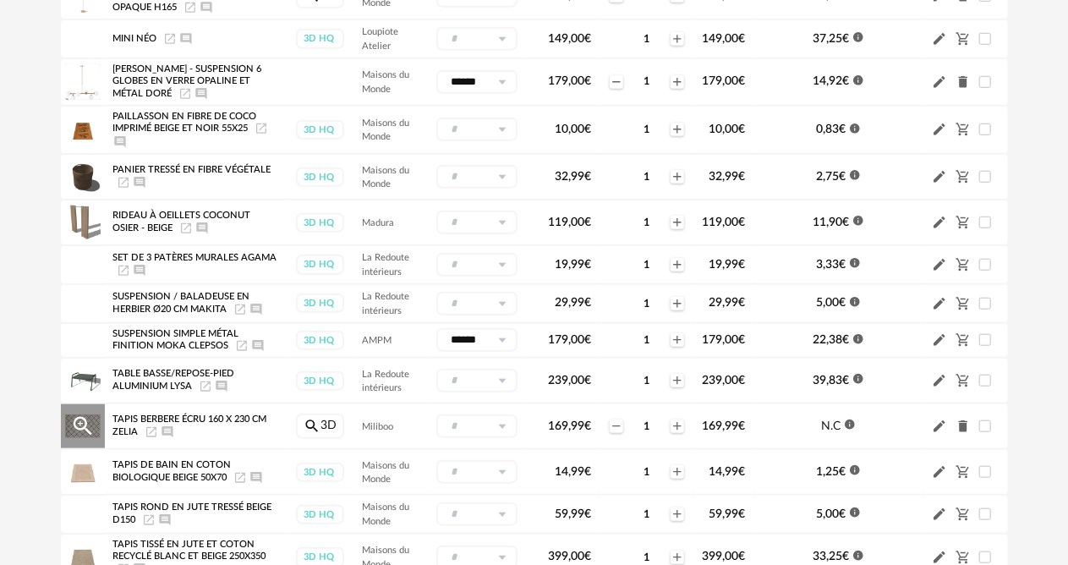
click at [498, 424] on icon at bounding box center [502, 427] width 21 height 24
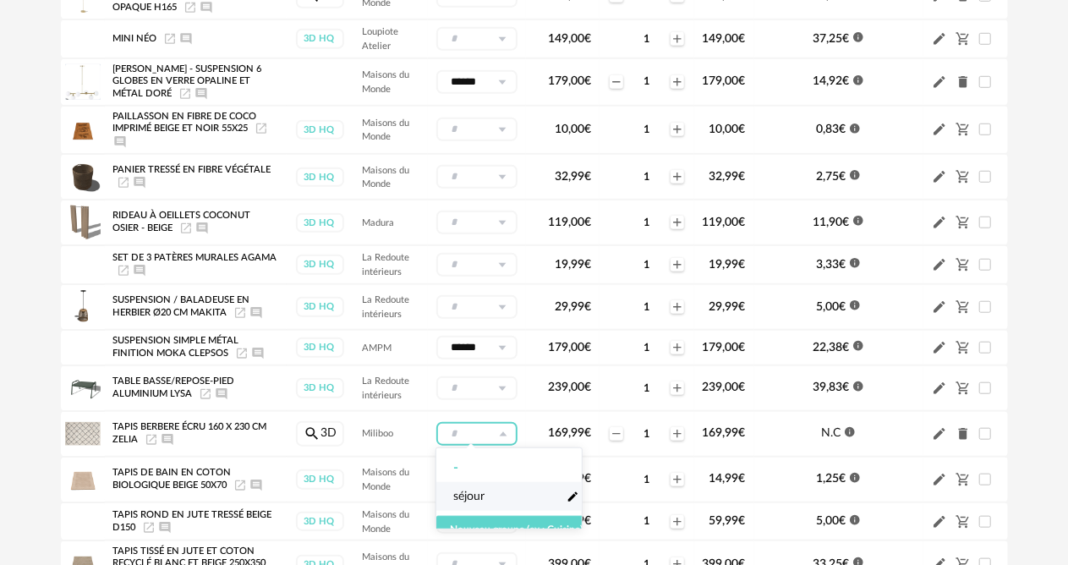
click at [463, 502] on span "séjour" at bounding box center [468, 496] width 31 height 17
type input "******"
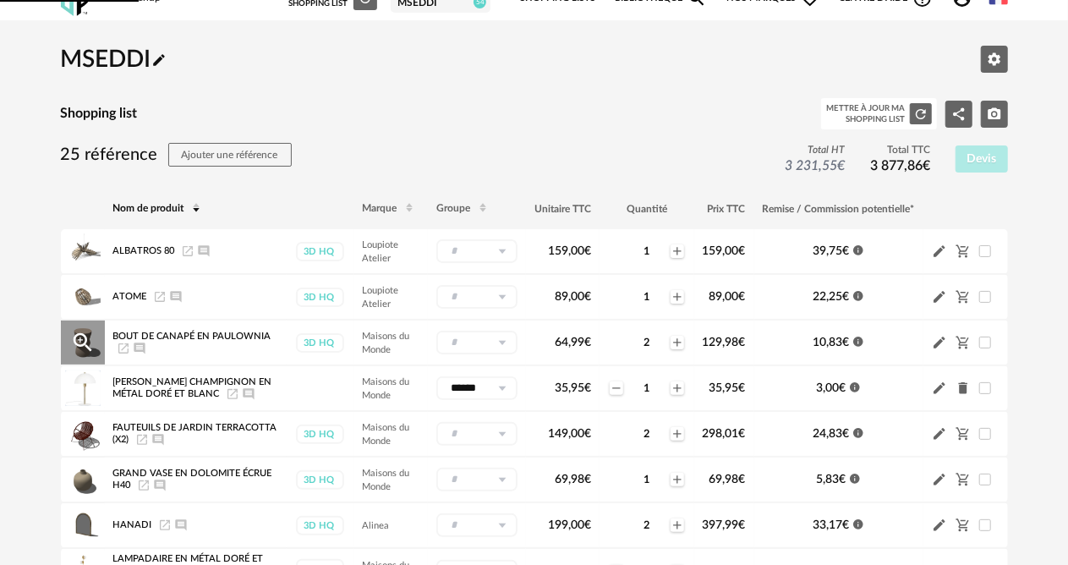
scroll to position [0, 0]
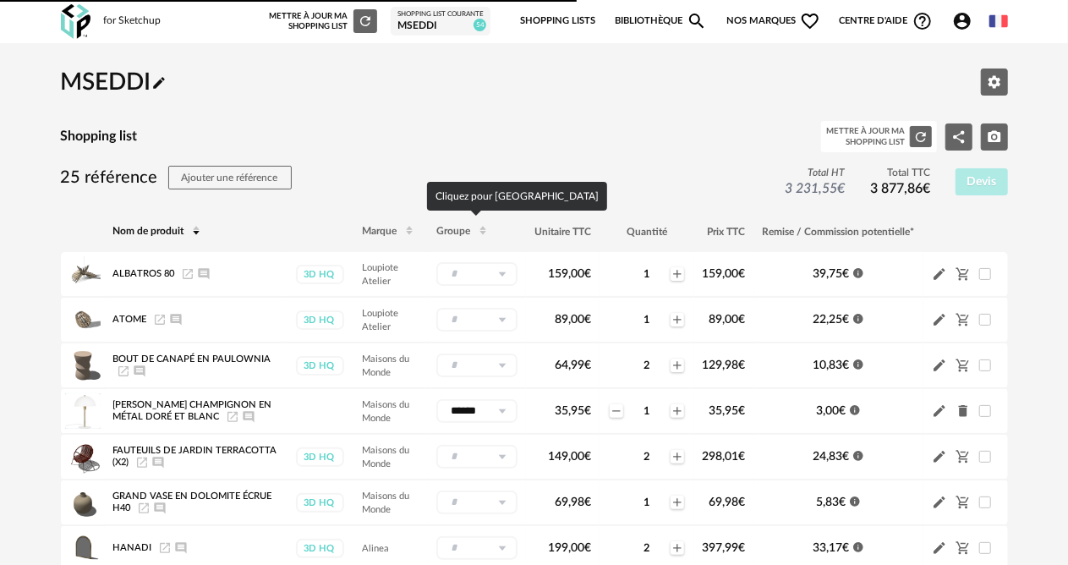
click at [453, 233] on span "Groupe" at bounding box center [454, 232] width 34 height 10
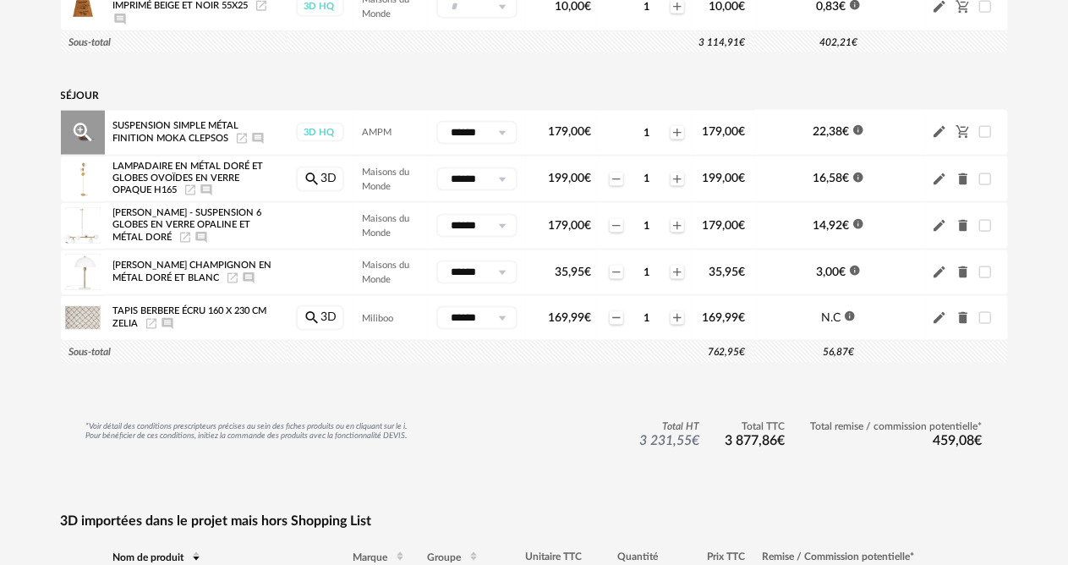
scroll to position [1184, 0]
